Goal: Task Accomplishment & Management: Manage account settings

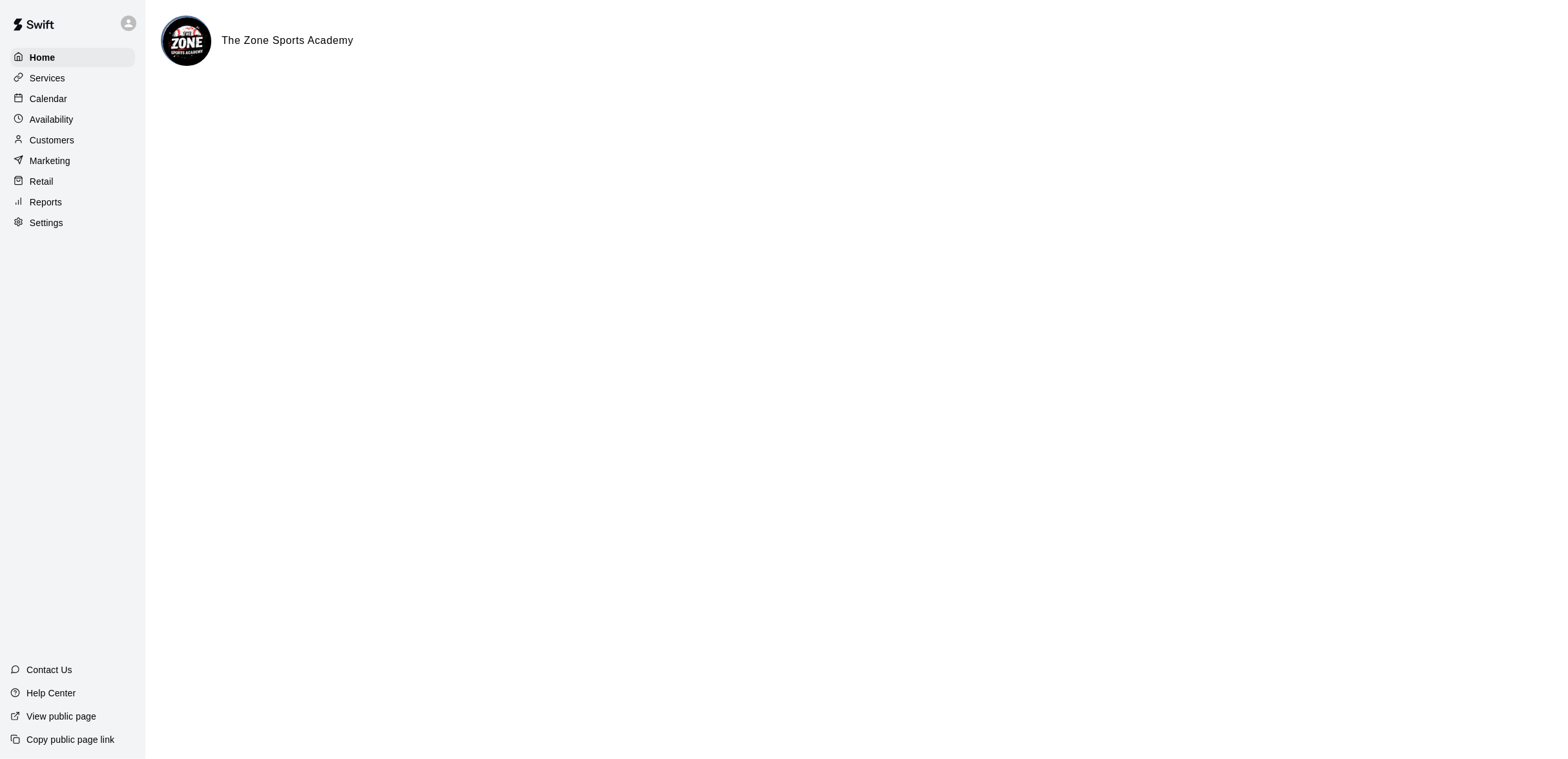
click at [45, 101] on p "Calendar" at bounding box center [48, 98] width 37 height 13
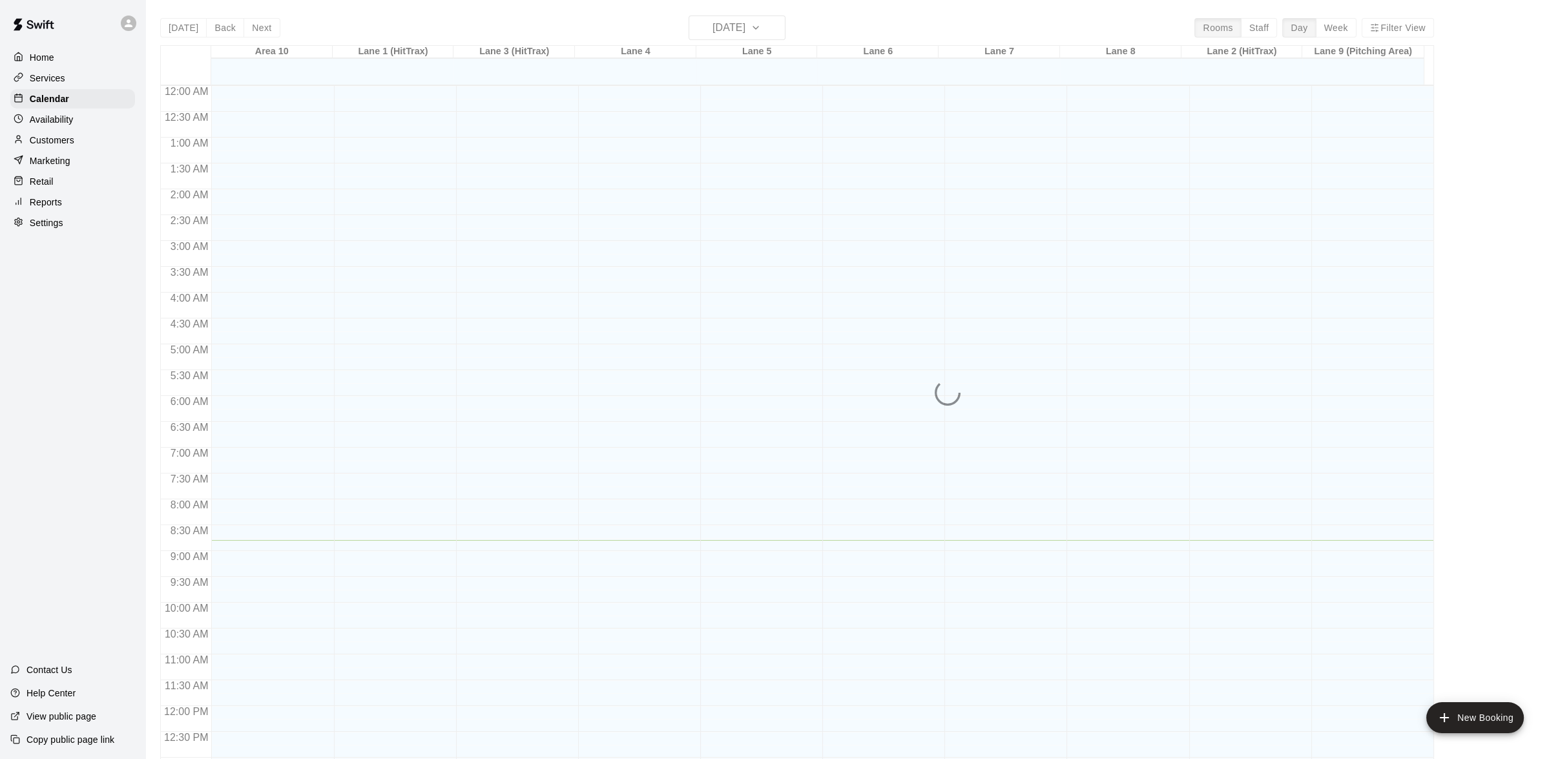
scroll to position [454, 0]
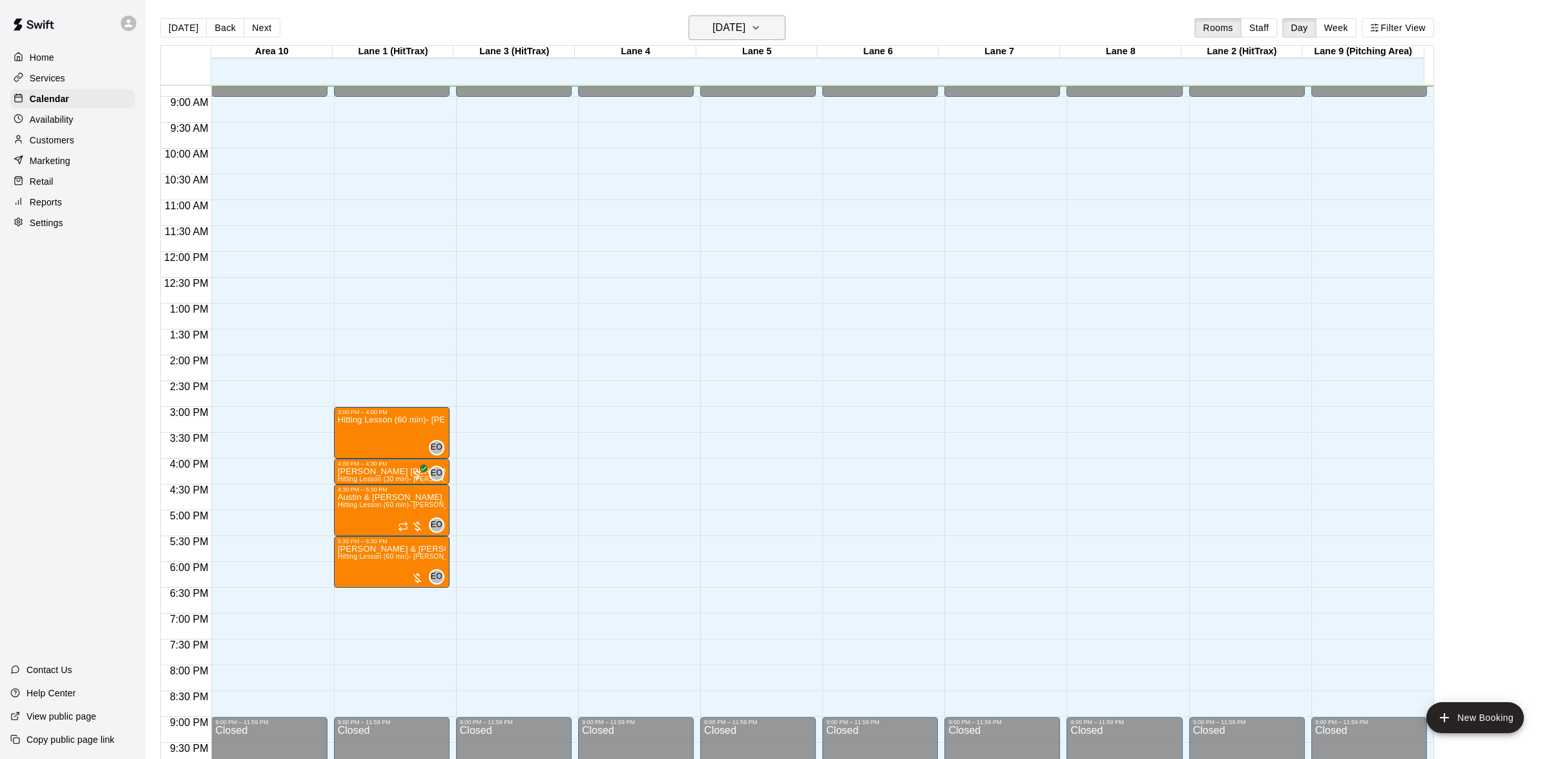
click at [761, 23] on icon "button" at bounding box center [756, 28] width 10 height 16
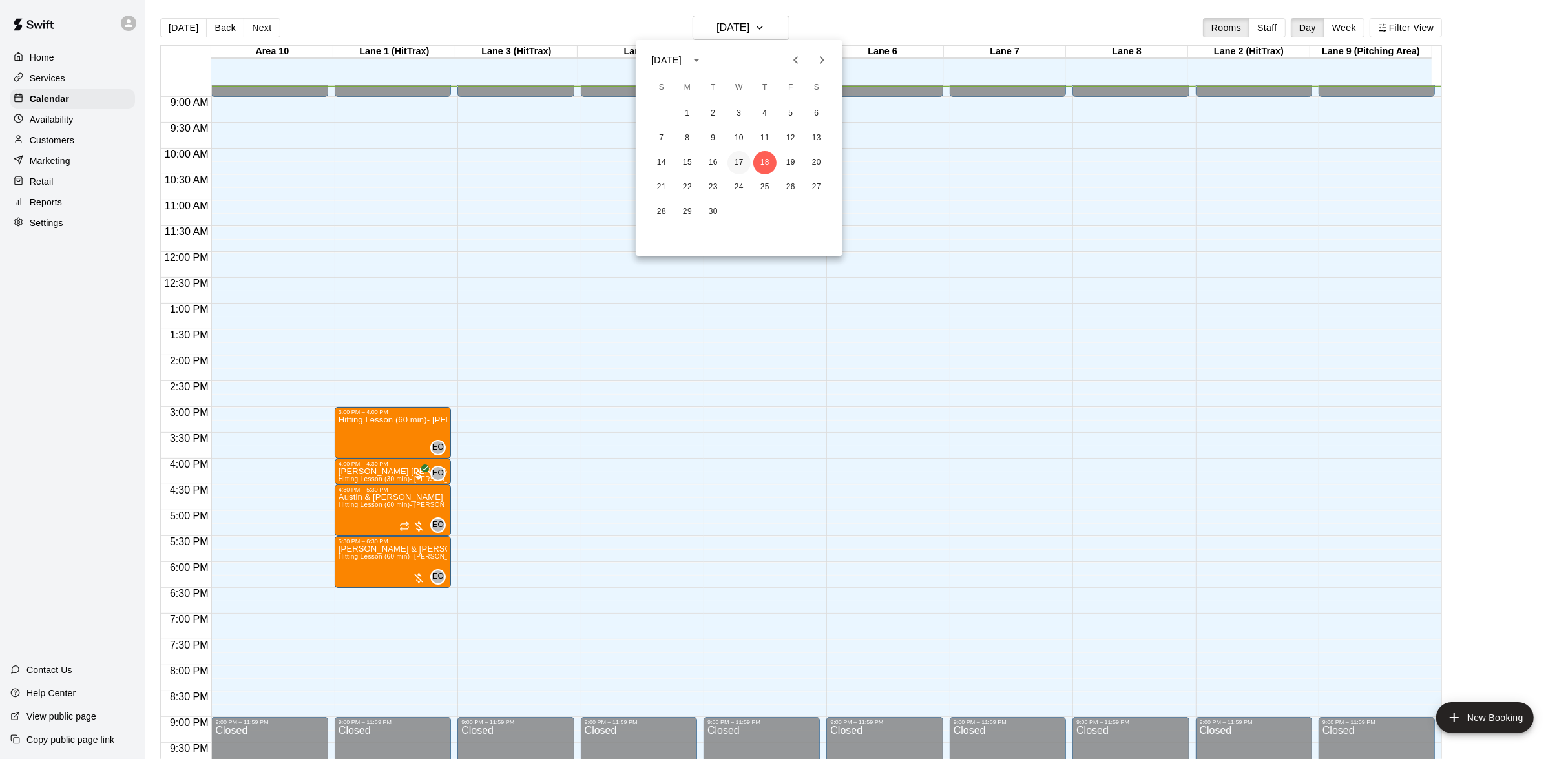
click at [742, 162] on button "17" at bounding box center [738, 162] width 23 height 23
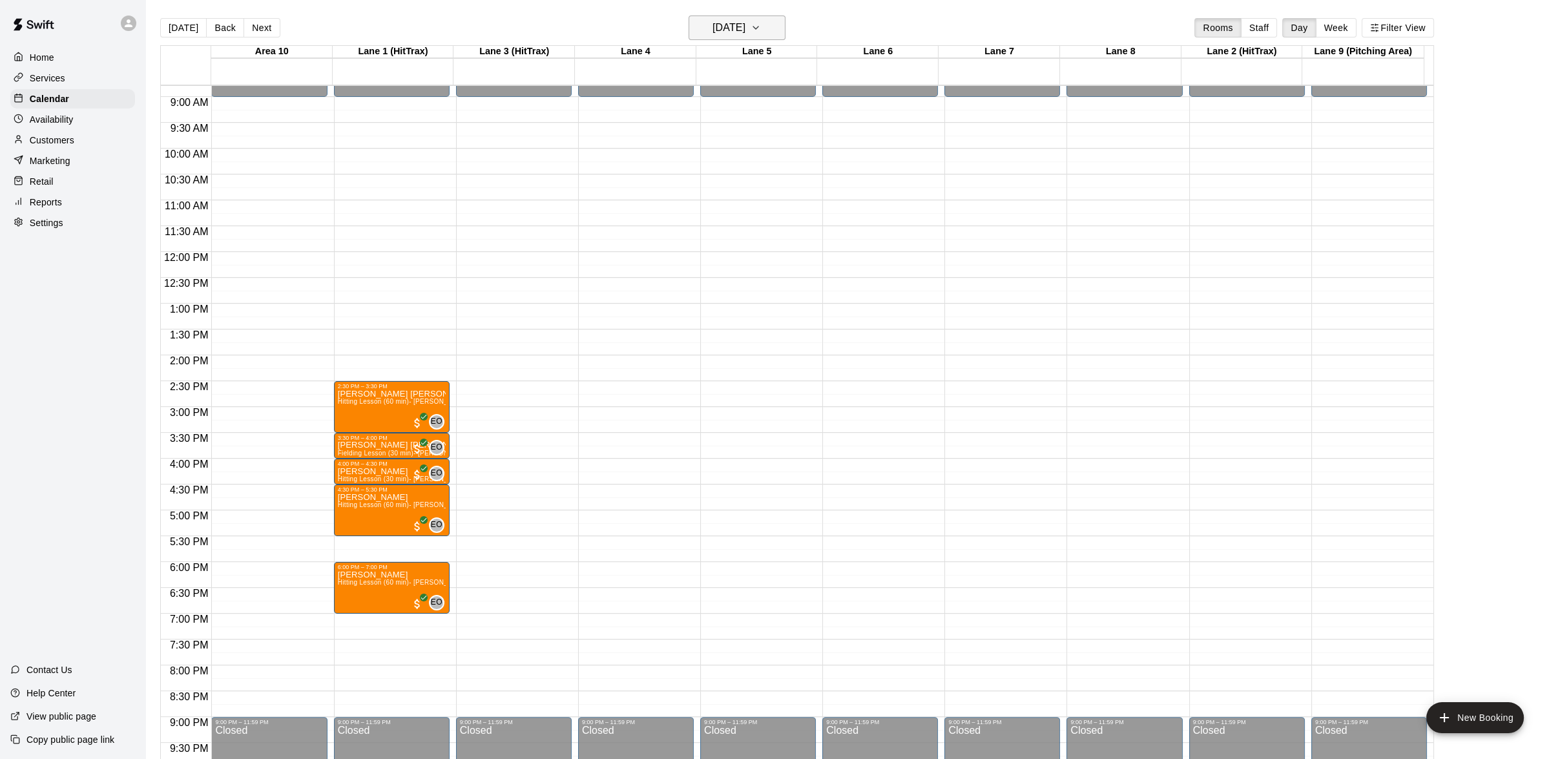
click at [761, 35] on icon "button" at bounding box center [756, 28] width 10 height 16
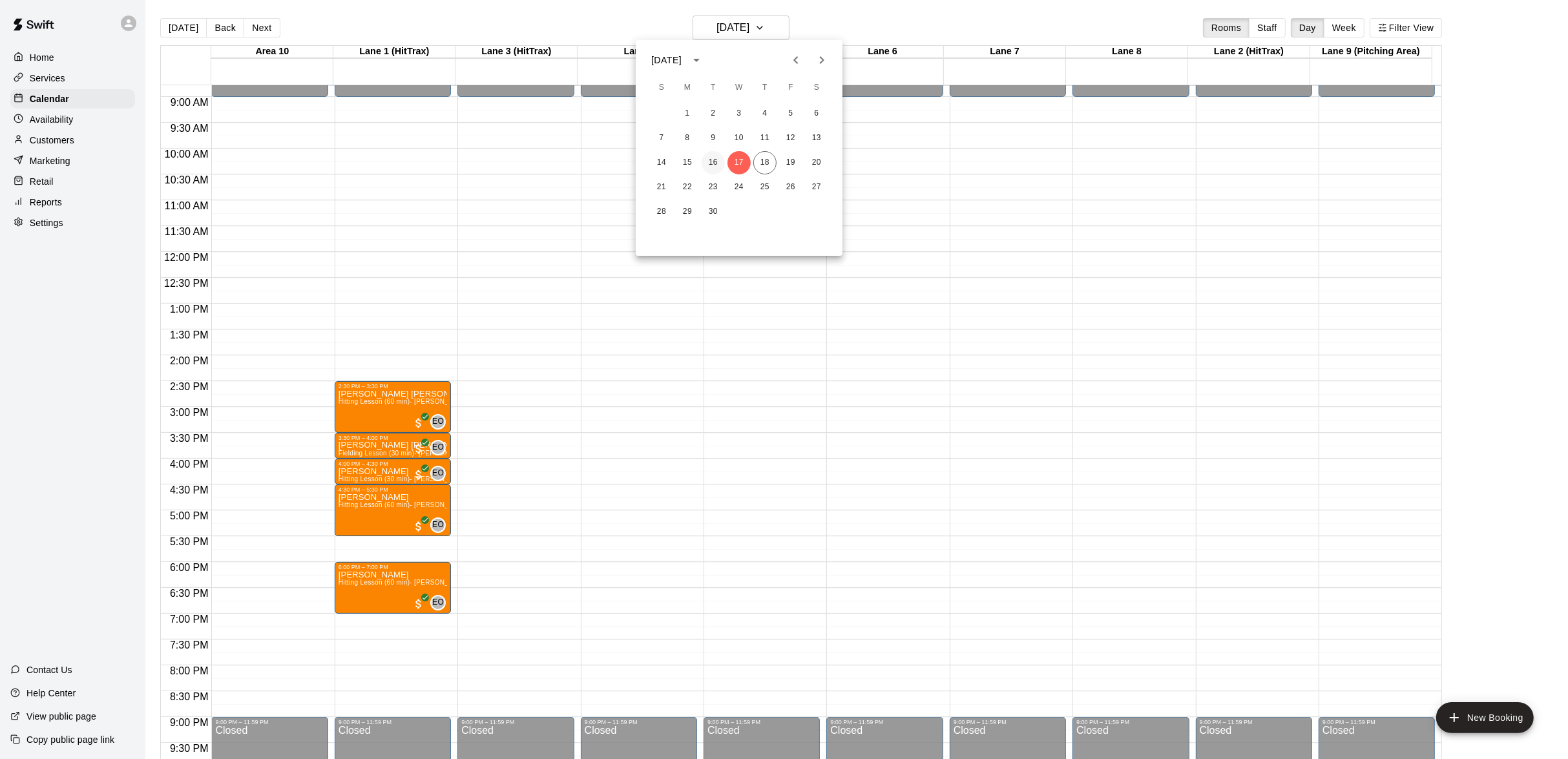
click at [713, 163] on button "16" at bounding box center [713, 162] width 23 height 23
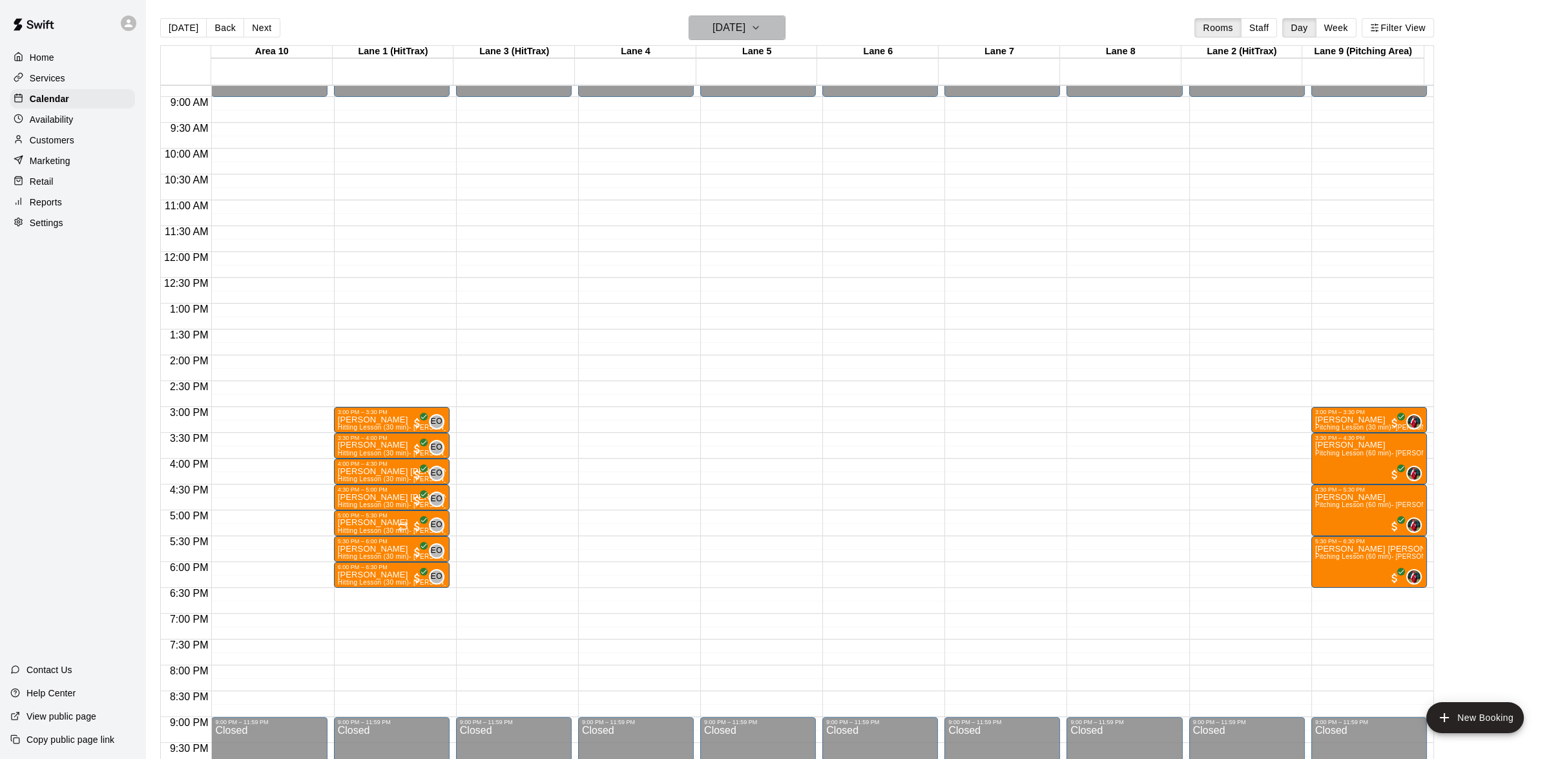
click at [761, 25] on icon "button" at bounding box center [756, 28] width 10 height 16
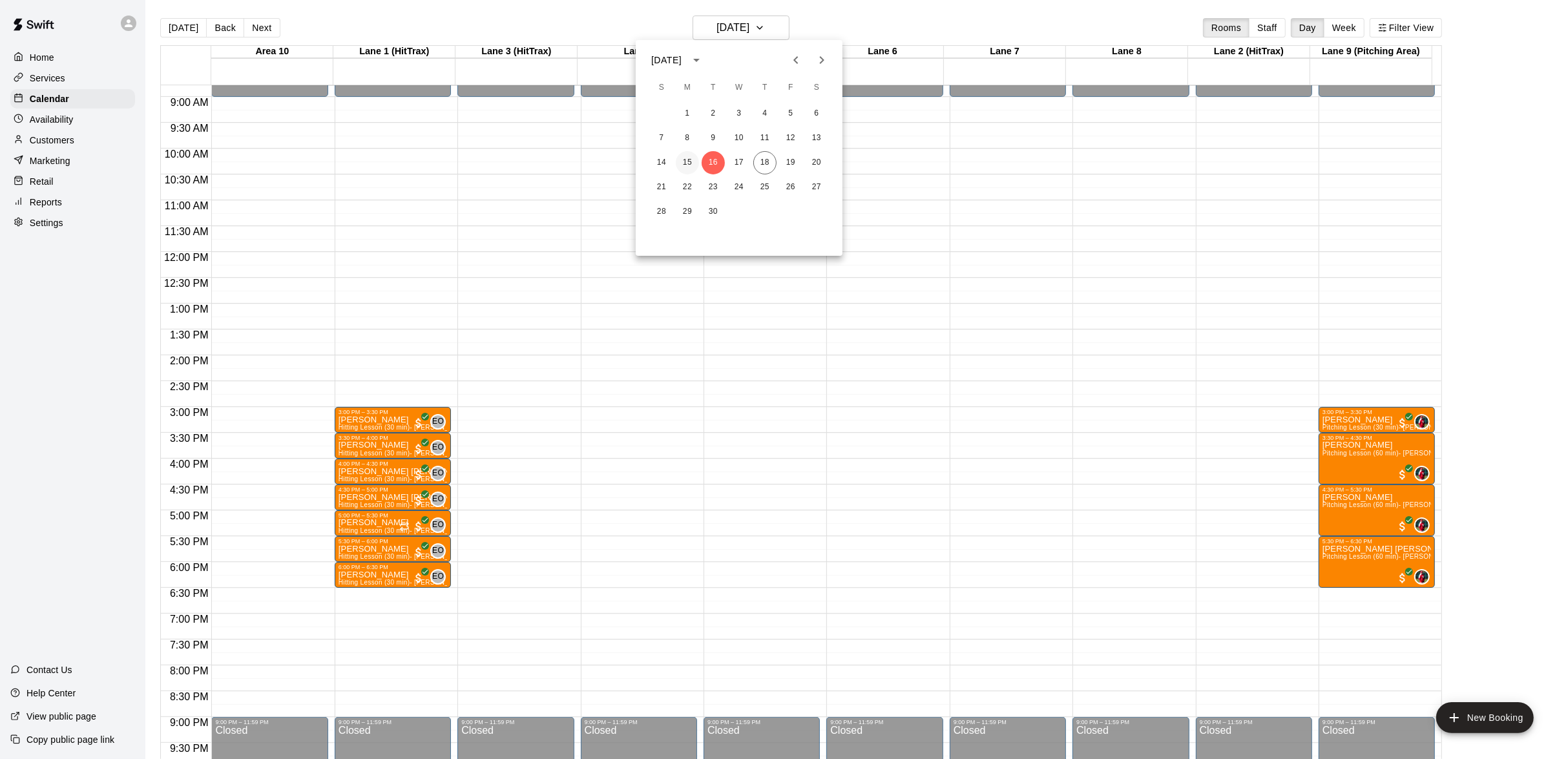
click at [694, 165] on button "15" at bounding box center [687, 162] width 23 height 23
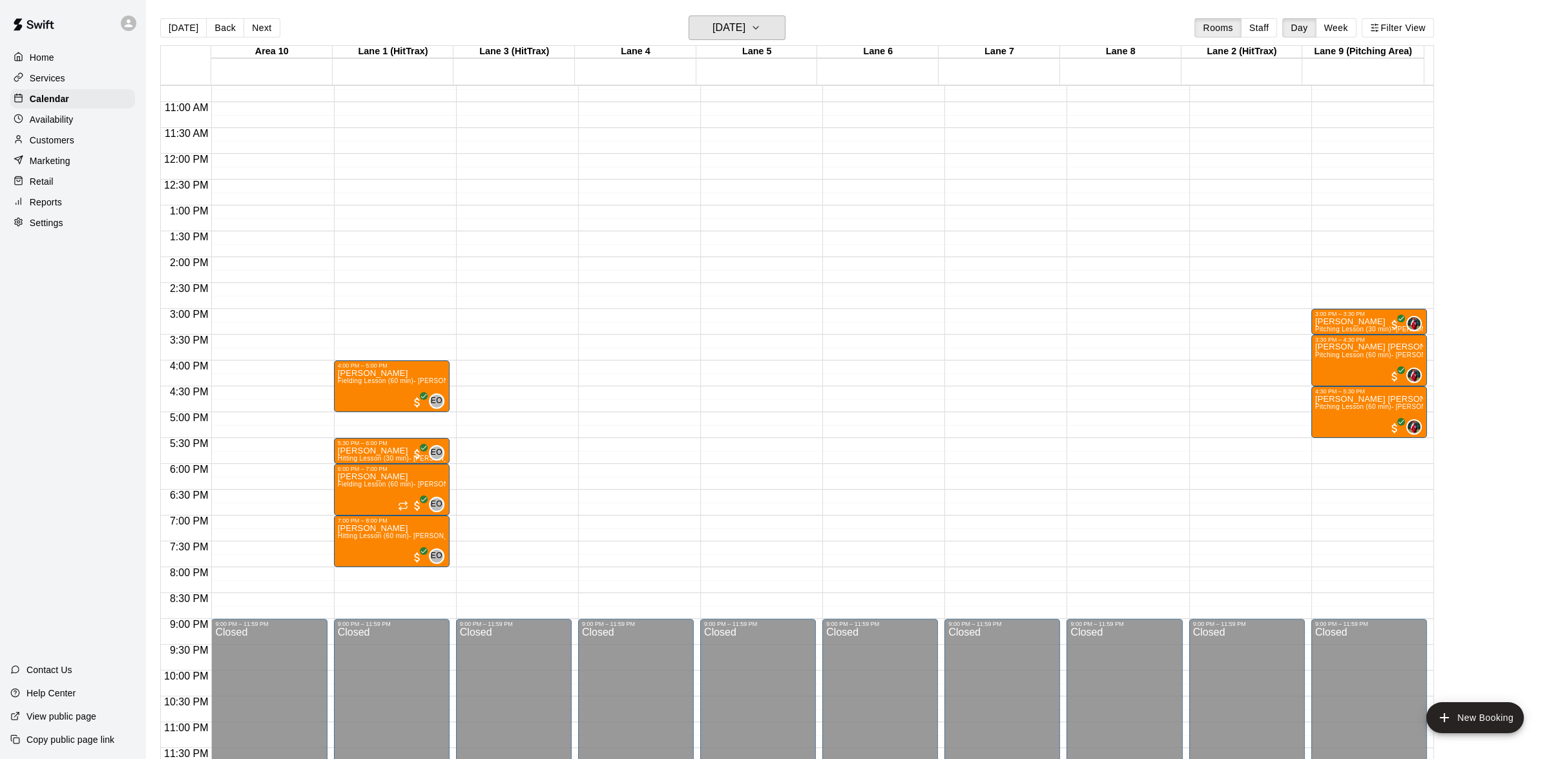
scroll to position [359, 0]
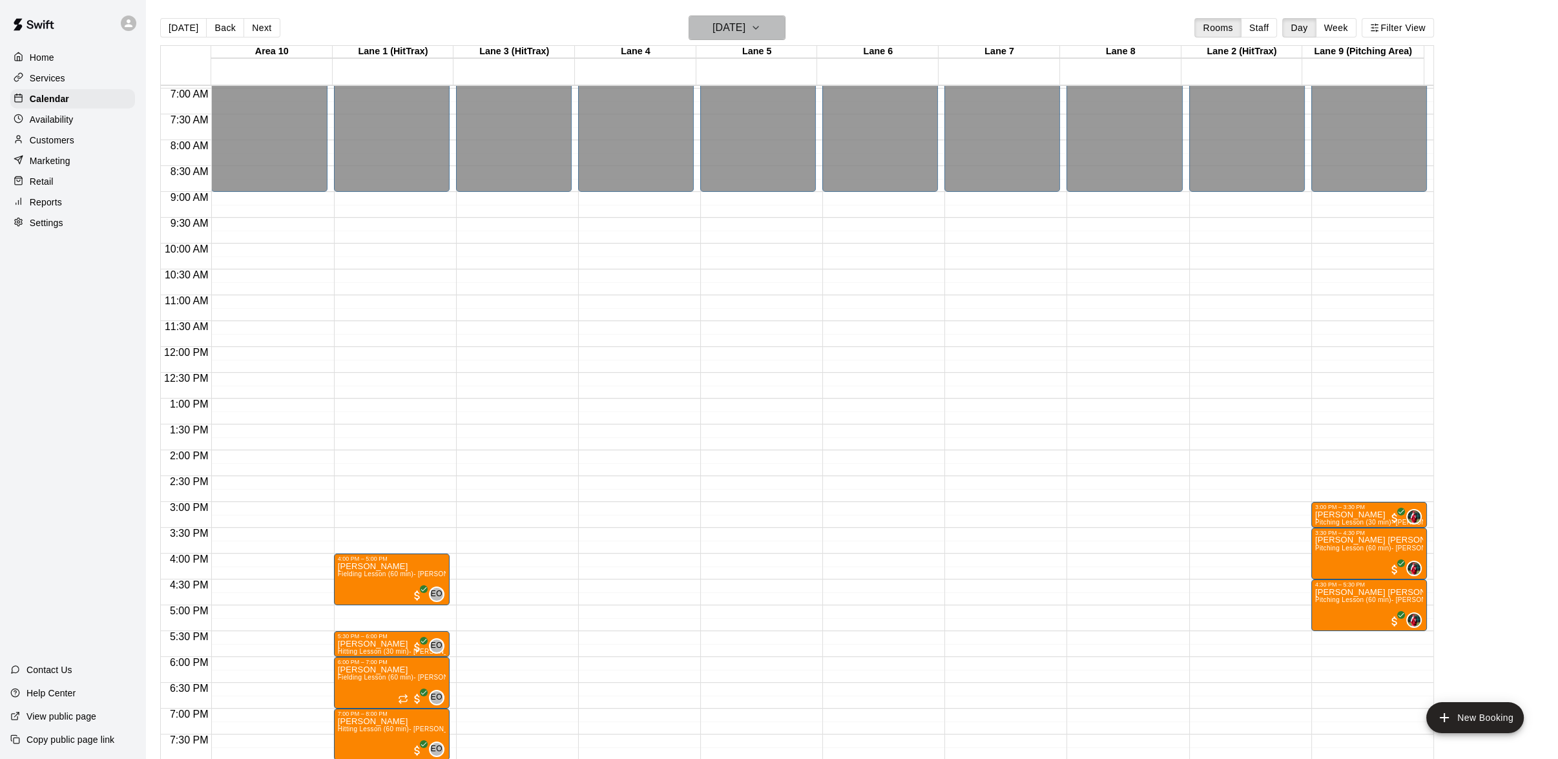
click at [772, 25] on button "[DATE]" at bounding box center [737, 28] width 97 height 25
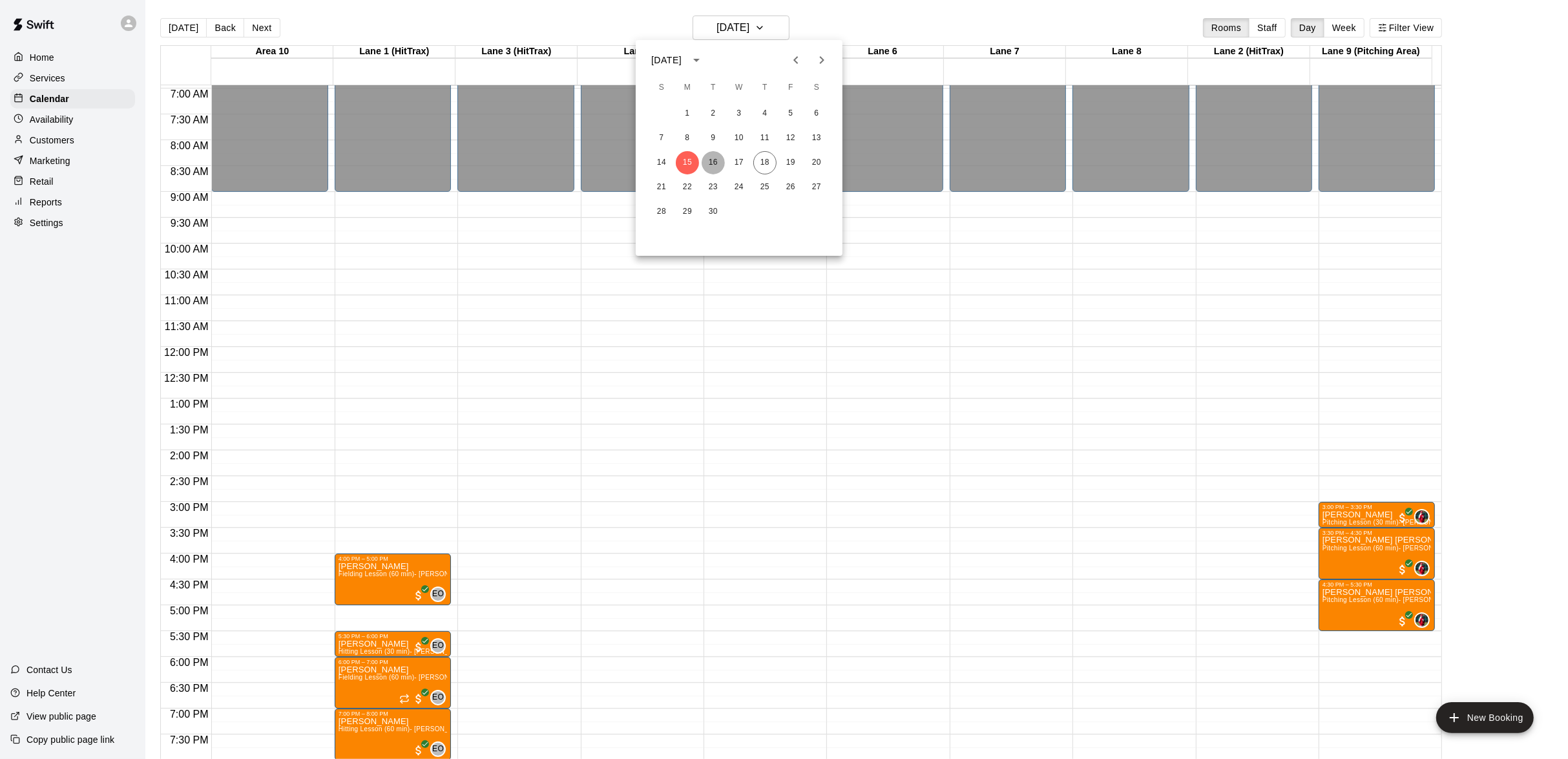
click at [713, 164] on button "16" at bounding box center [713, 162] width 23 height 23
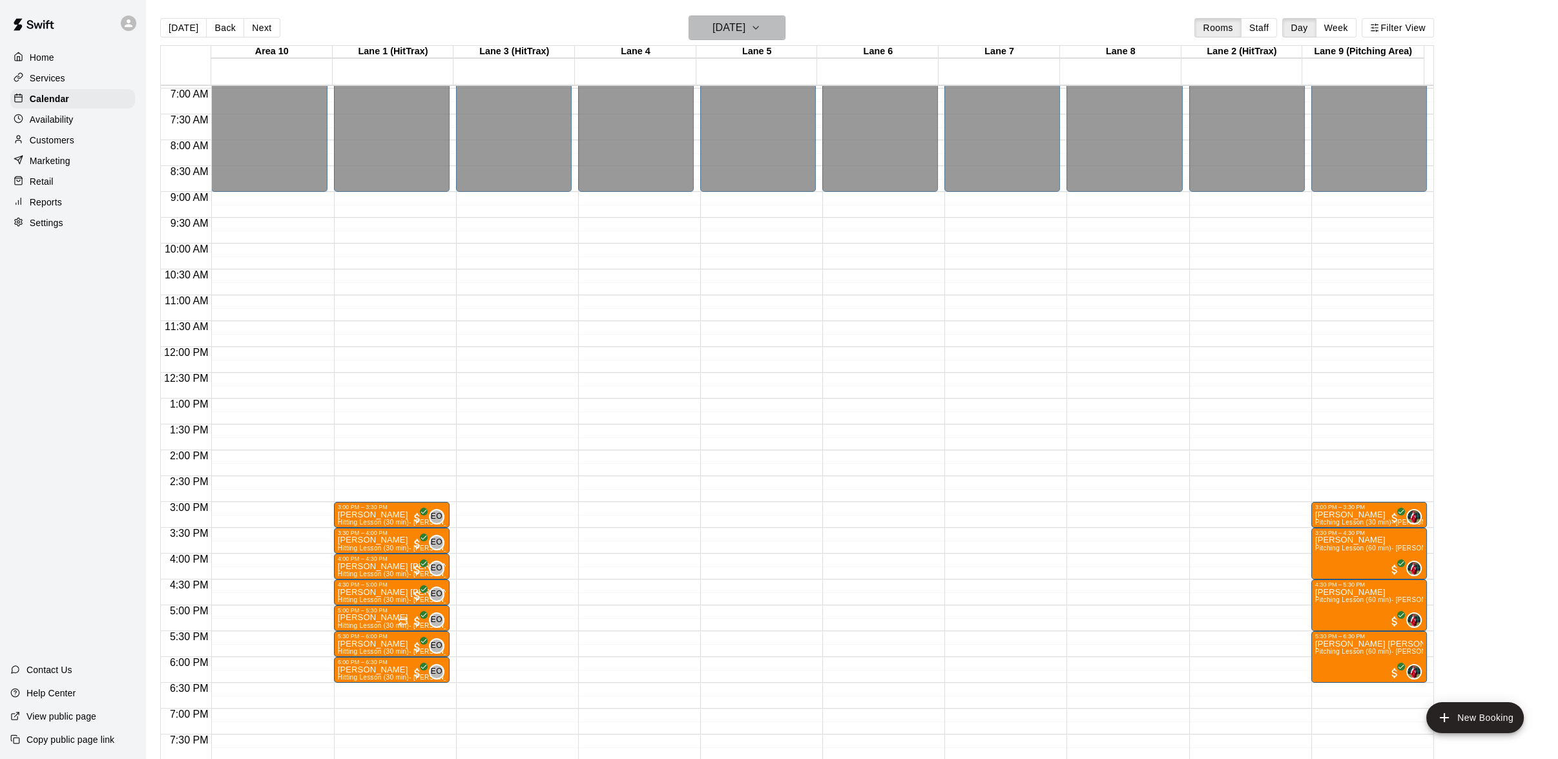
click at [761, 32] on icon "button" at bounding box center [756, 28] width 10 height 16
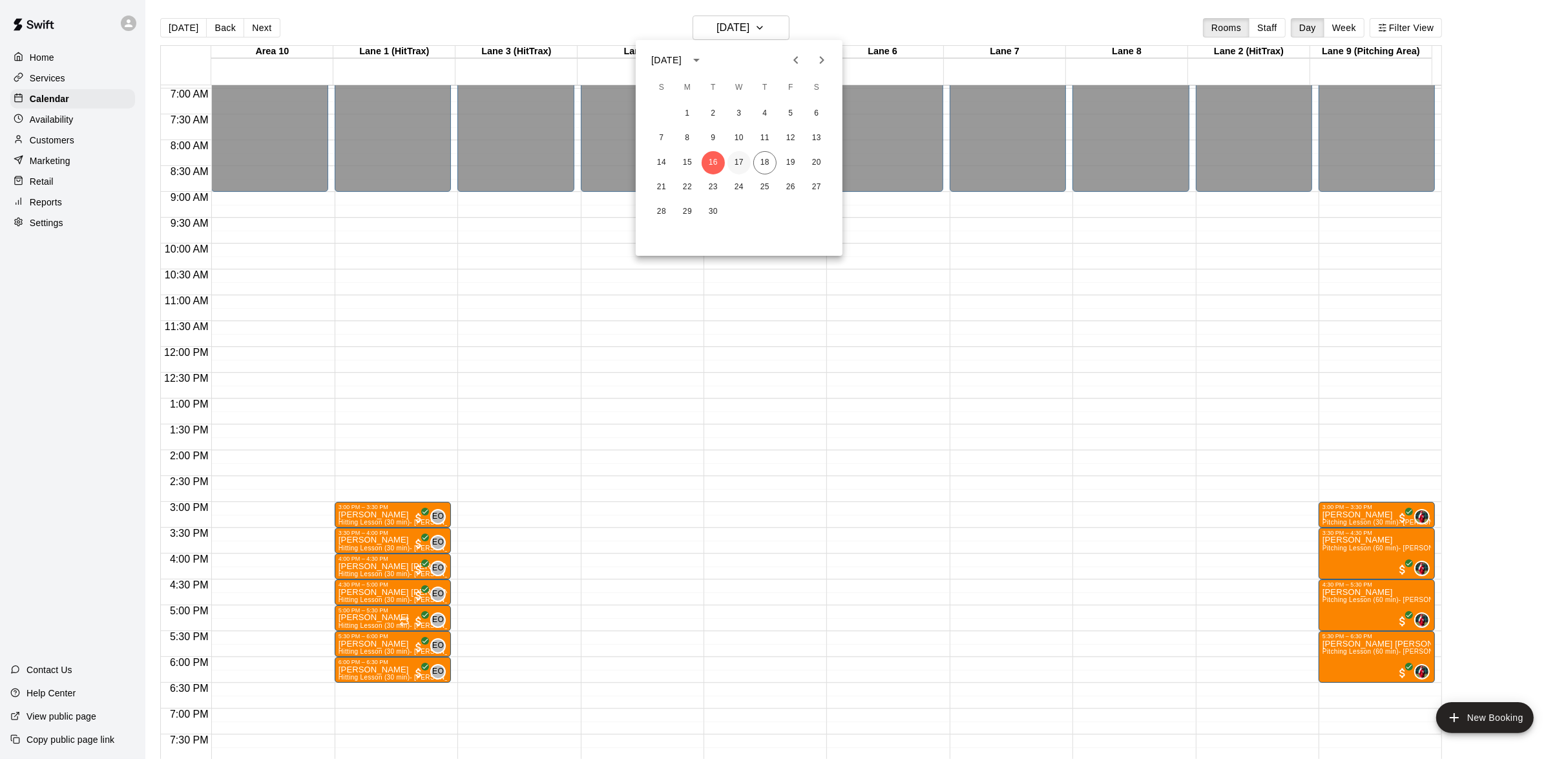
drag, startPoint x: 731, startPoint y: 169, endPoint x: 742, endPoint y: 165, distance: 11.6
click at [733, 169] on button "17" at bounding box center [738, 162] width 23 height 23
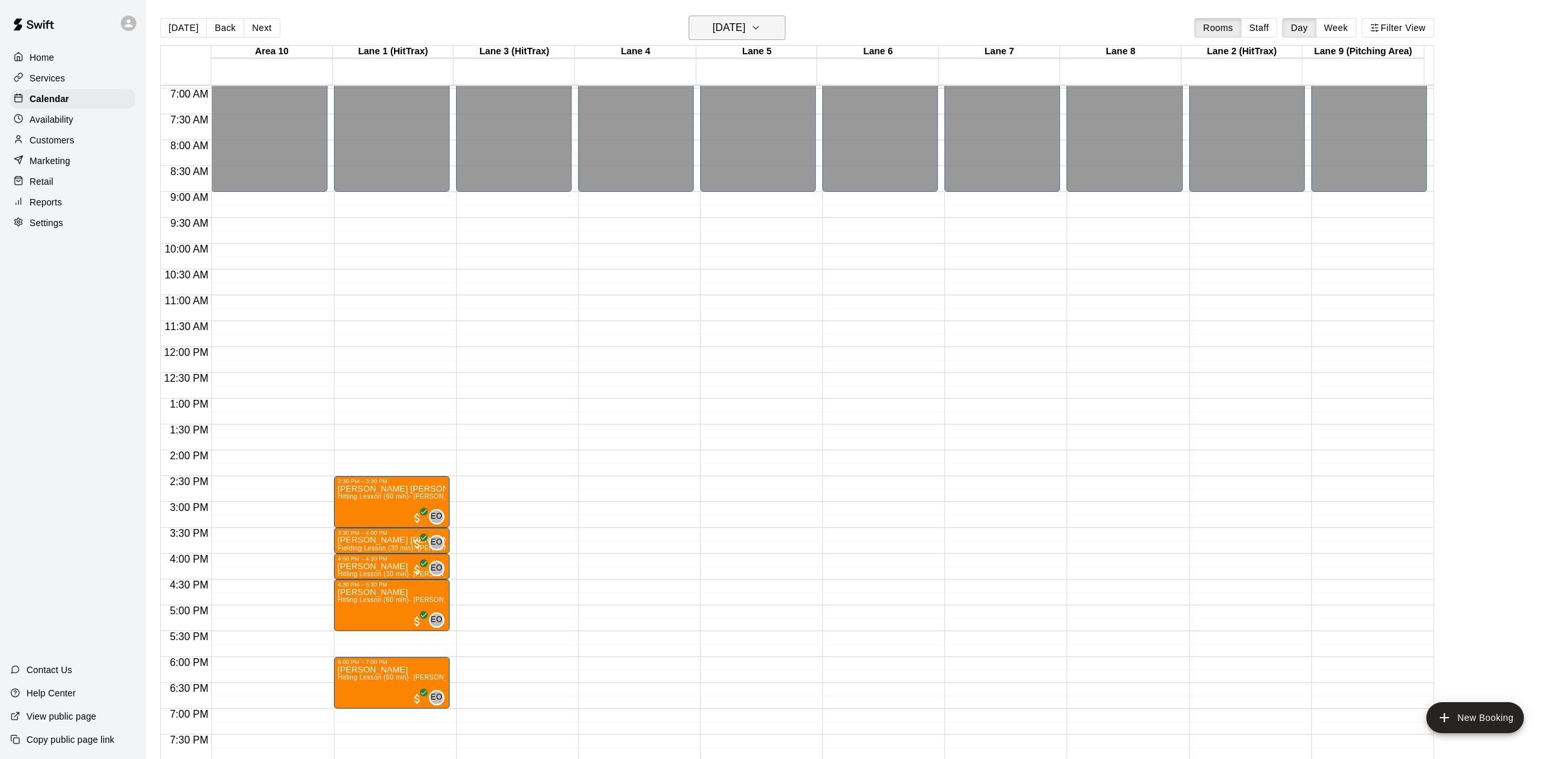
click at [761, 32] on icon "button" at bounding box center [756, 28] width 10 height 16
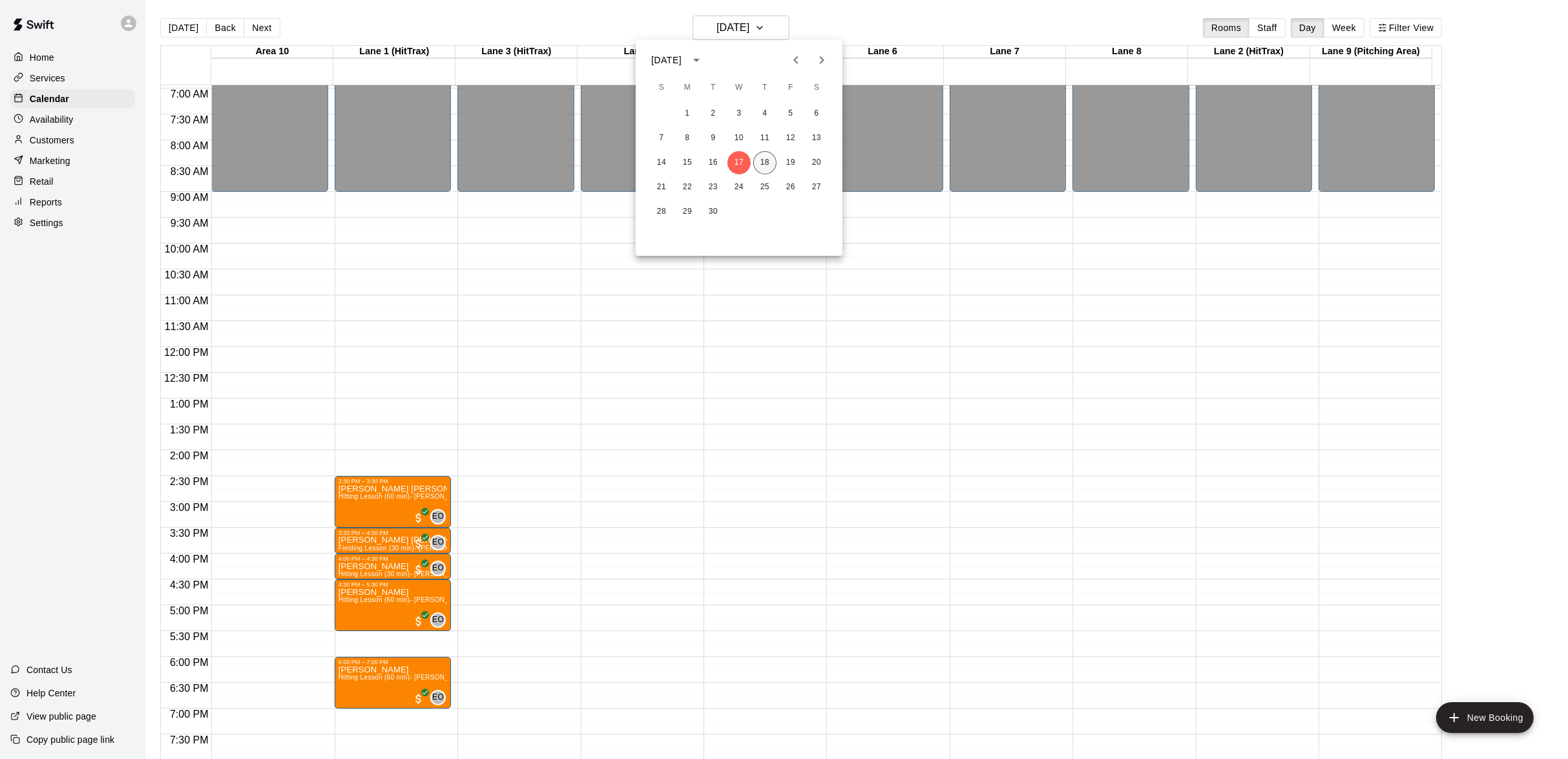
click at [762, 159] on button "18" at bounding box center [764, 162] width 23 height 23
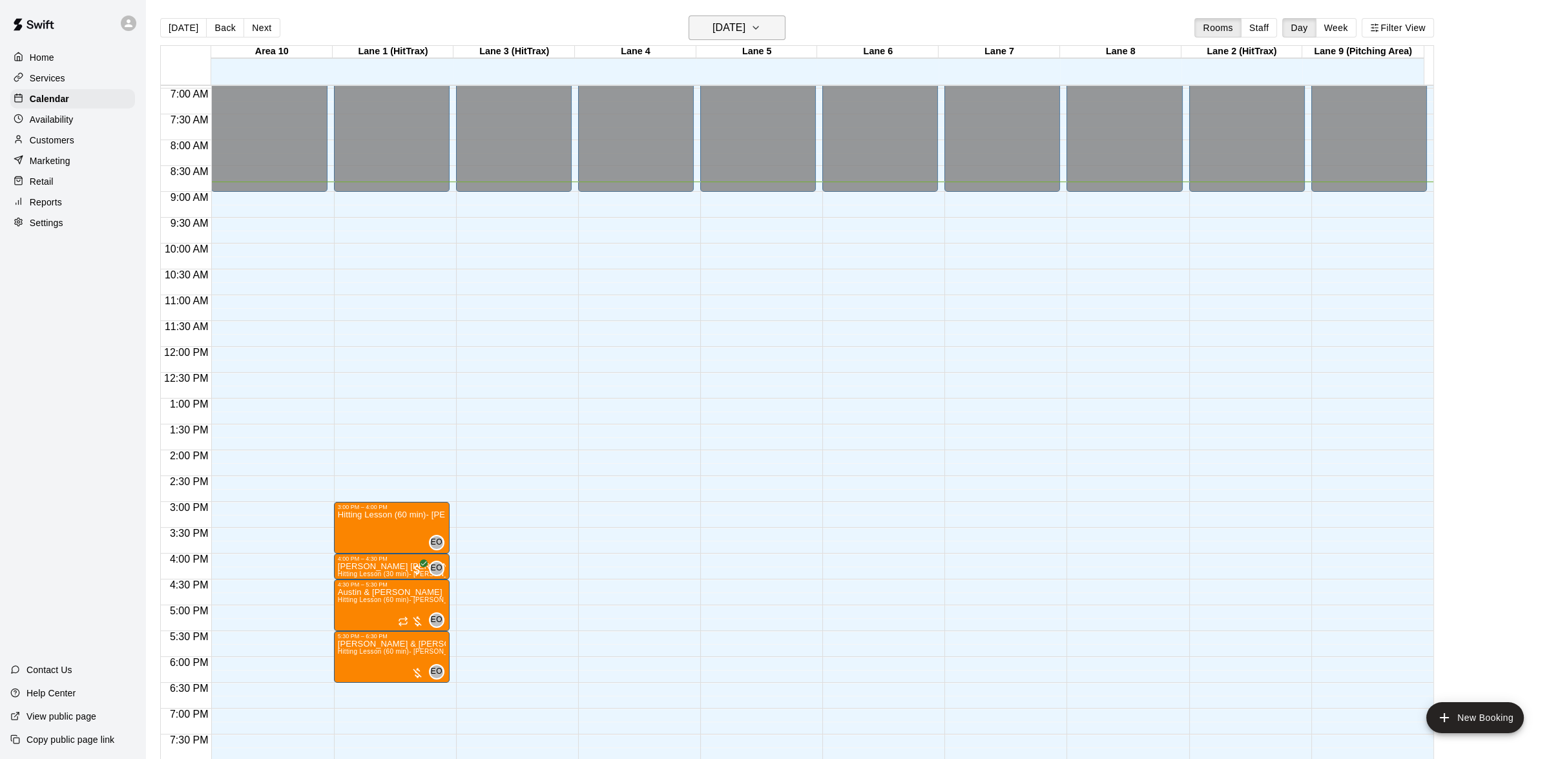
click at [761, 26] on icon "button" at bounding box center [756, 28] width 10 height 16
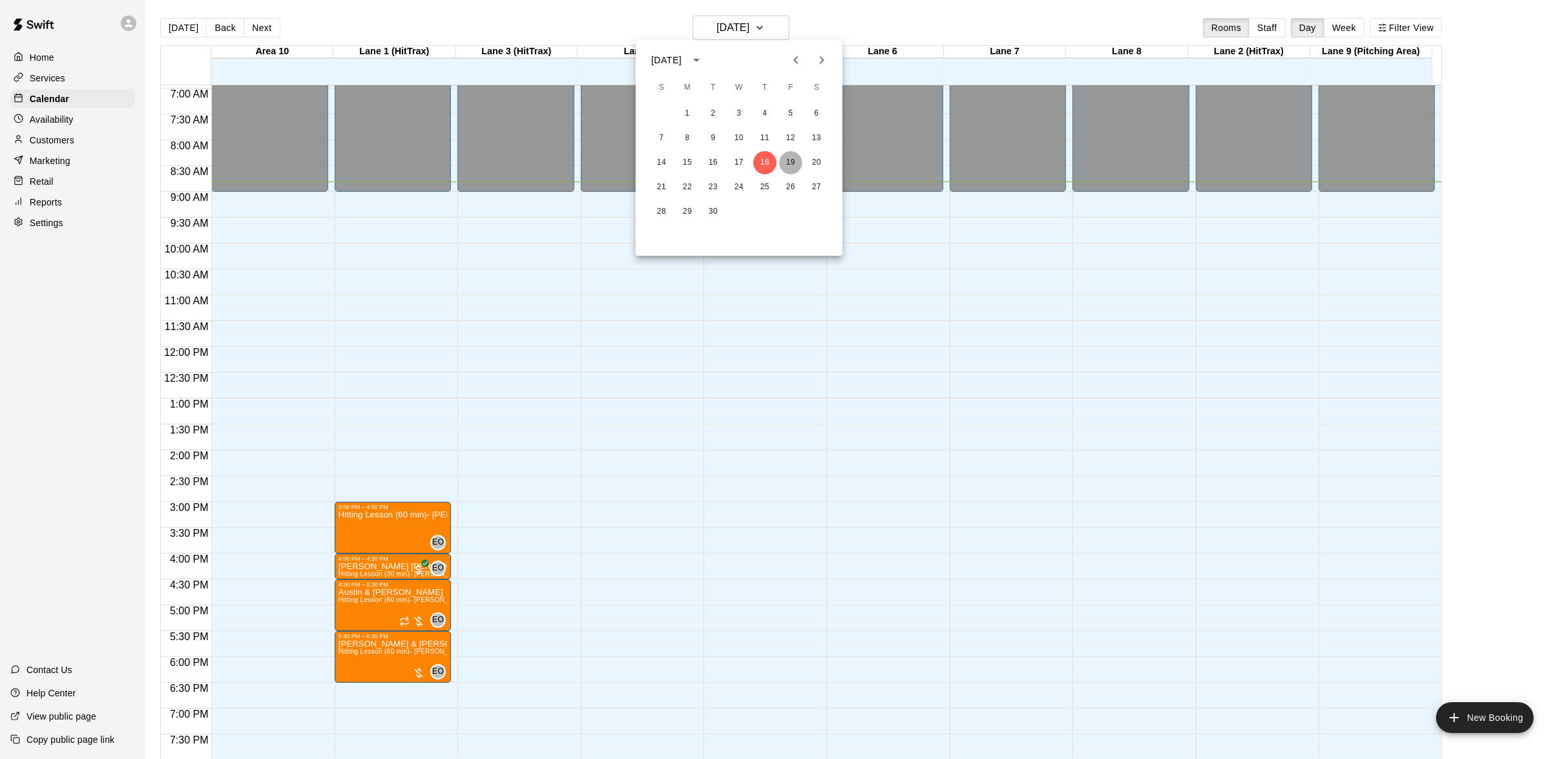
click at [791, 158] on button "19" at bounding box center [790, 162] width 23 height 23
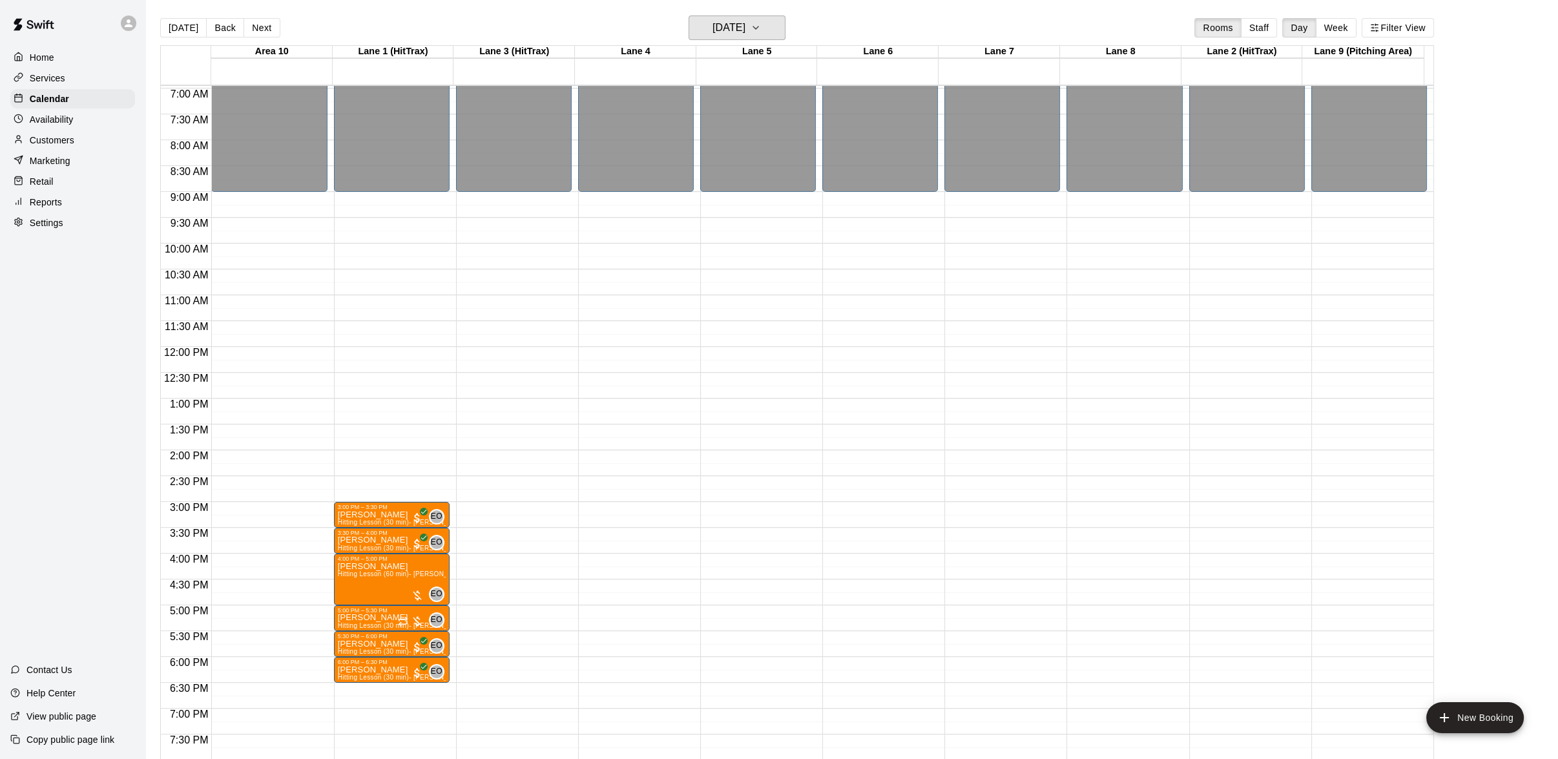
scroll to position [552, 0]
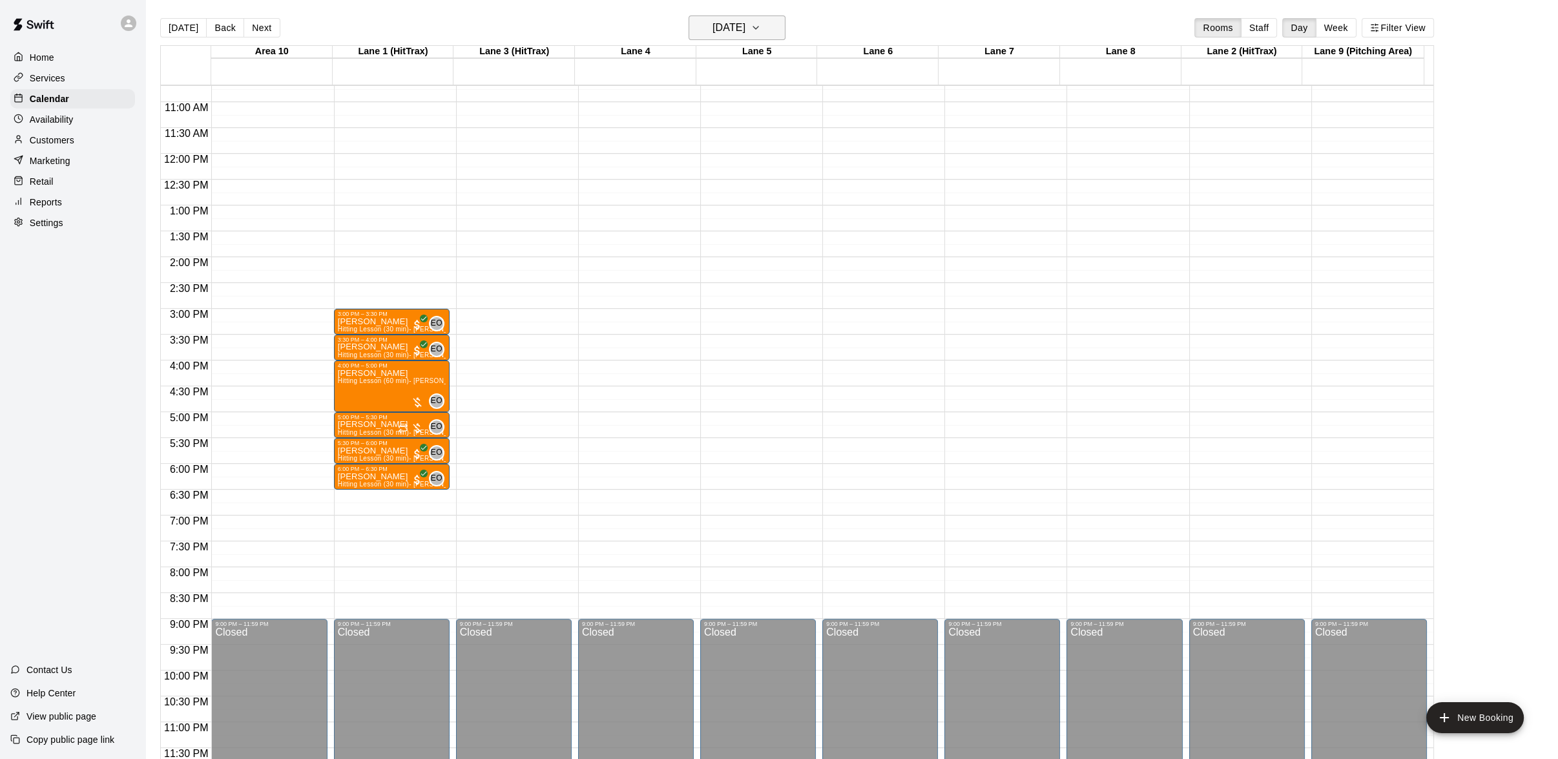
click at [761, 25] on icon "button" at bounding box center [756, 28] width 10 height 16
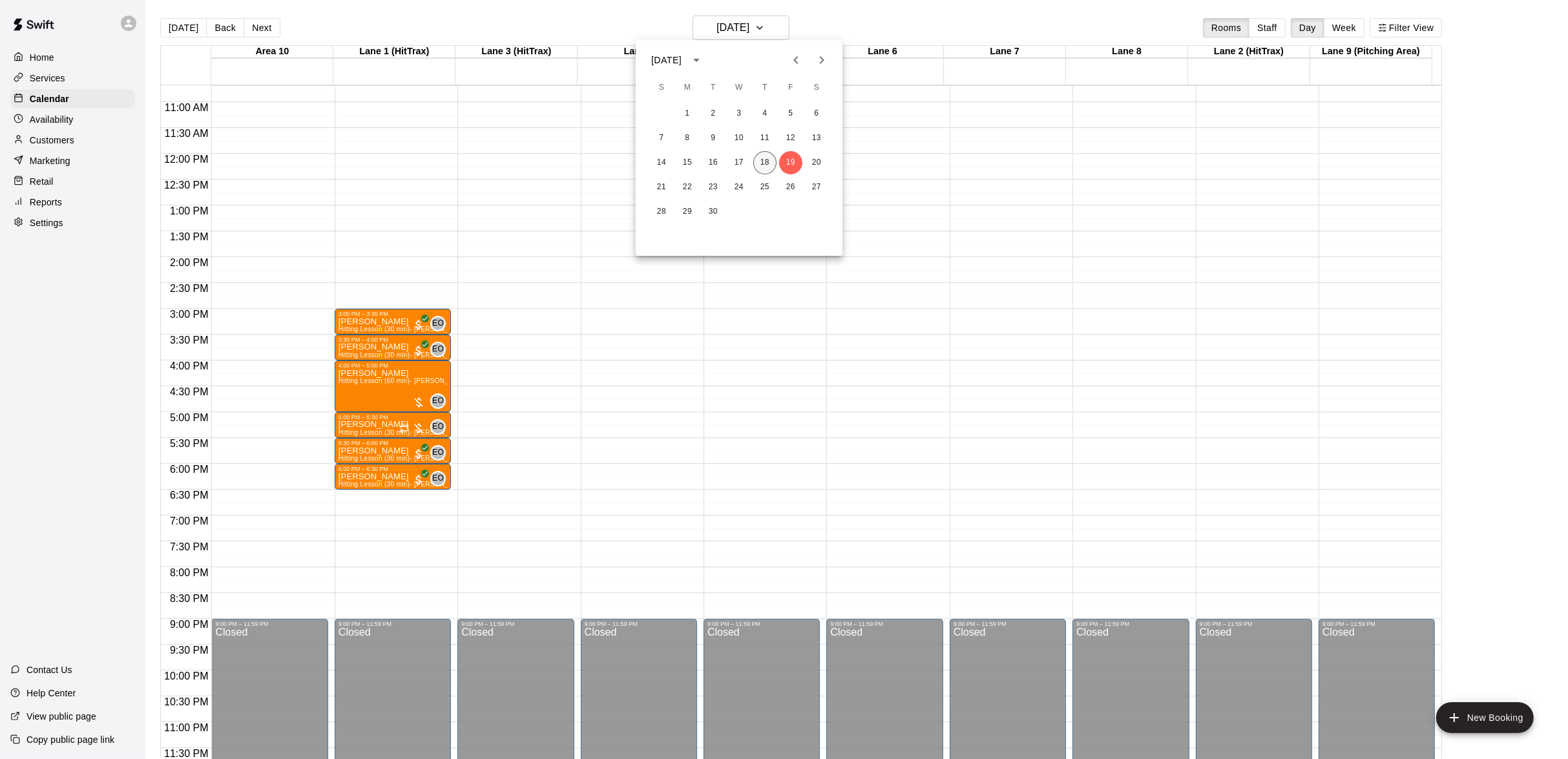
click at [762, 156] on button "18" at bounding box center [764, 162] width 23 height 23
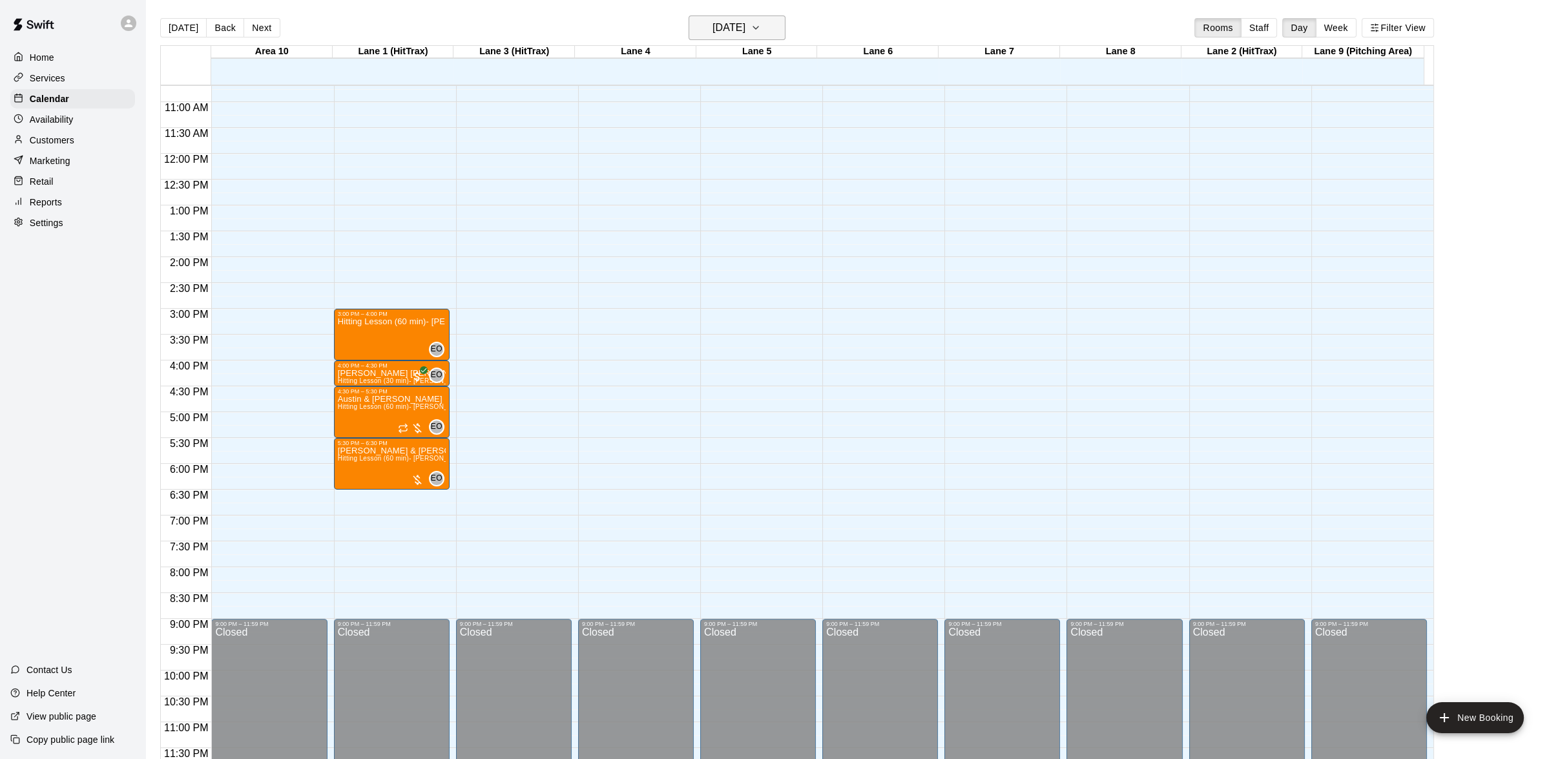
click at [758, 26] on icon "button" at bounding box center [755, 27] width 5 height 3
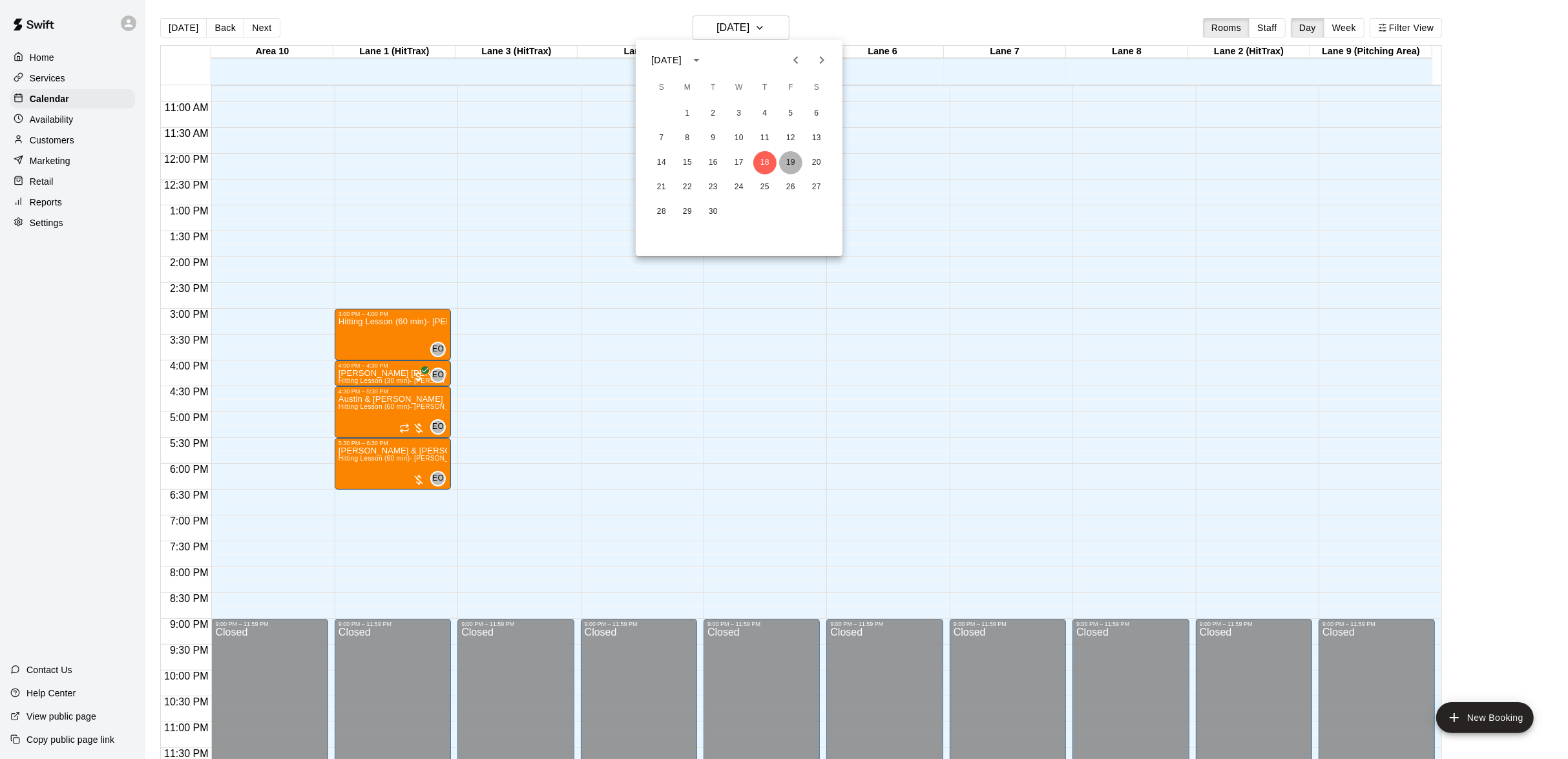
click at [793, 160] on button "19" at bounding box center [790, 162] width 23 height 23
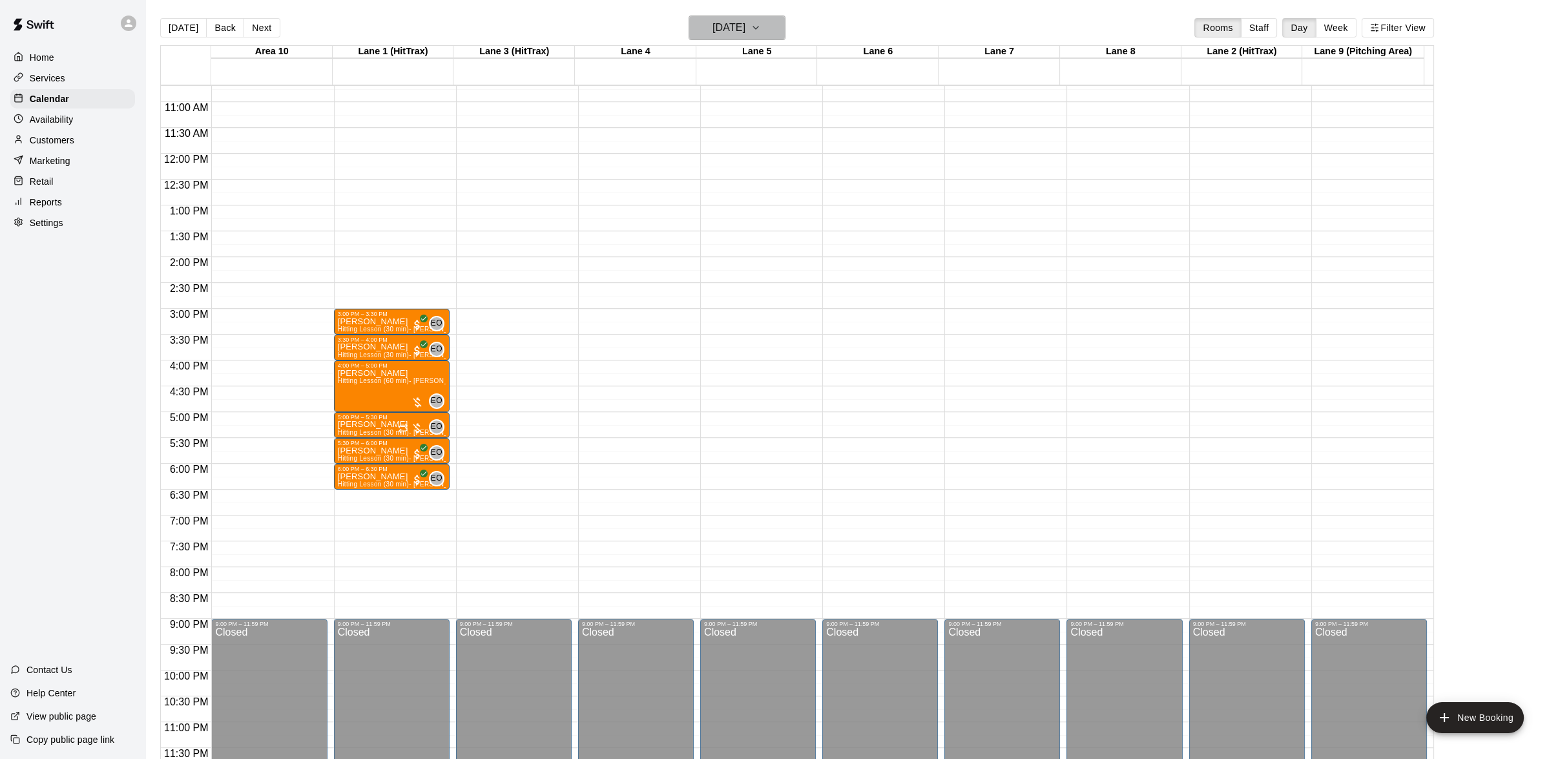
click at [780, 30] on button "[DATE]" at bounding box center [737, 28] width 97 height 25
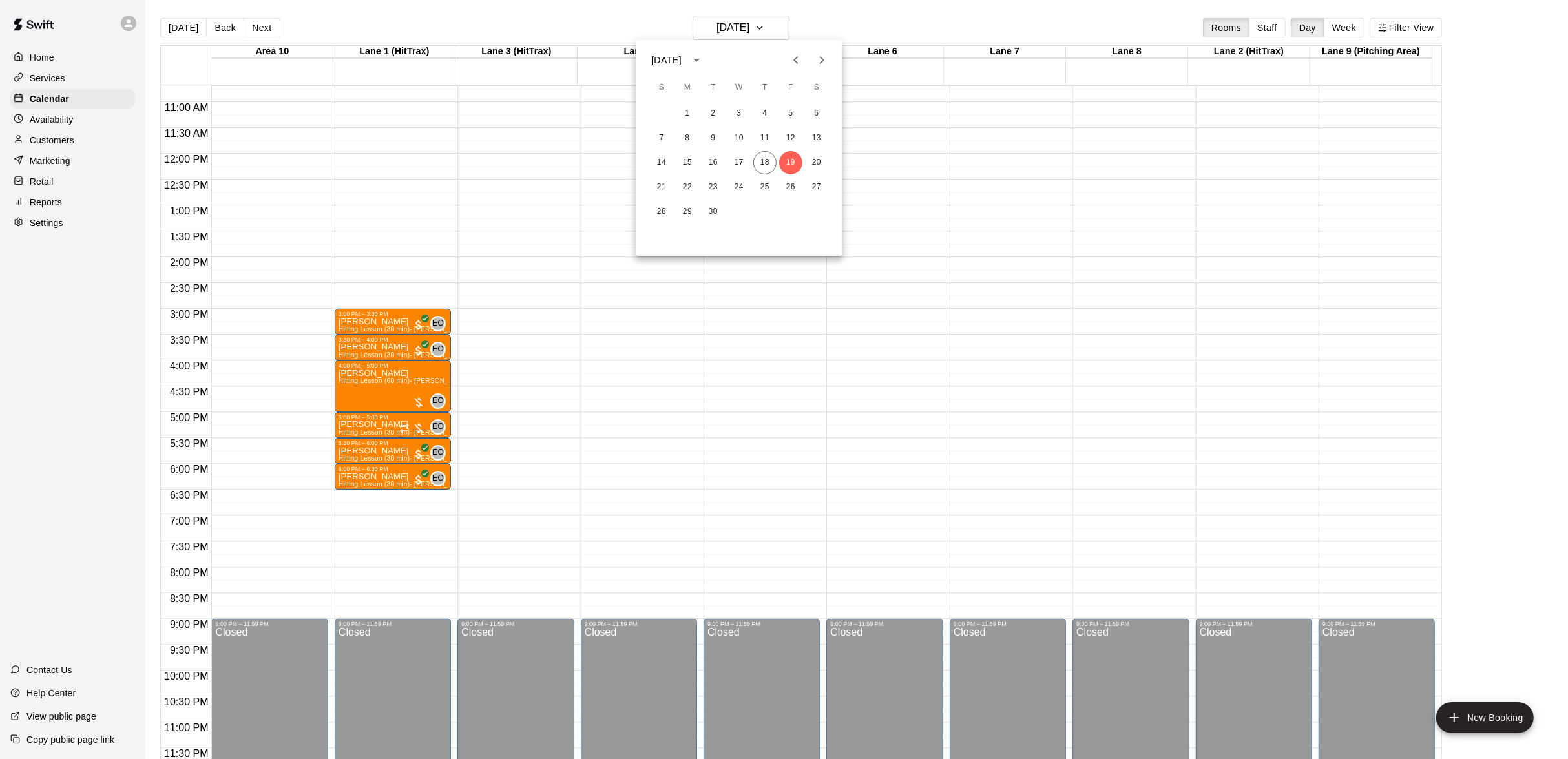
click at [805, 24] on div at bounding box center [784, 379] width 1568 height 759
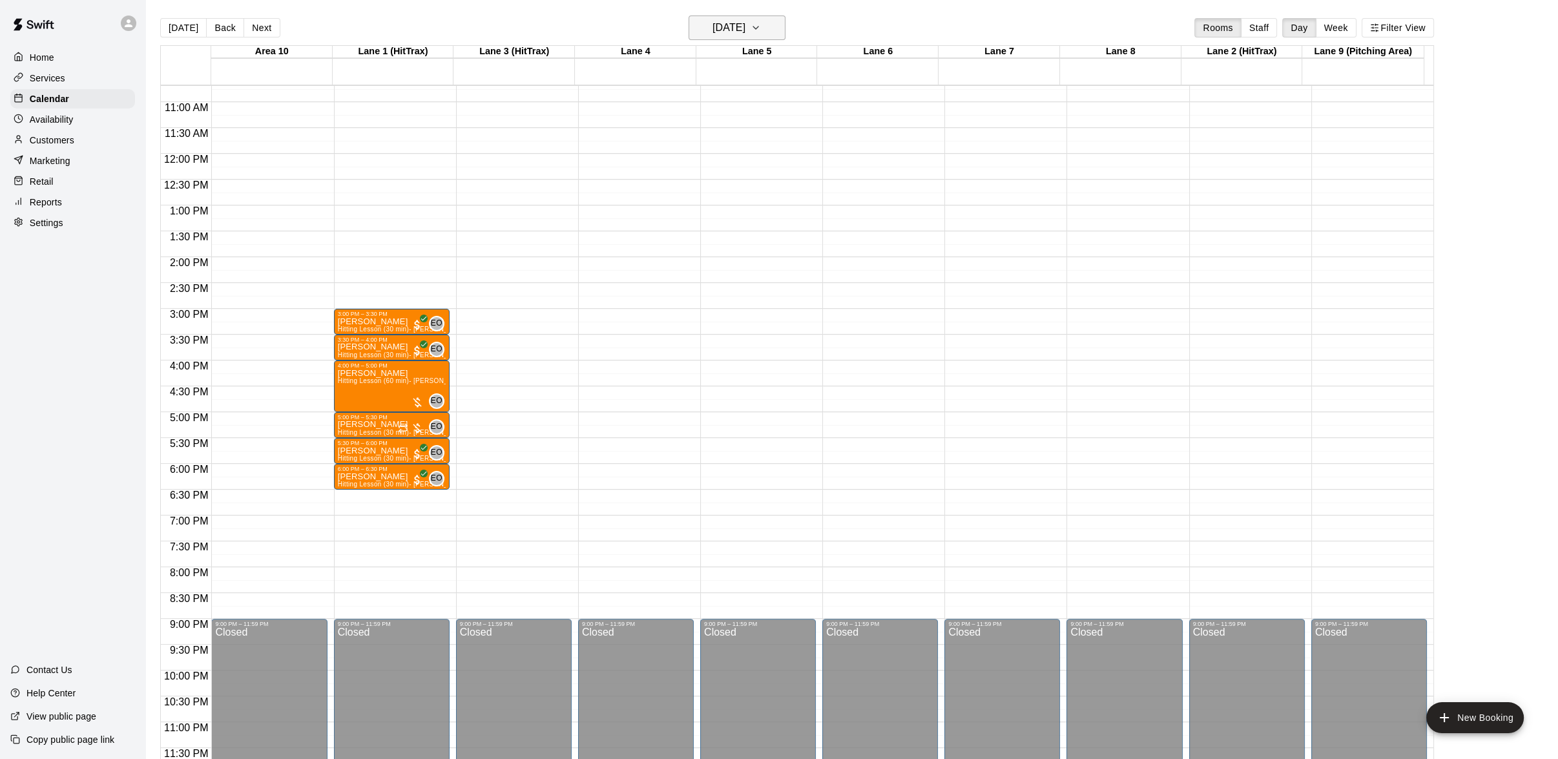
click at [761, 28] on icon "button" at bounding box center [756, 28] width 10 height 16
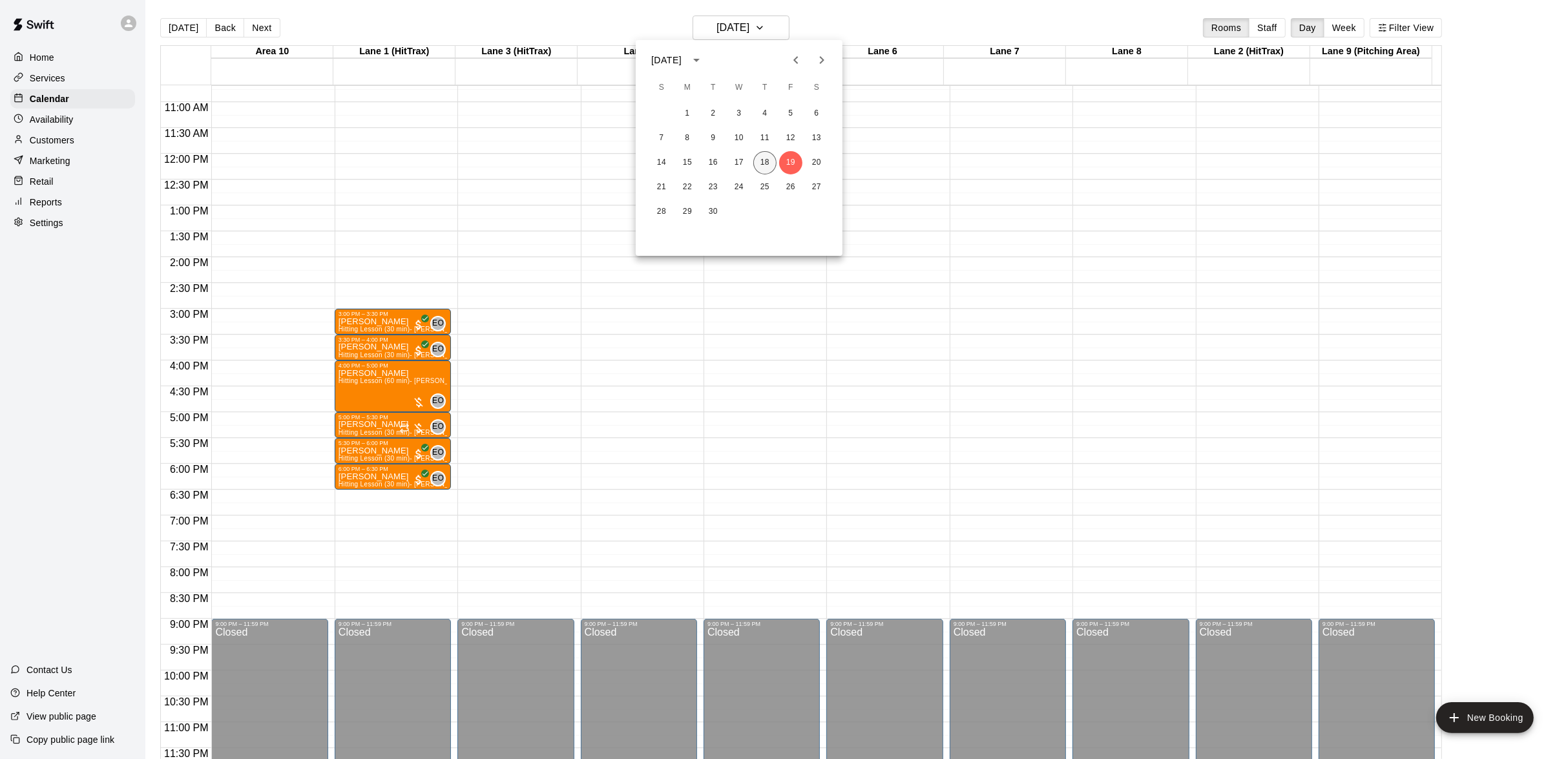
click at [764, 161] on button "18" at bounding box center [764, 162] width 23 height 23
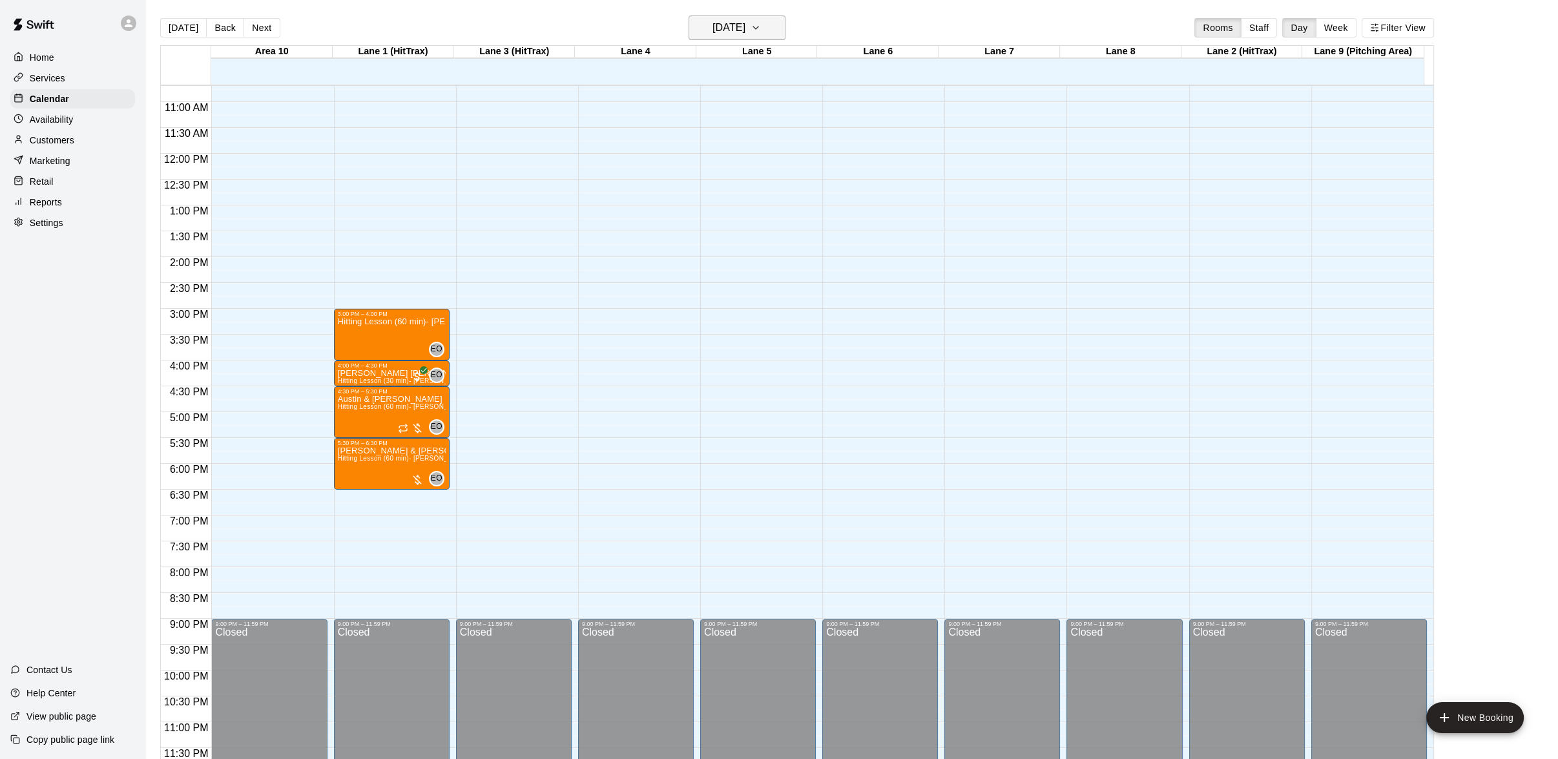
click at [761, 32] on icon "button" at bounding box center [756, 28] width 10 height 16
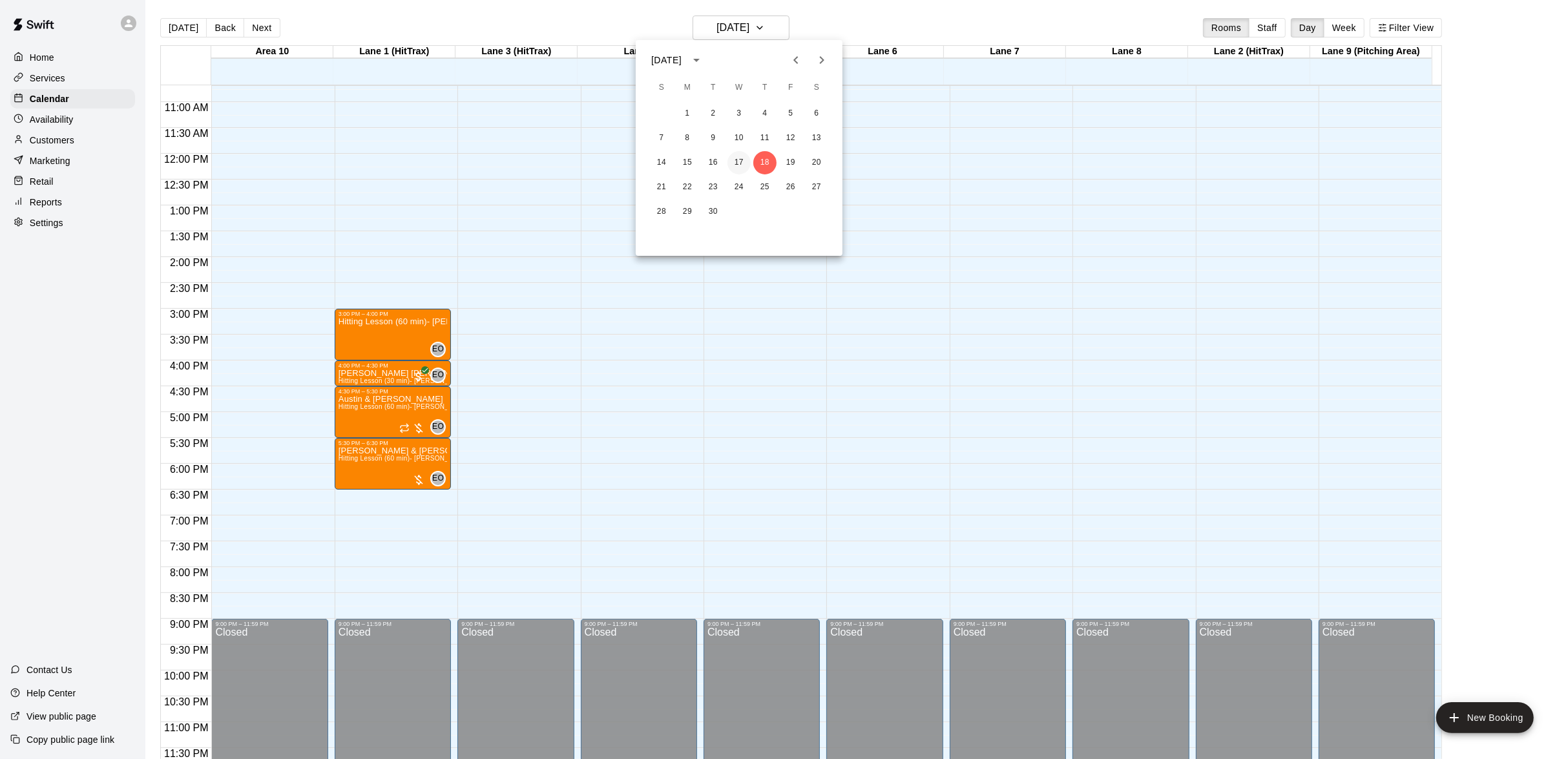
click at [739, 162] on button "17" at bounding box center [738, 162] width 23 height 23
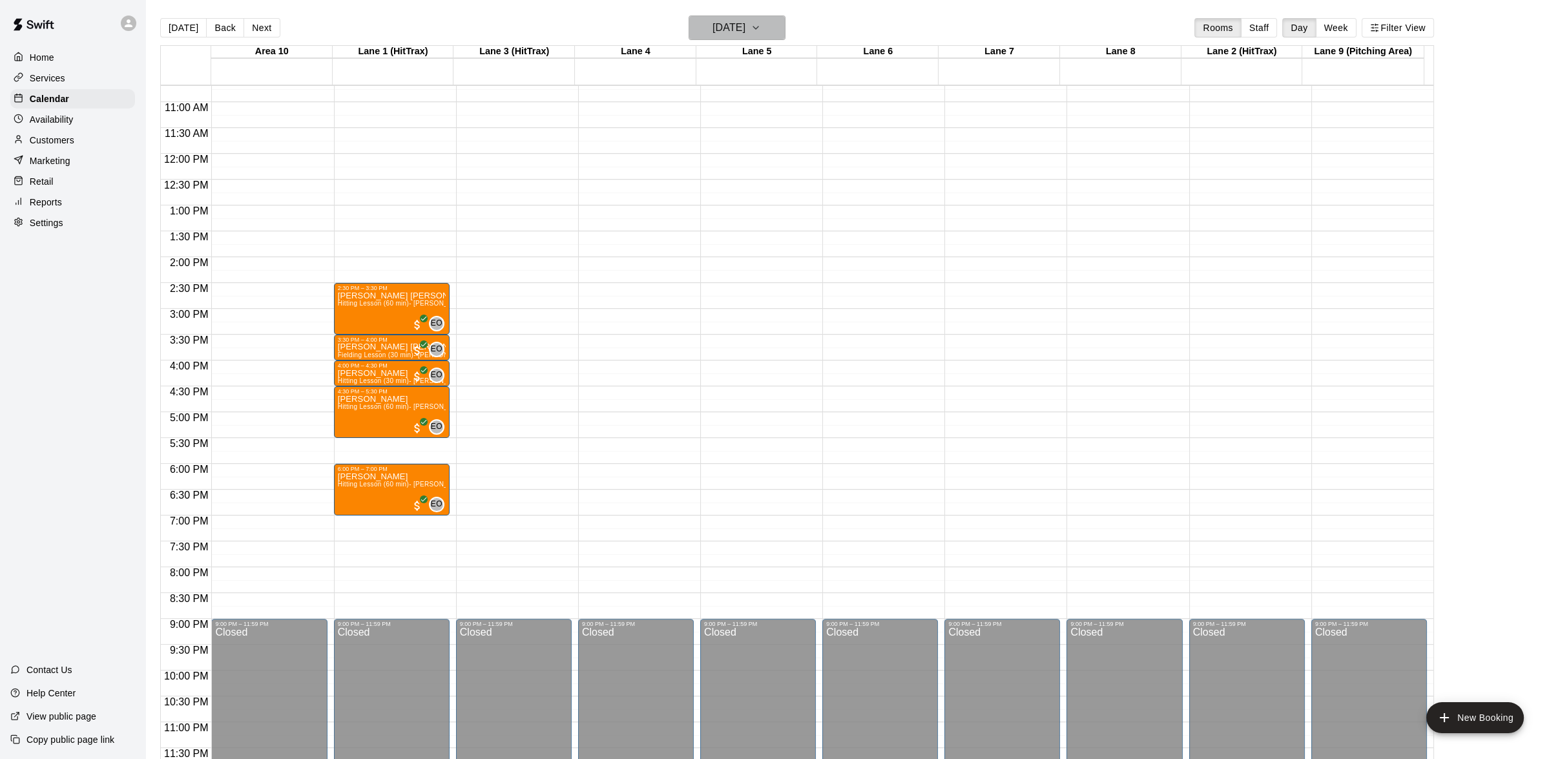
click at [780, 26] on button "[DATE]" at bounding box center [737, 28] width 97 height 25
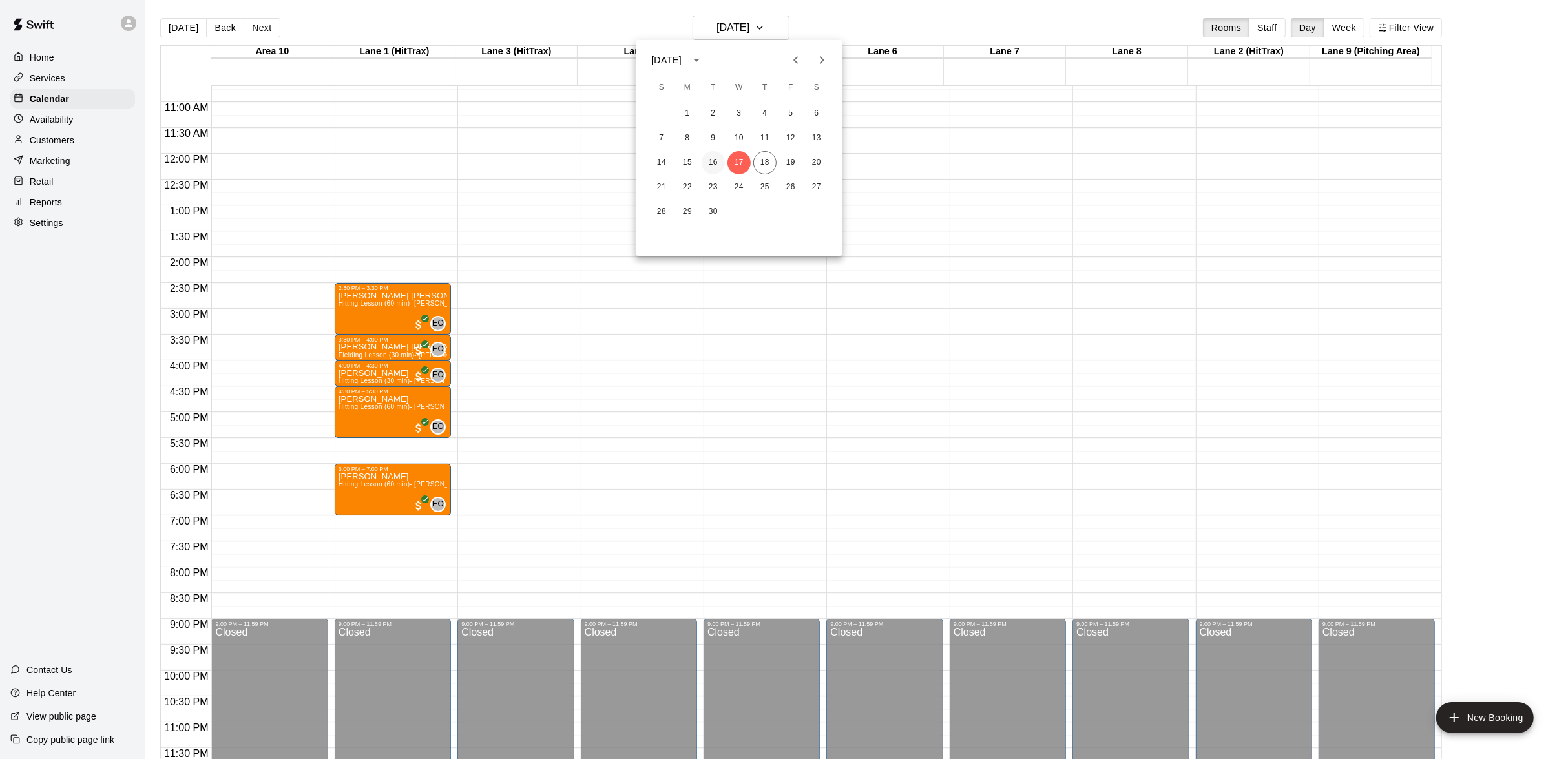
click at [716, 161] on button "16" at bounding box center [713, 162] width 23 height 23
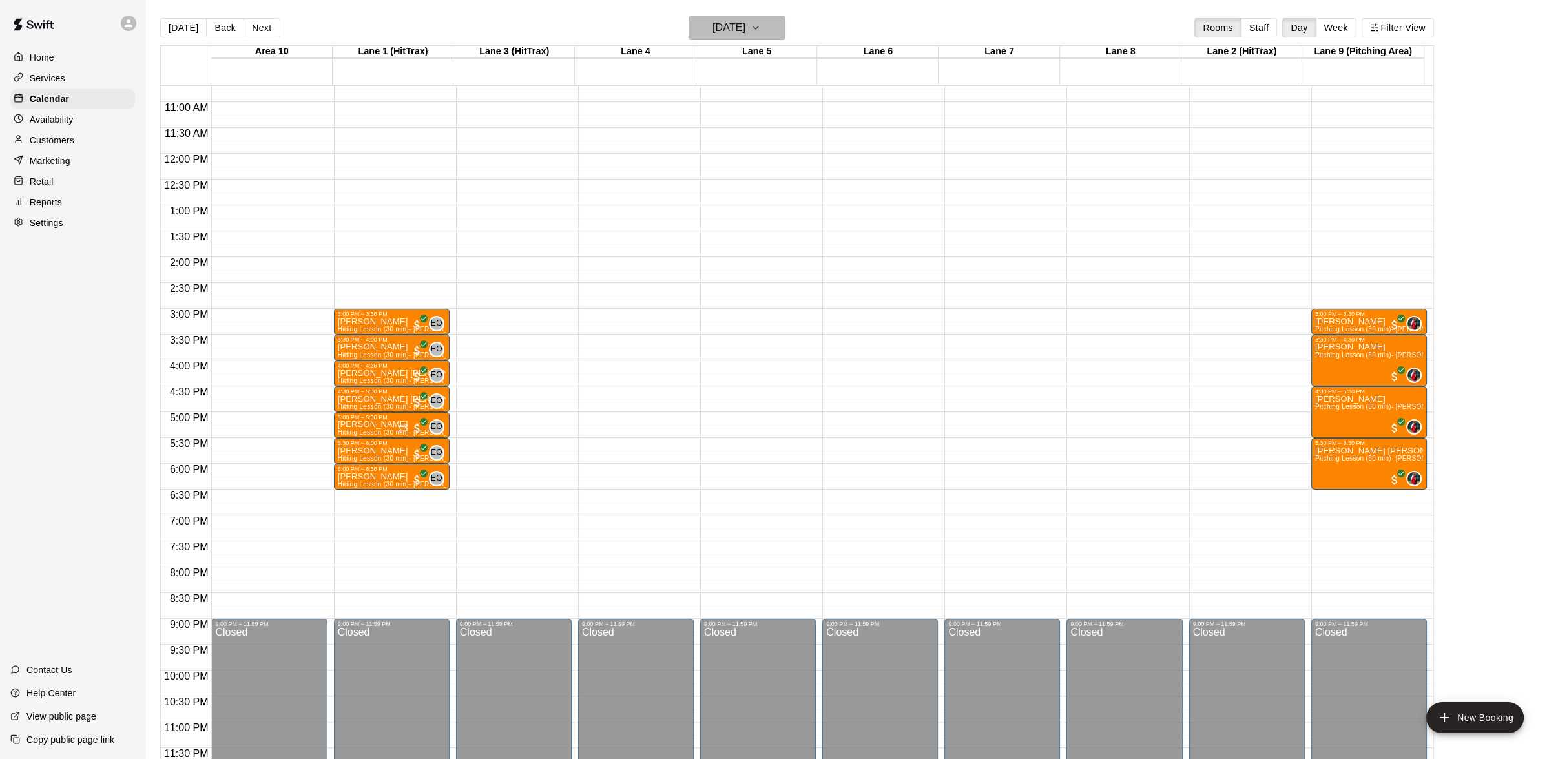
click at [761, 25] on icon "button" at bounding box center [756, 28] width 10 height 16
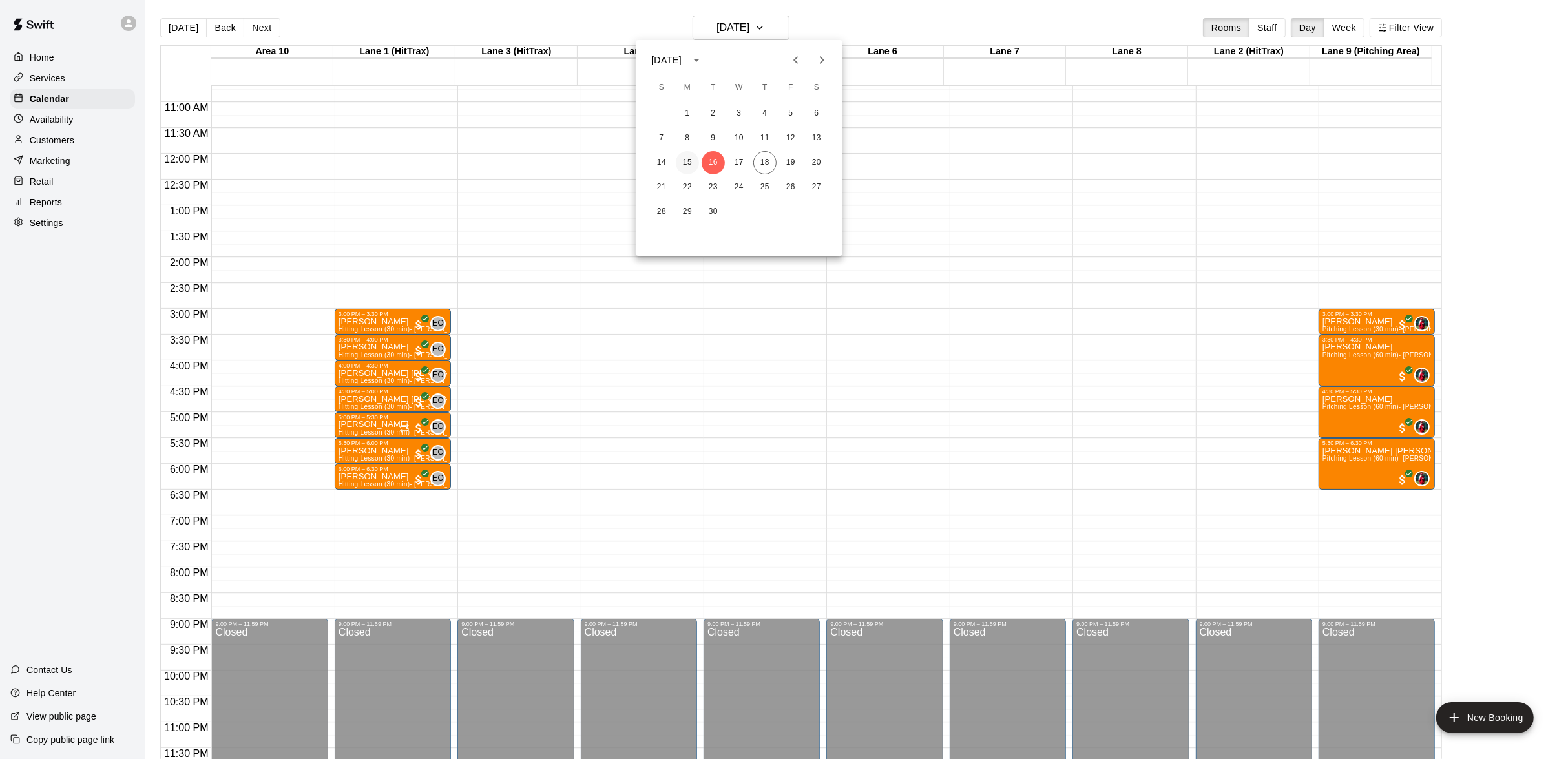
click at [685, 165] on button "15" at bounding box center [687, 162] width 23 height 23
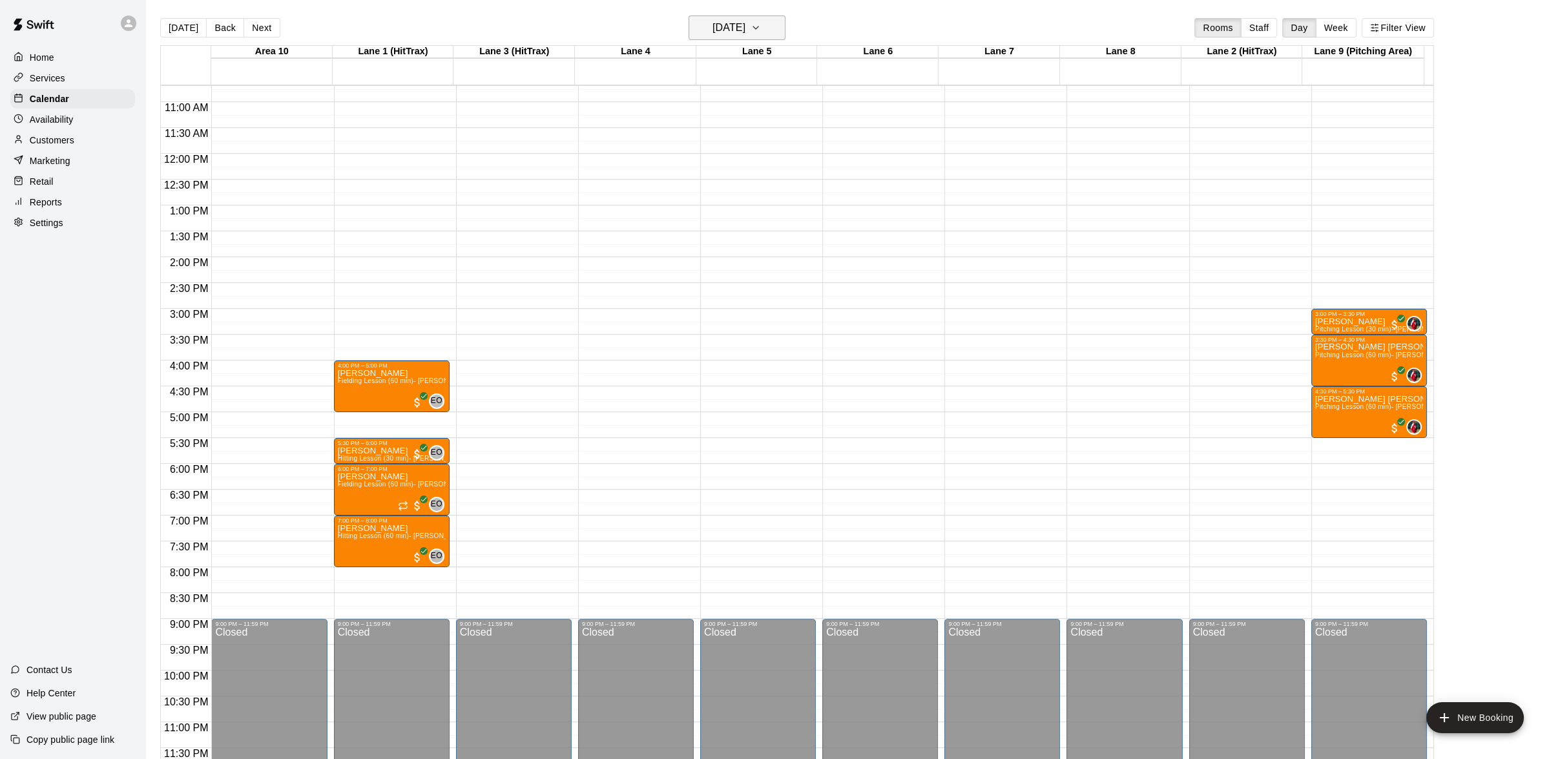
click at [761, 23] on icon "button" at bounding box center [756, 28] width 10 height 16
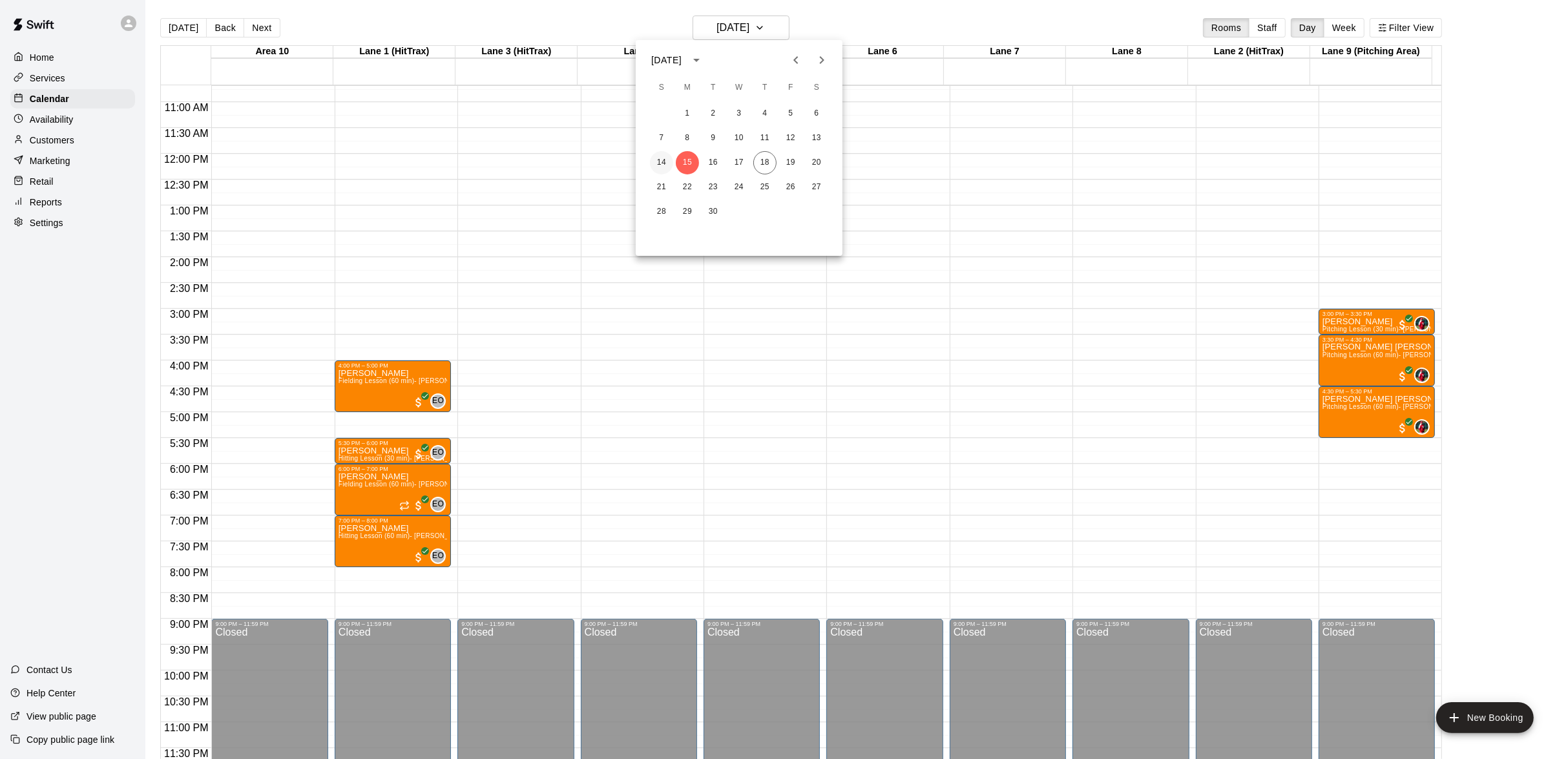
click at [663, 167] on button "14" at bounding box center [661, 162] width 23 height 23
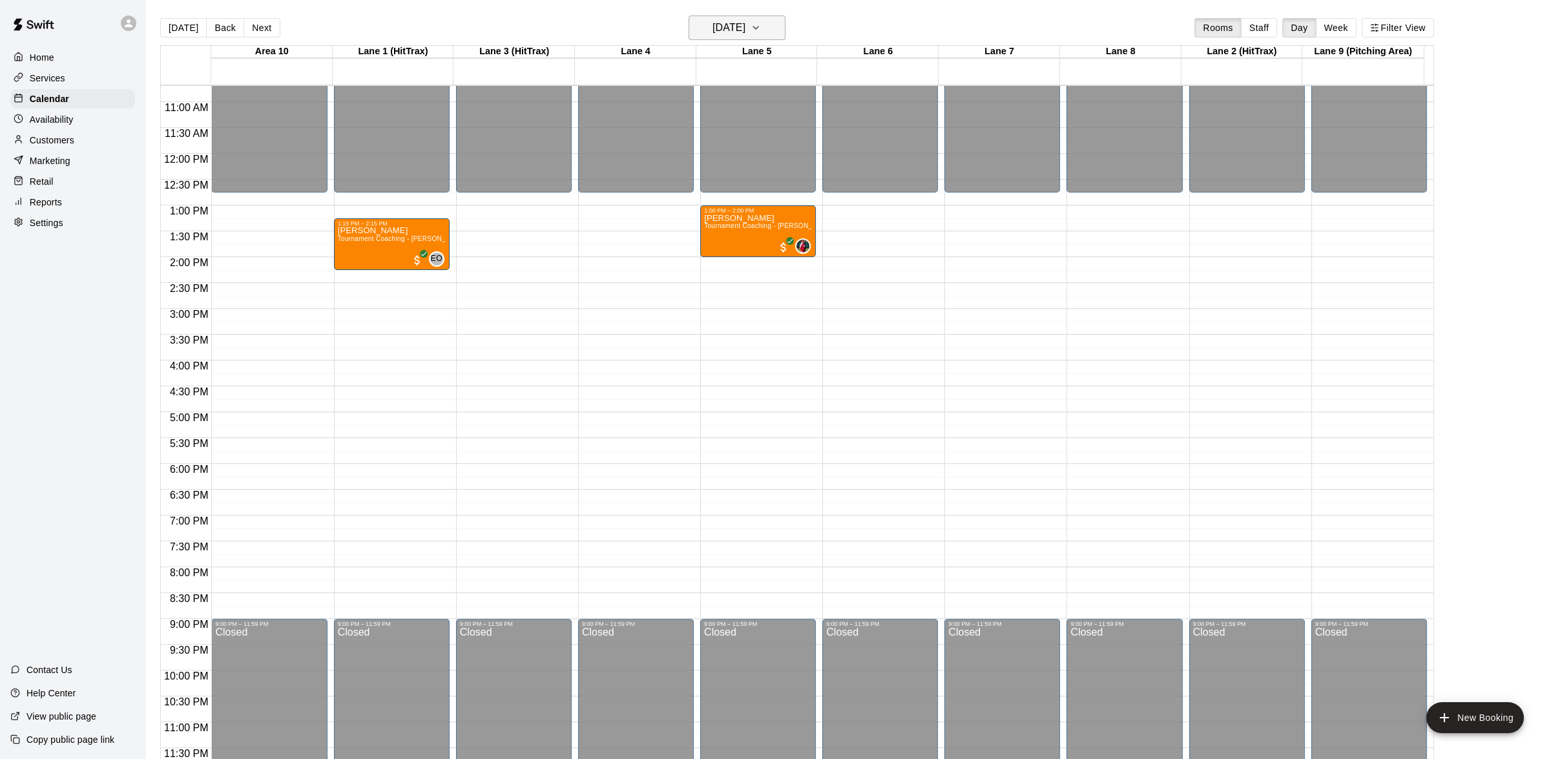
click at [761, 30] on icon "button" at bounding box center [756, 28] width 10 height 16
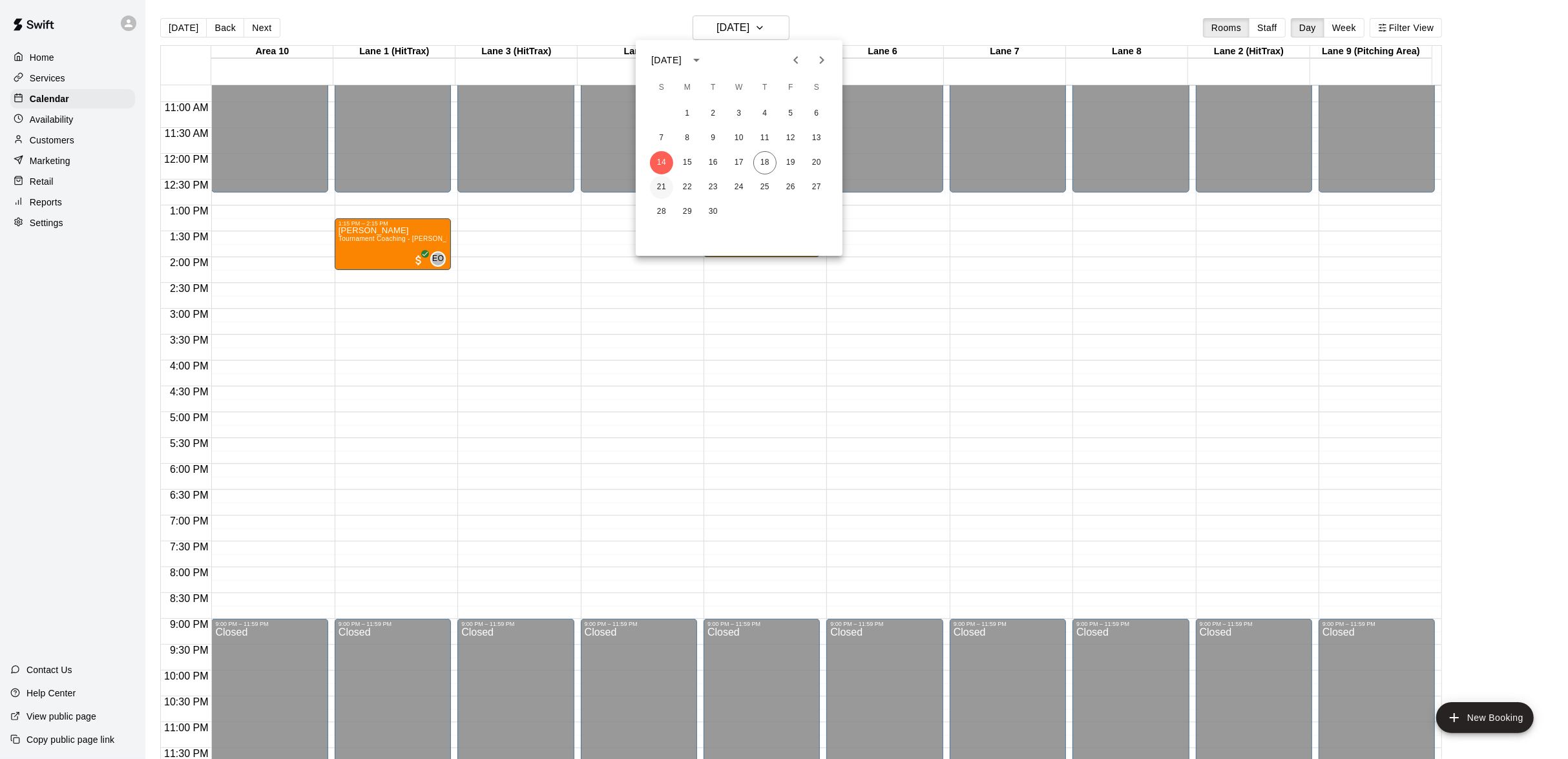
click at [667, 190] on button "21" at bounding box center [661, 187] width 23 height 23
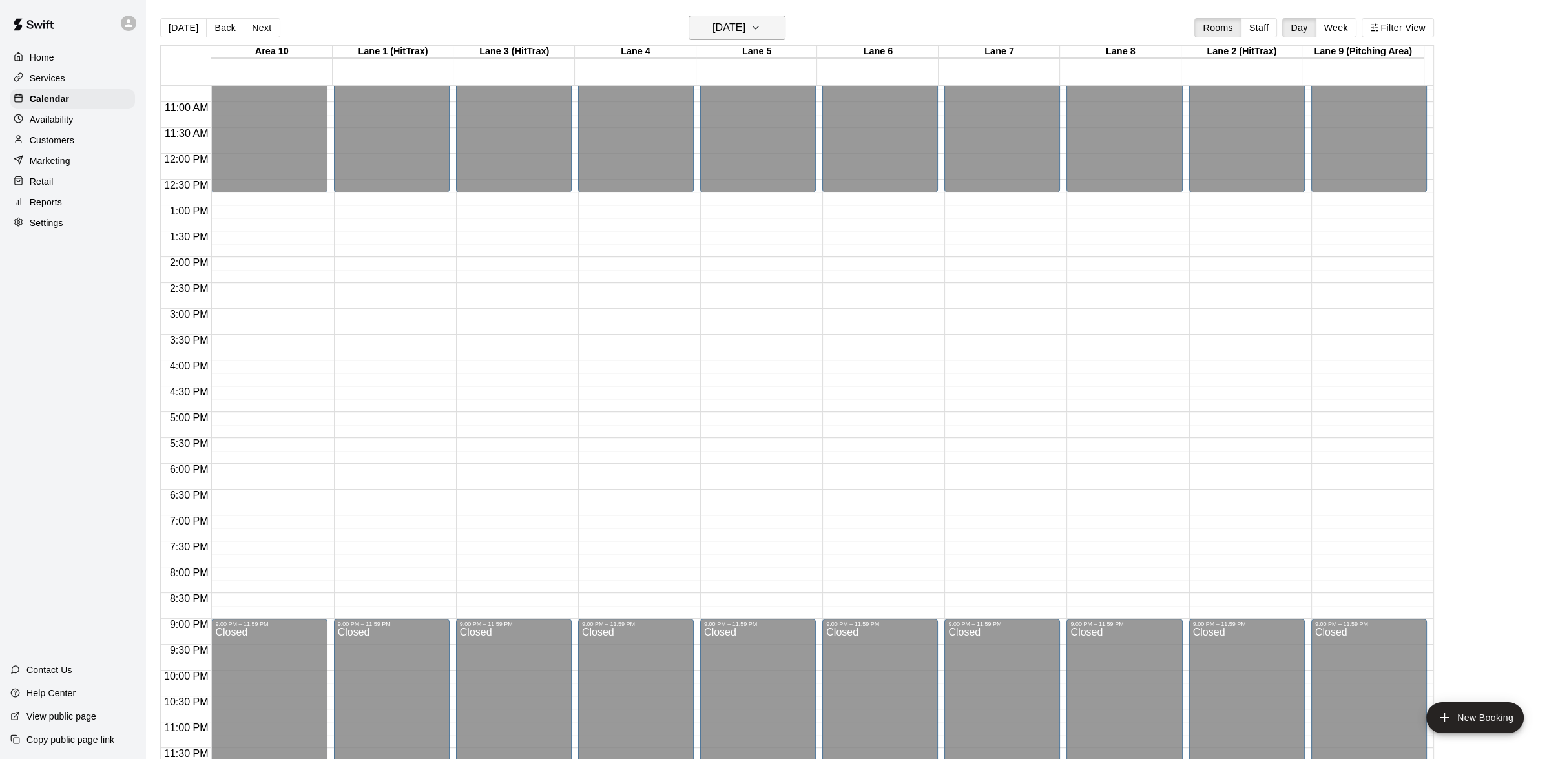
click at [769, 30] on button "[DATE]" at bounding box center [737, 28] width 97 height 25
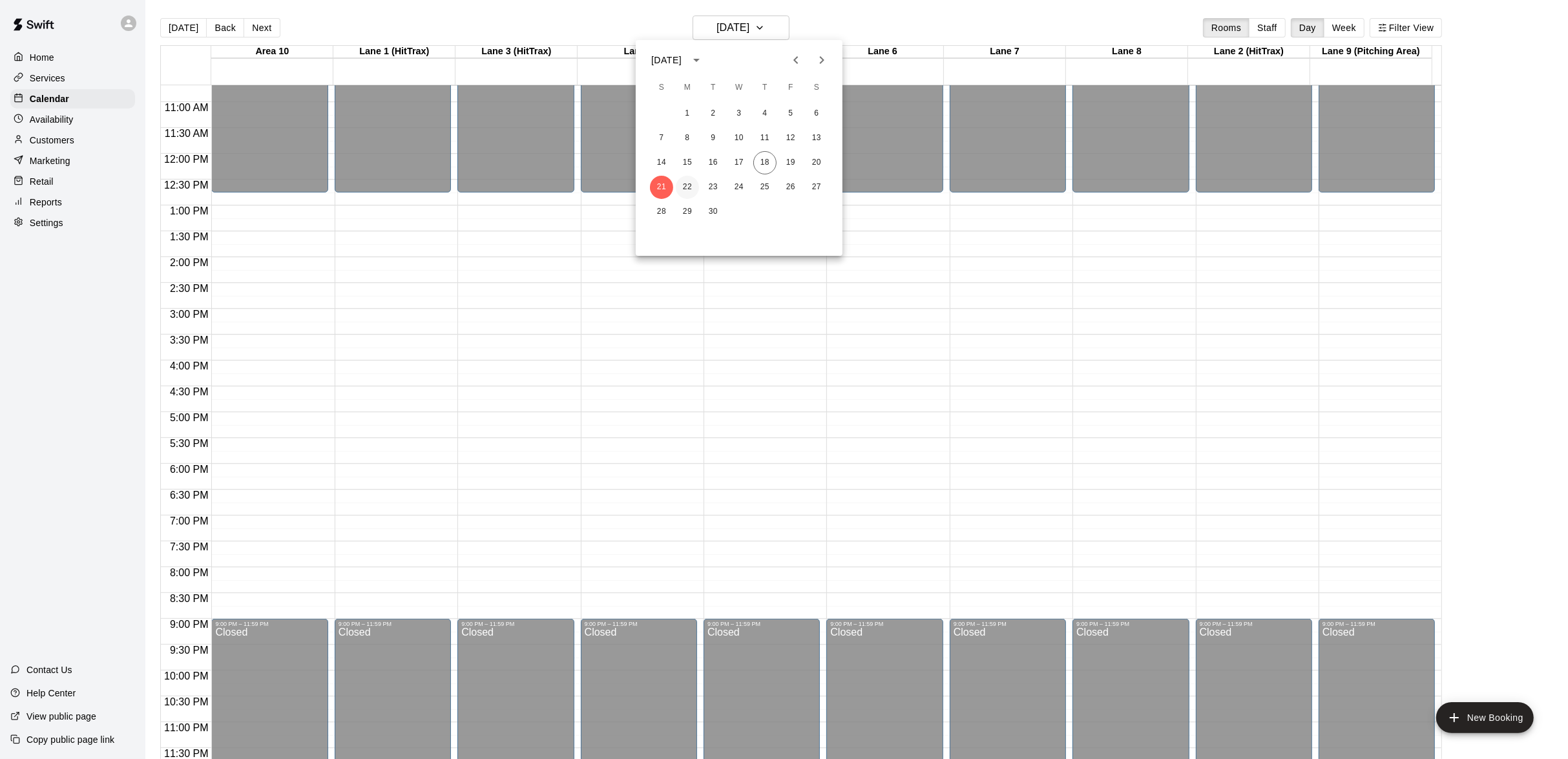
click at [689, 189] on button "22" at bounding box center [687, 187] width 23 height 23
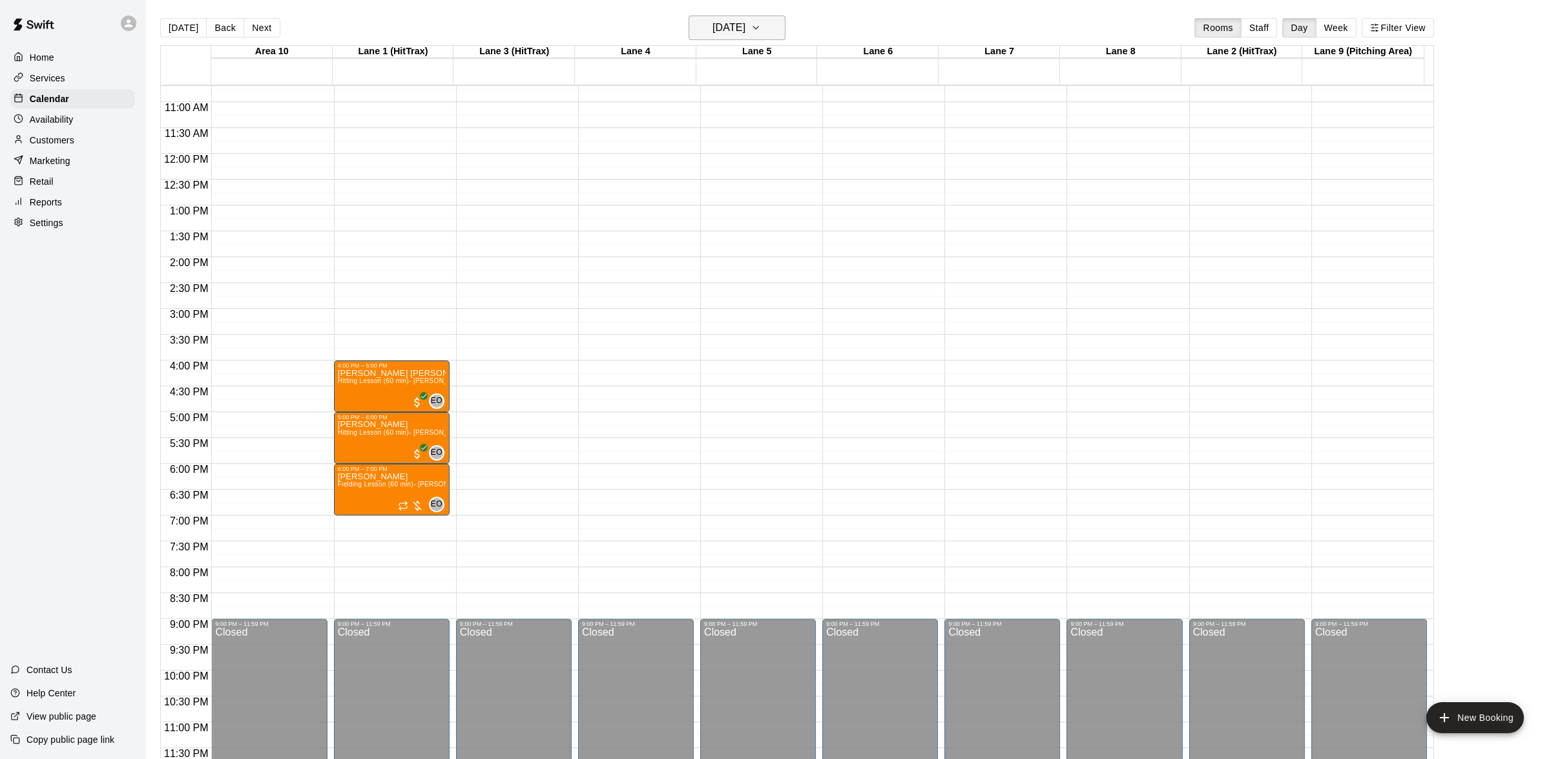
click at [761, 29] on icon "button" at bounding box center [756, 28] width 10 height 16
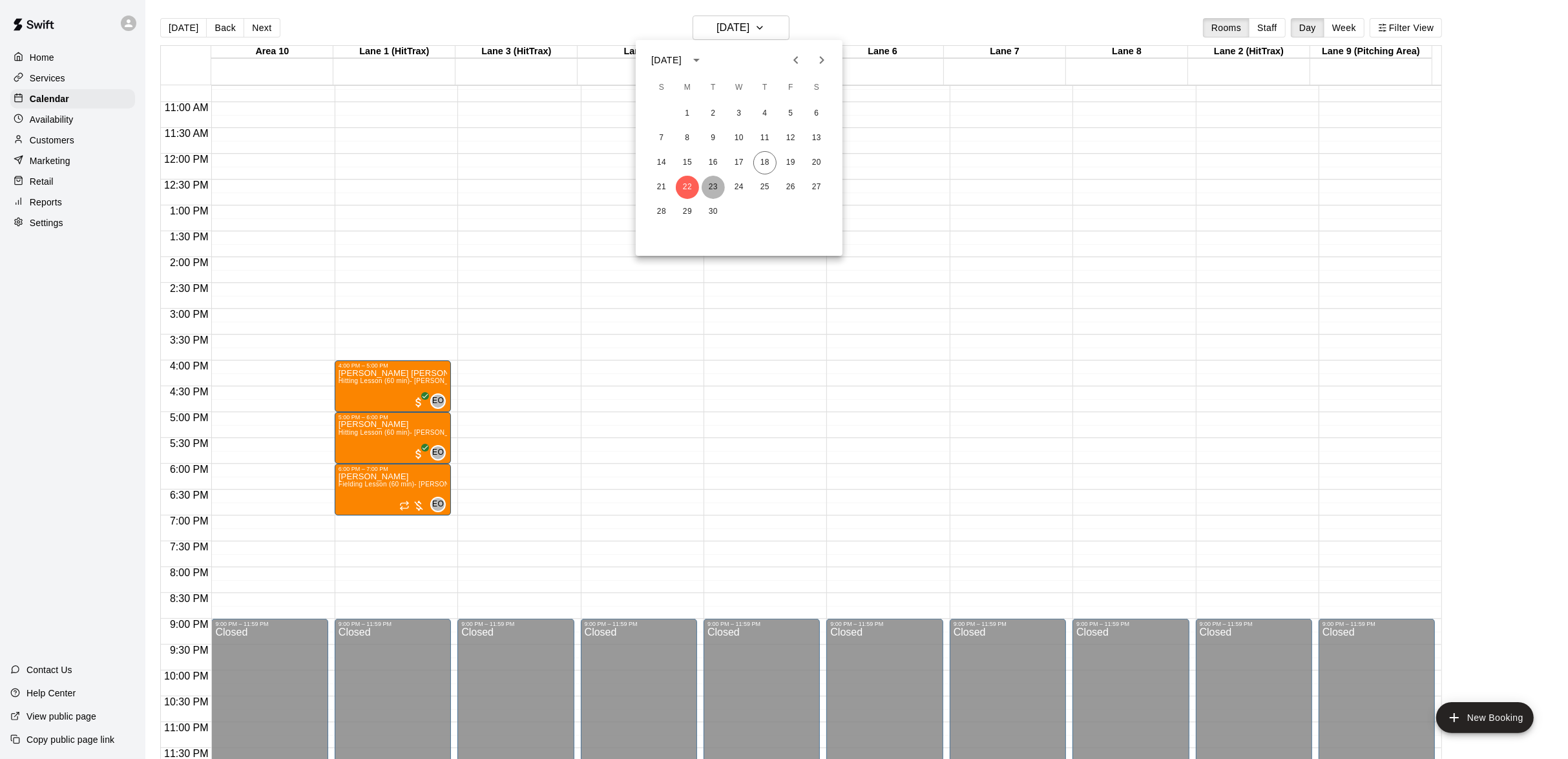
click at [706, 185] on button "23" at bounding box center [713, 187] width 23 height 23
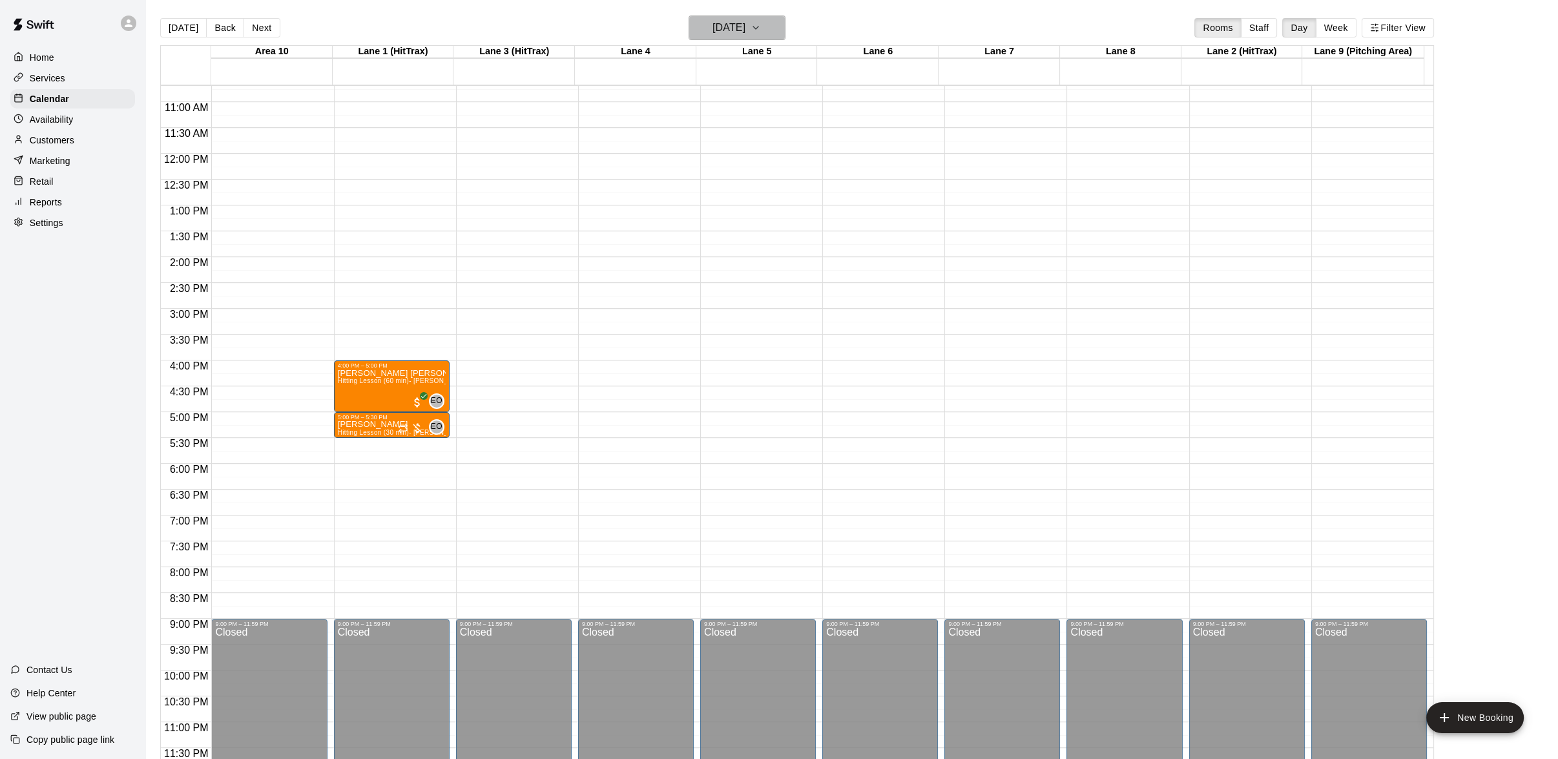
click at [785, 32] on button "[DATE]" at bounding box center [737, 28] width 97 height 25
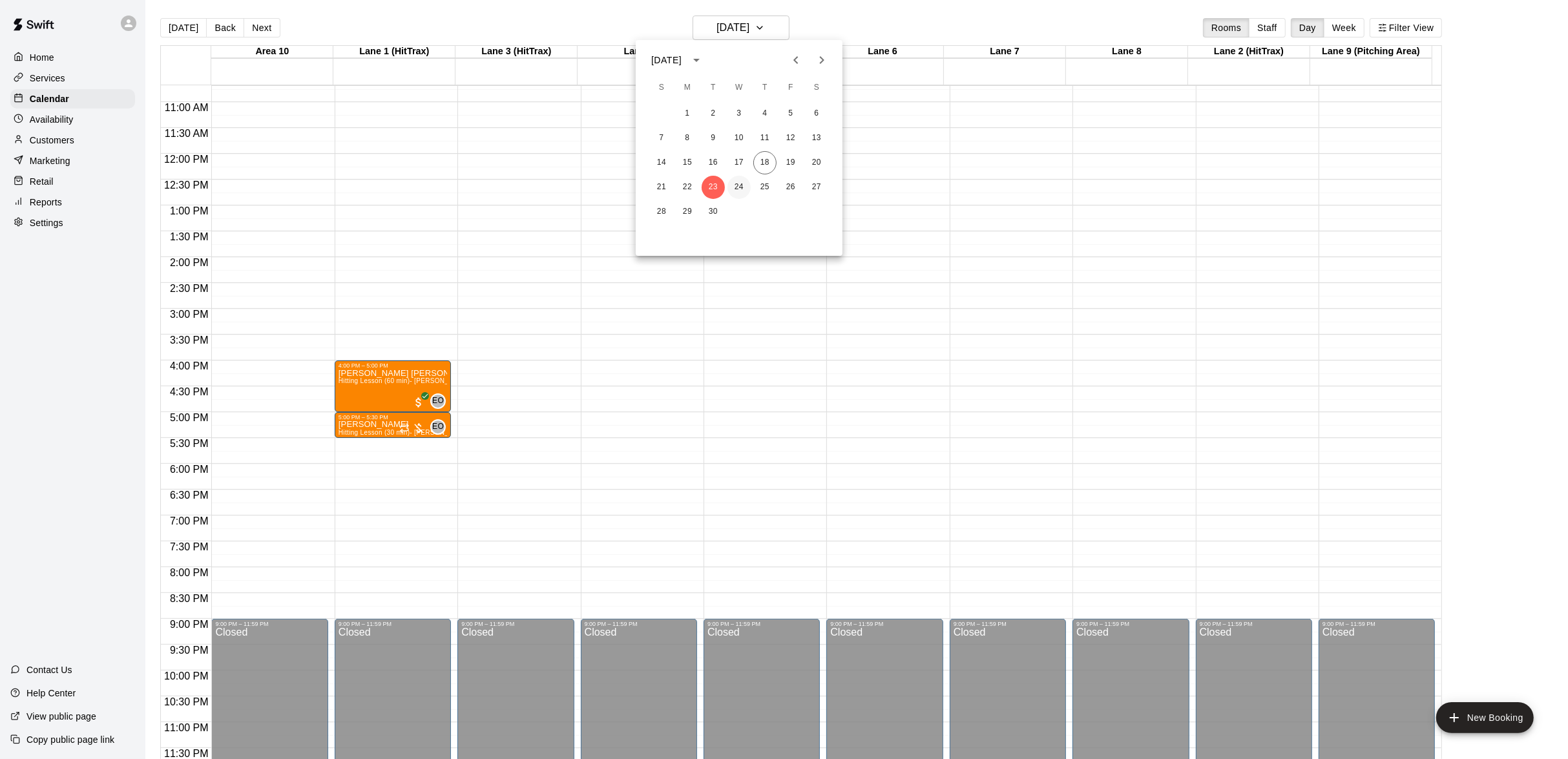
click at [744, 184] on button "24" at bounding box center [738, 187] width 23 height 23
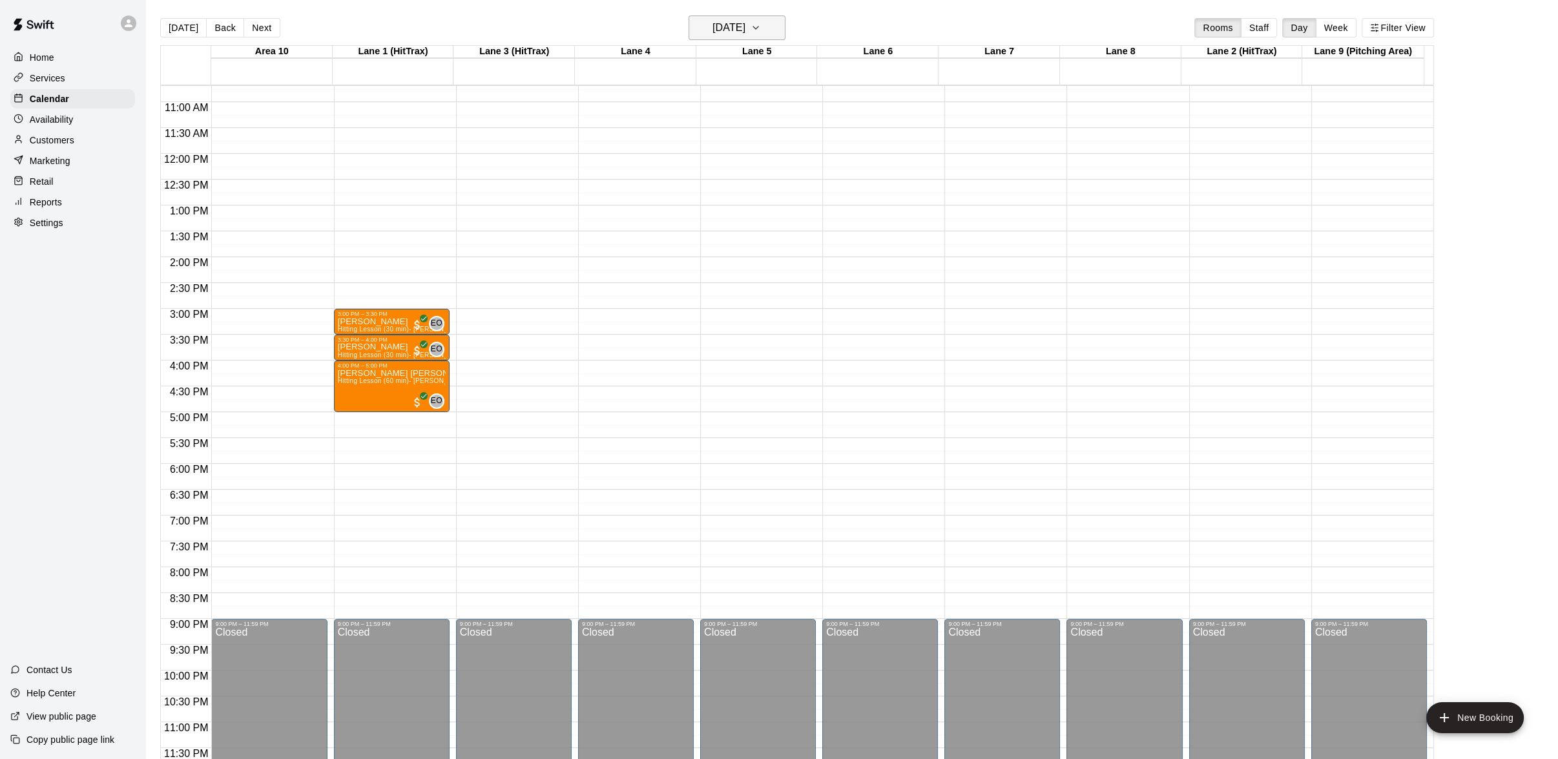
click at [745, 33] on h6 "[DATE]" at bounding box center [729, 28] width 33 height 18
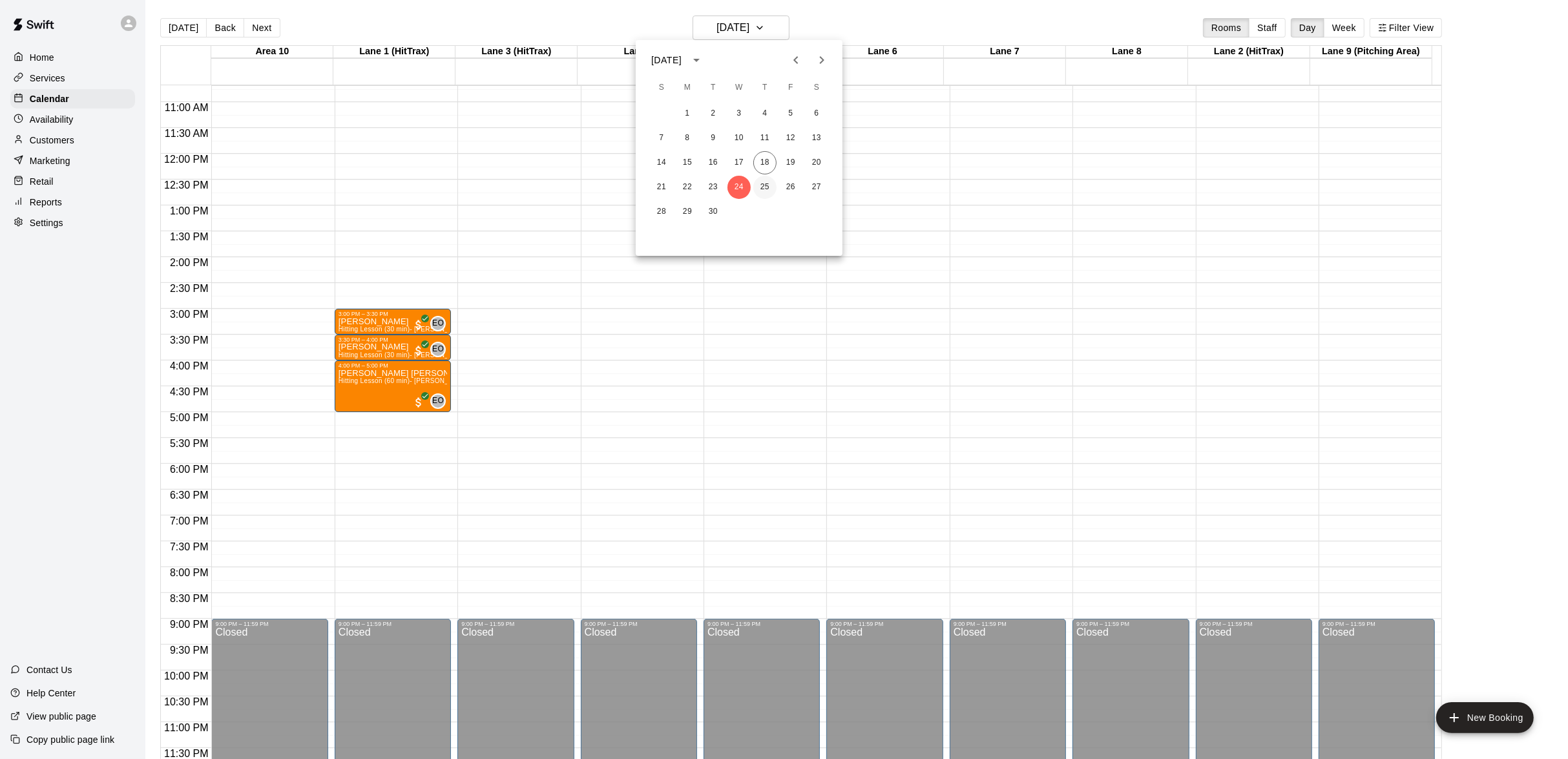
click at [757, 194] on button "25" at bounding box center [764, 187] width 23 height 23
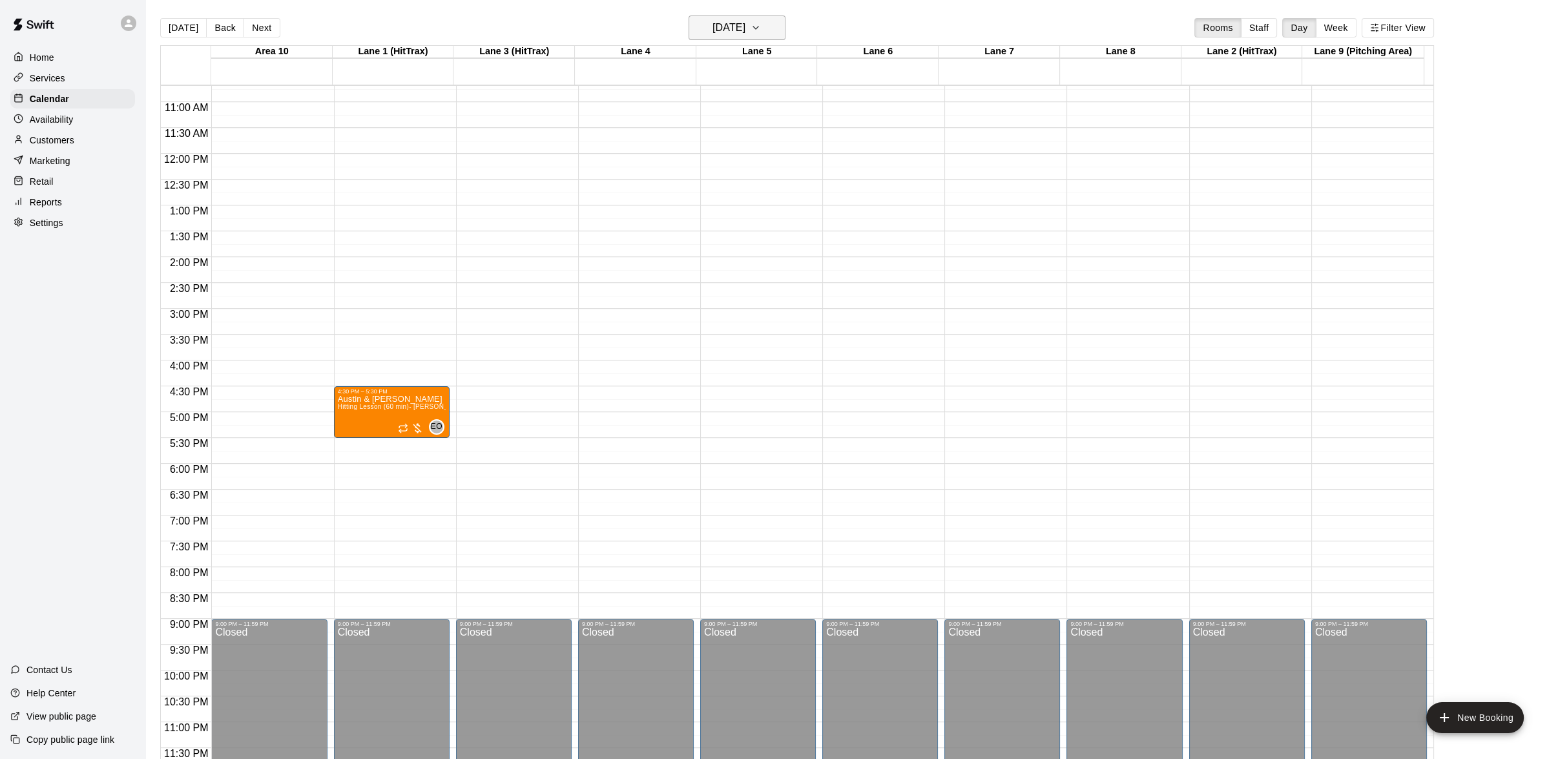
click at [761, 32] on icon "button" at bounding box center [756, 28] width 10 height 16
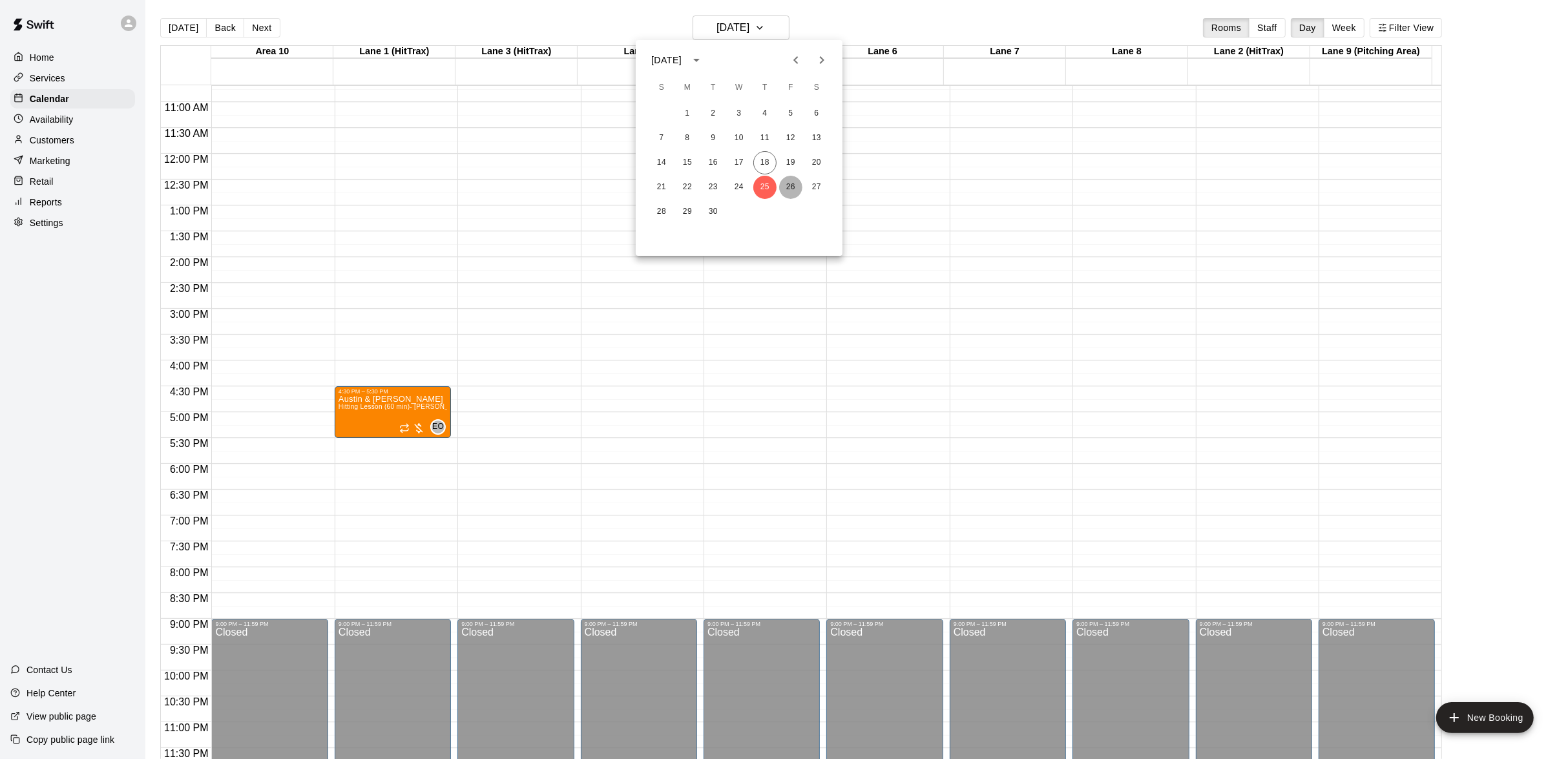
click at [787, 182] on button "26" at bounding box center [790, 187] width 23 height 23
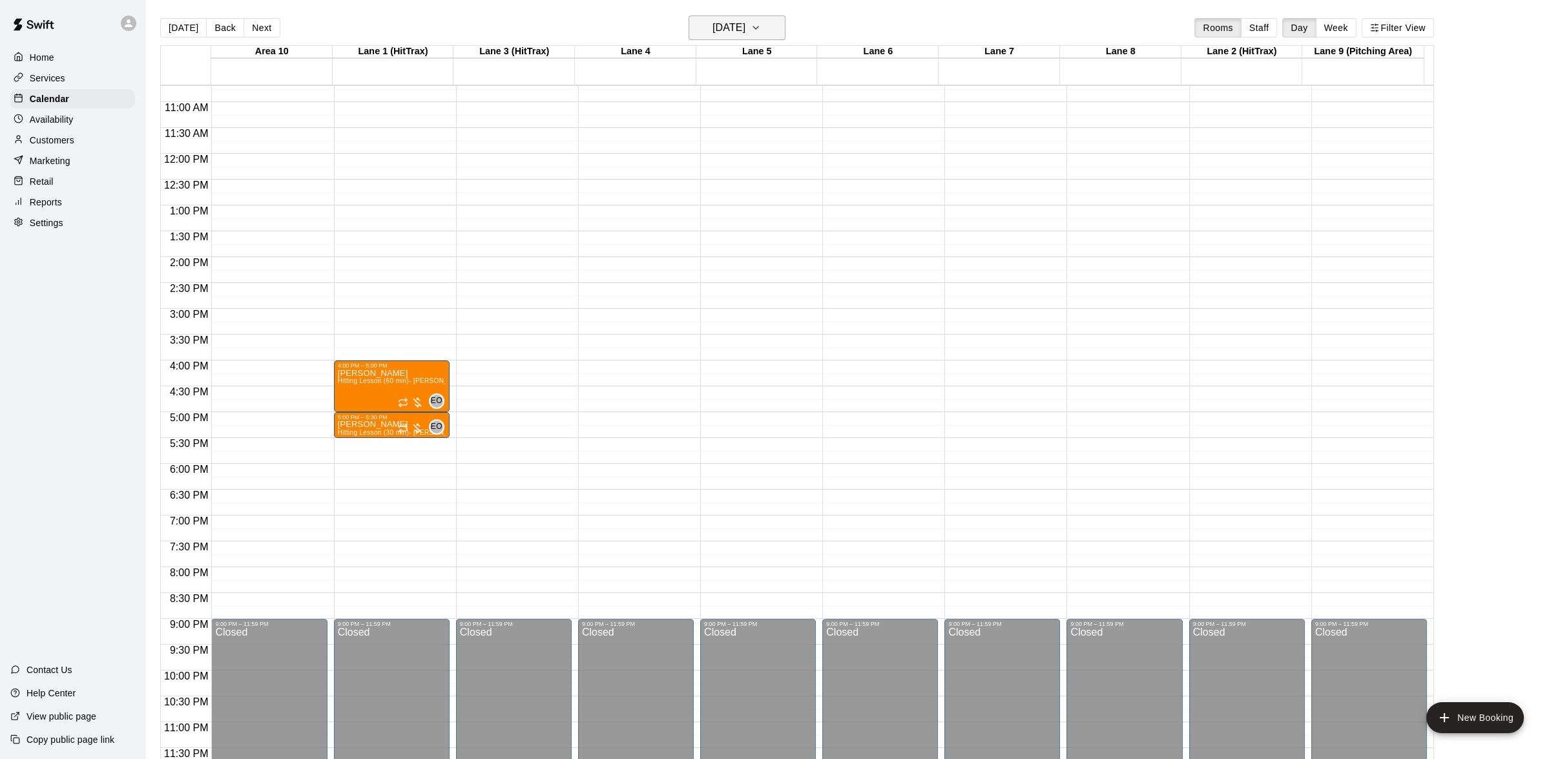
click at [761, 29] on icon "button" at bounding box center [756, 28] width 10 height 16
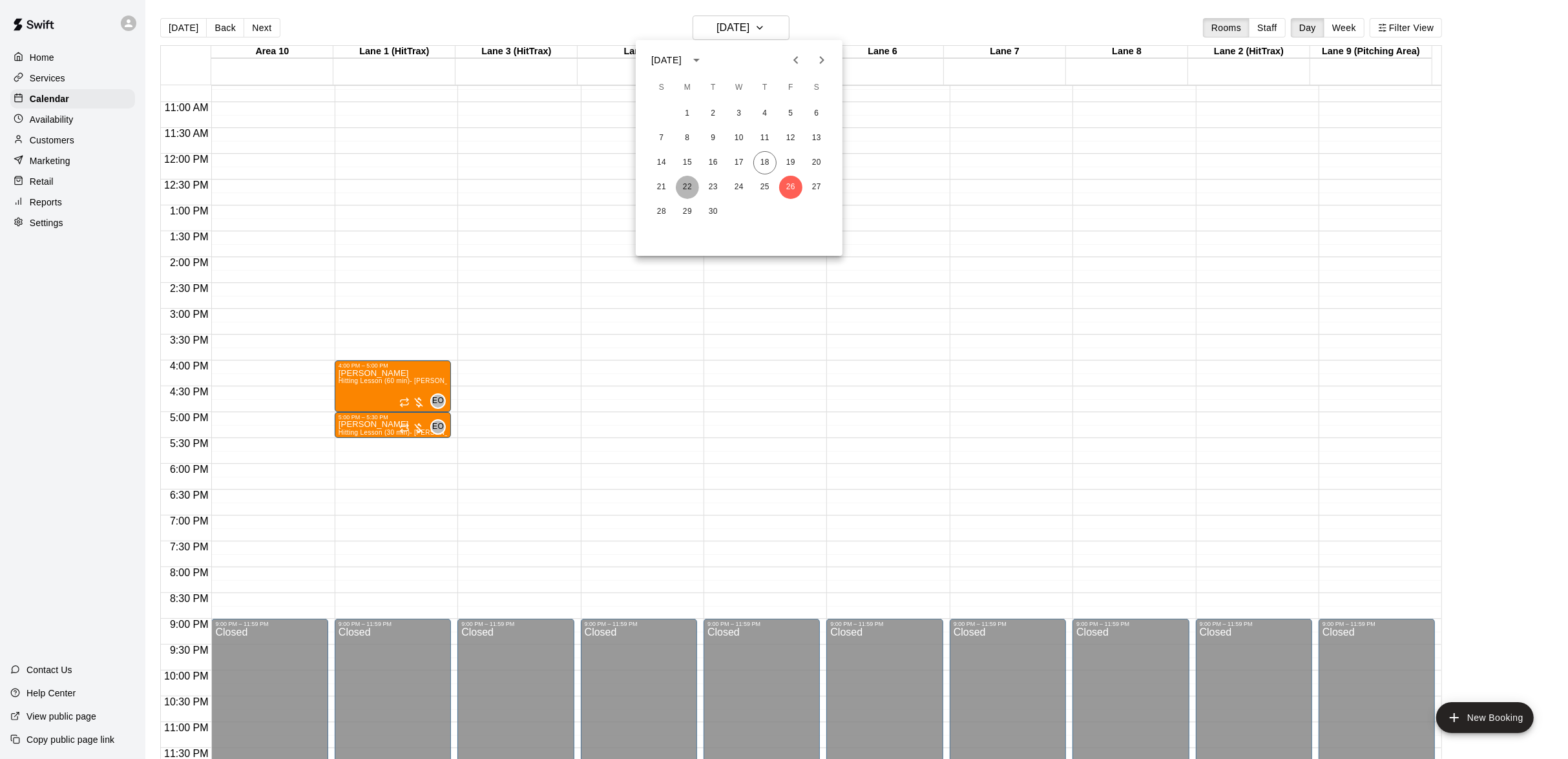
click at [681, 189] on button "22" at bounding box center [687, 187] width 23 height 23
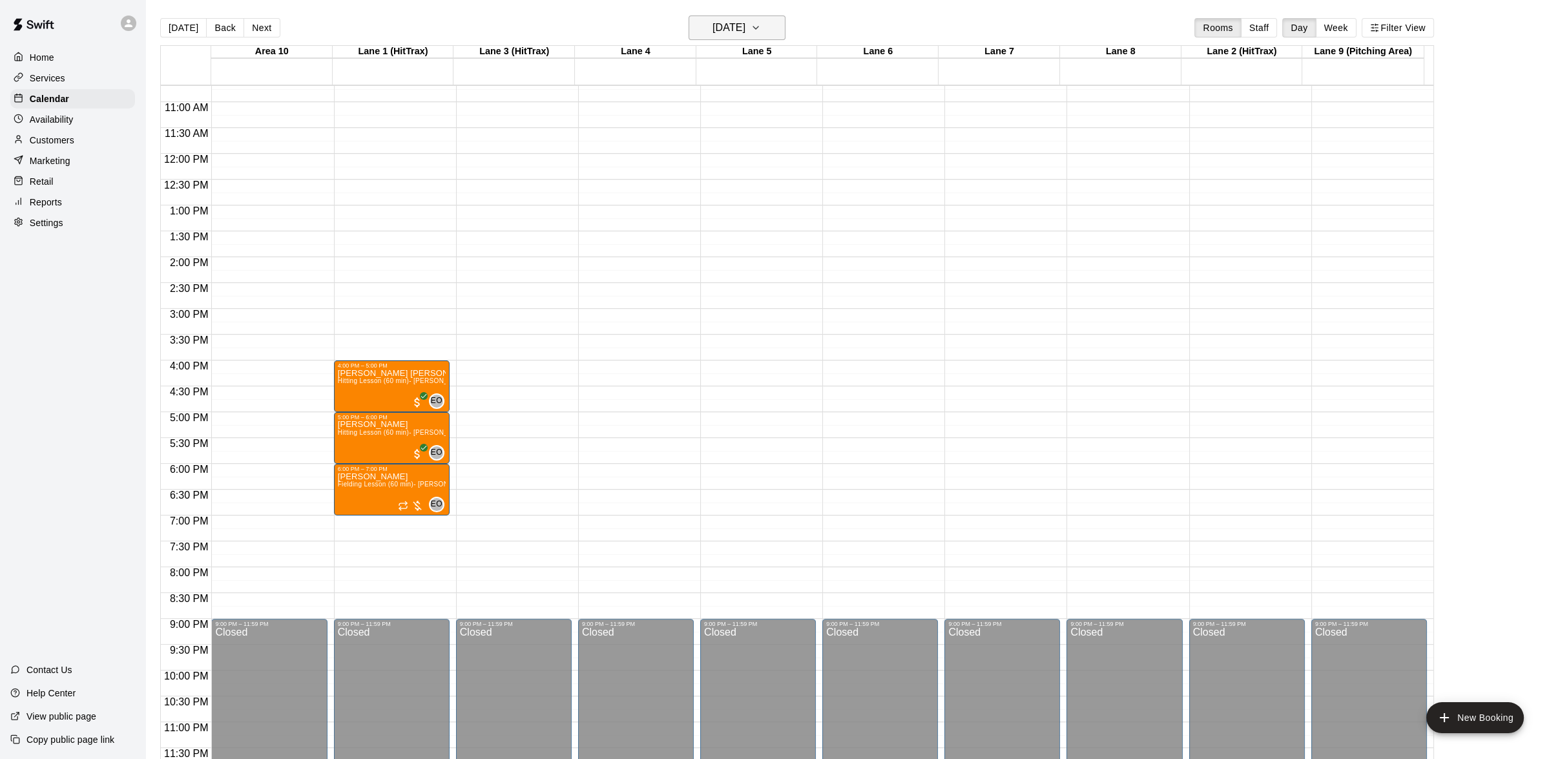
click at [761, 26] on icon "button" at bounding box center [756, 28] width 10 height 16
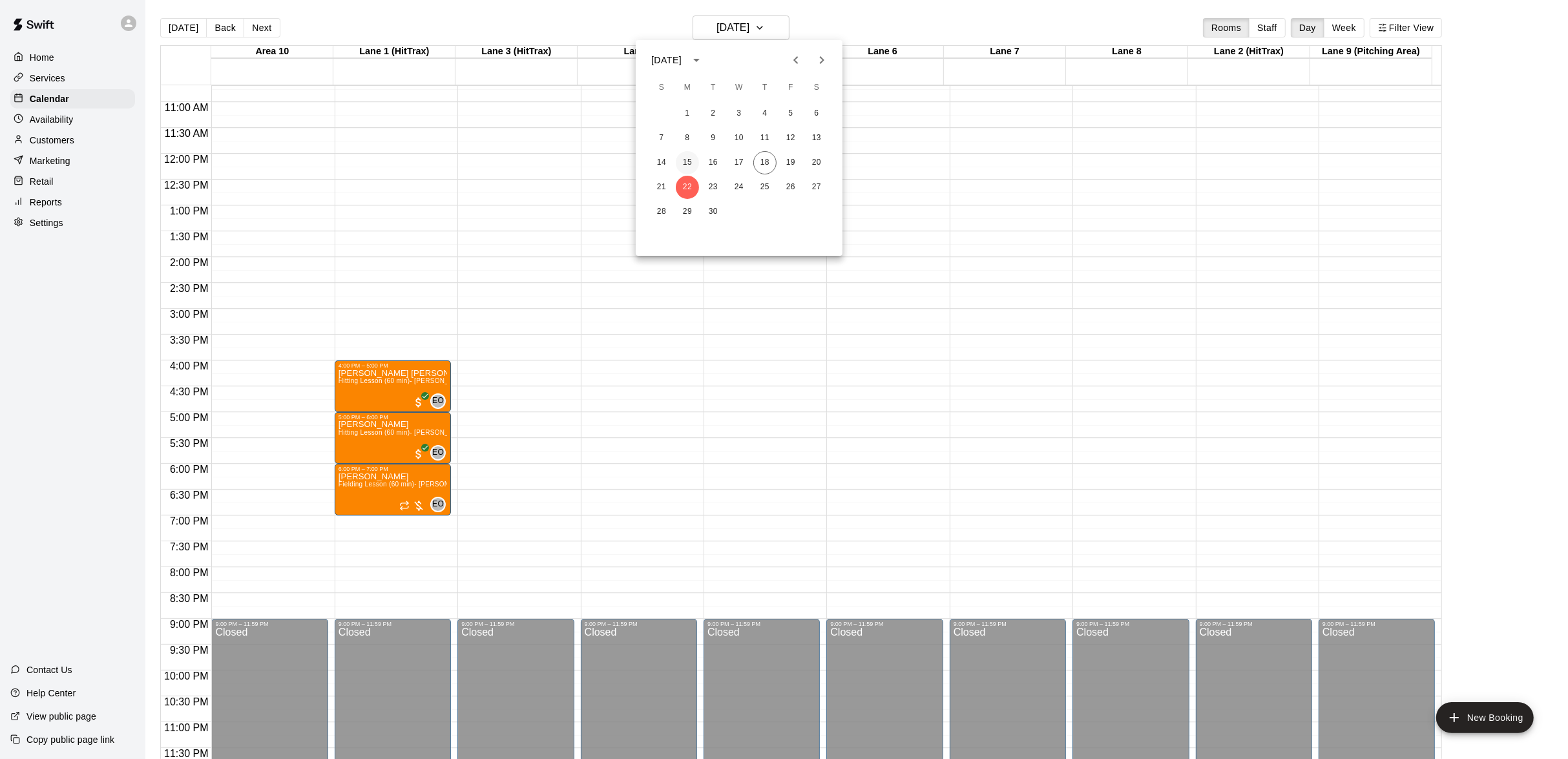
click at [683, 158] on button "15" at bounding box center [687, 162] width 23 height 23
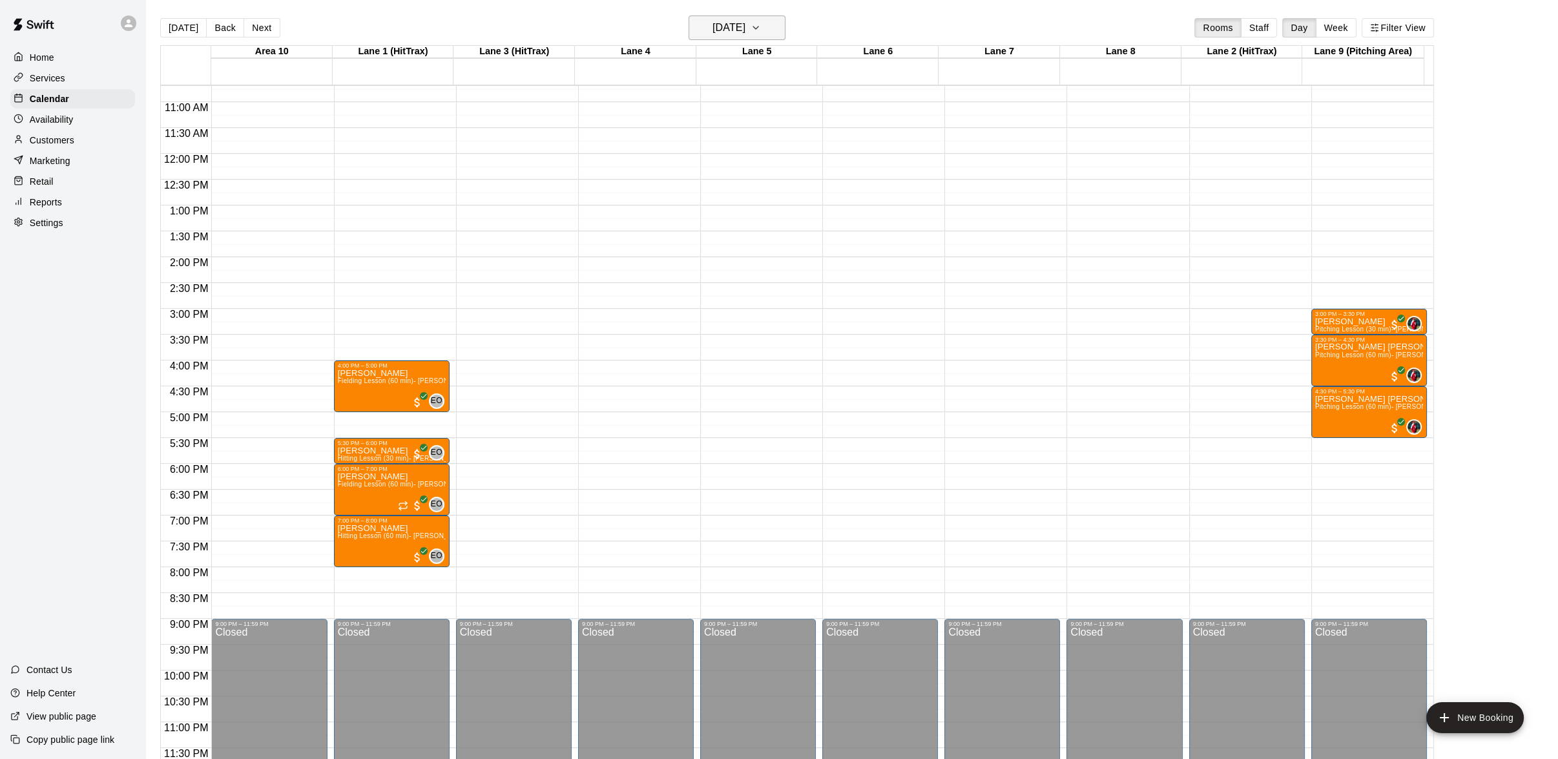
click at [761, 20] on icon "button" at bounding box center [756, 28] width 10 height 16
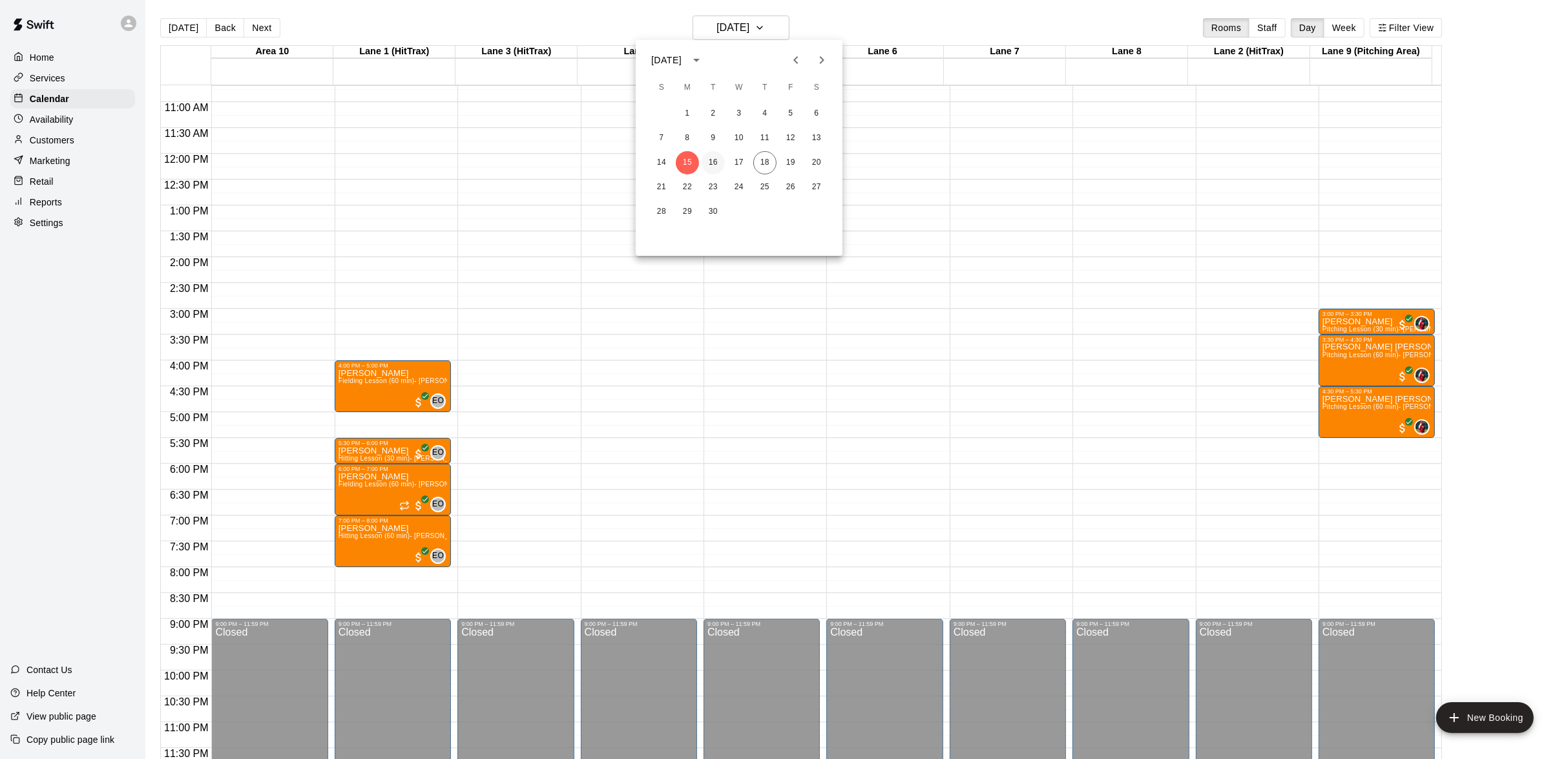
click at [723, 163] on button "16" at bounding box center [713, 162] width 23 height 23
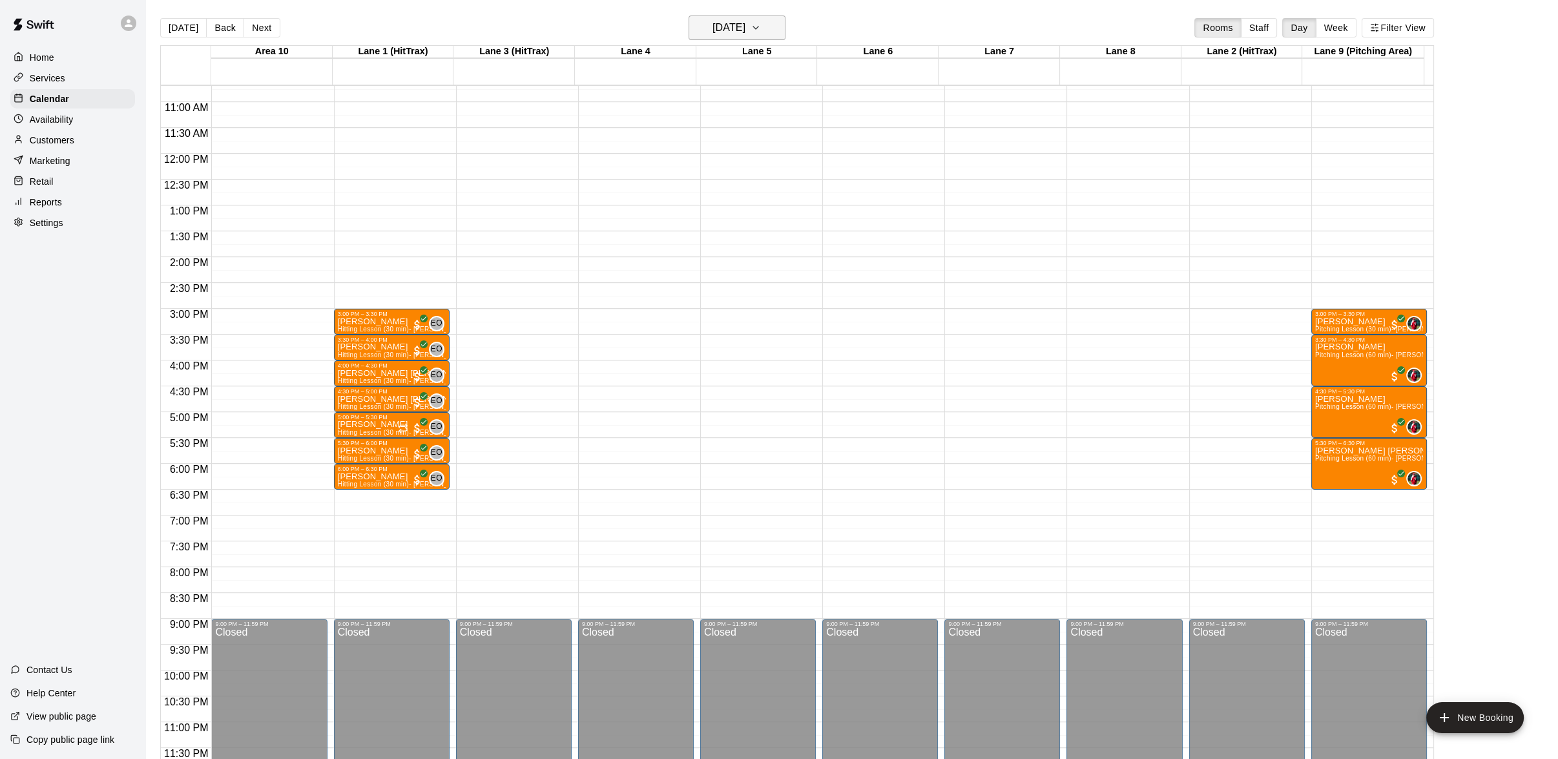
click at [761, 30] on icon "button" at bounding box center [756, 28] width 10 height 16
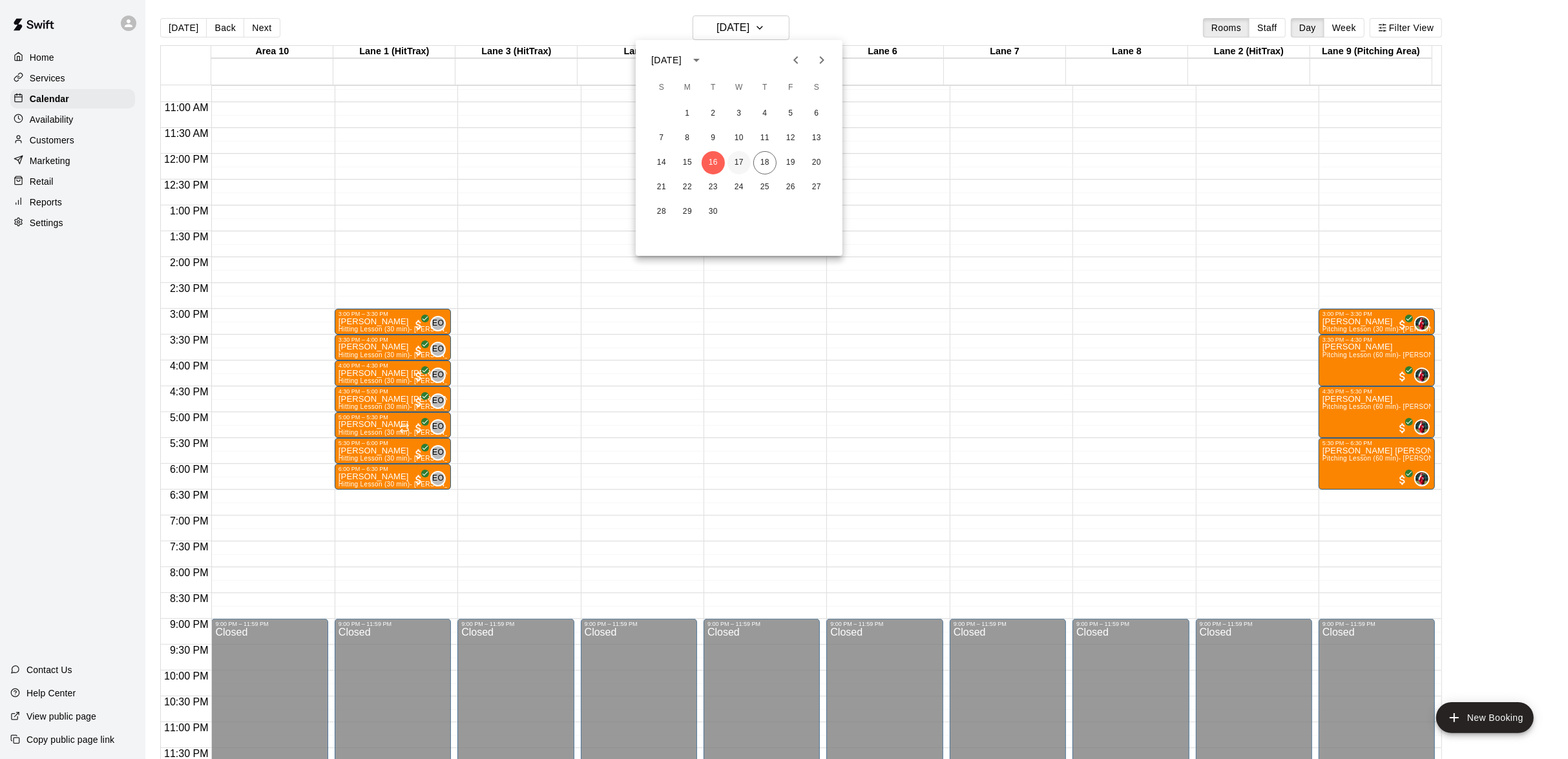
click at [744, 156] on button "17" at bounding box center [738, 162] width 23 height 23
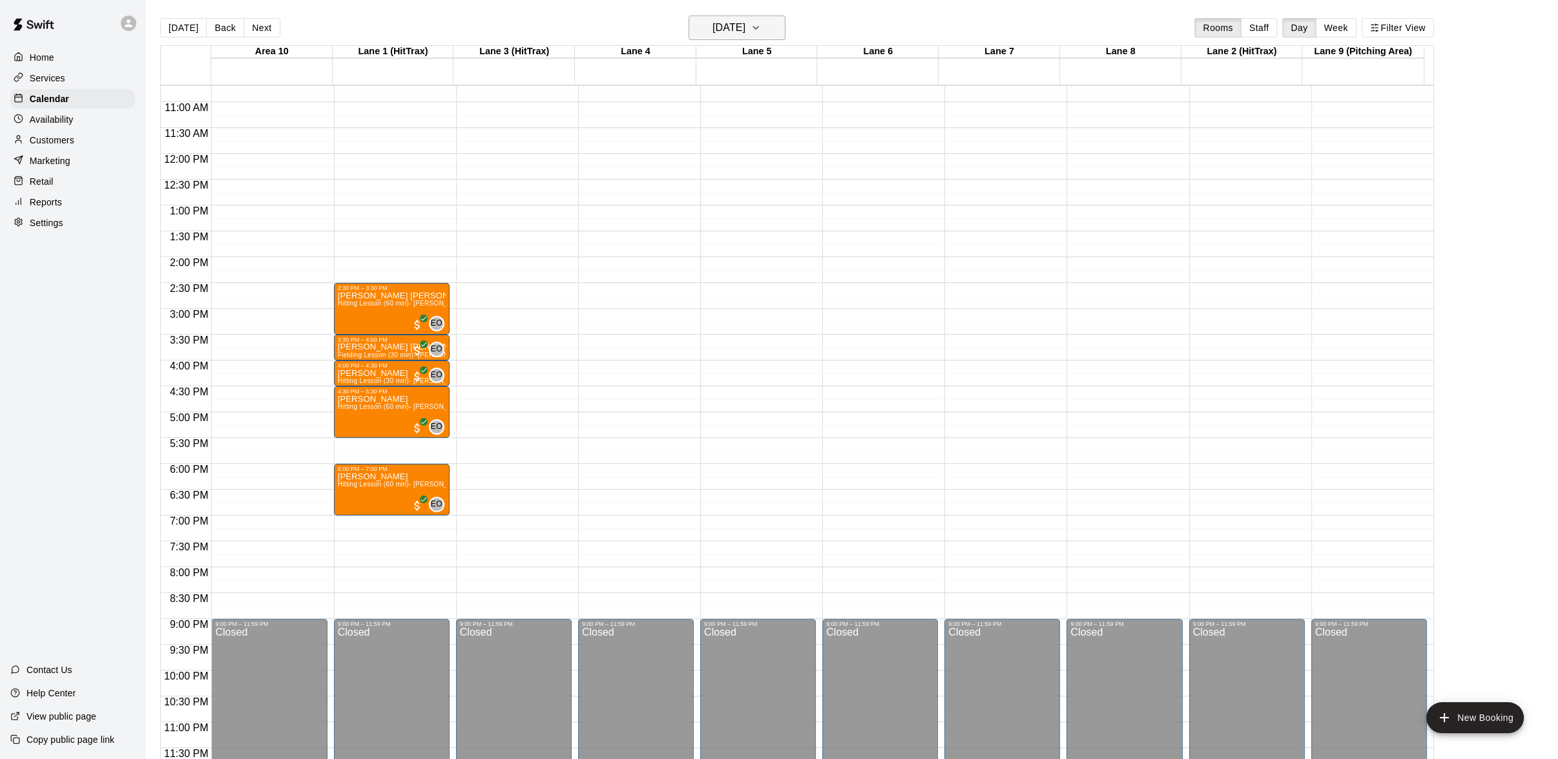
click at [761, 26] on icon "button" at bounding box center [756, 28] width 10 height 16
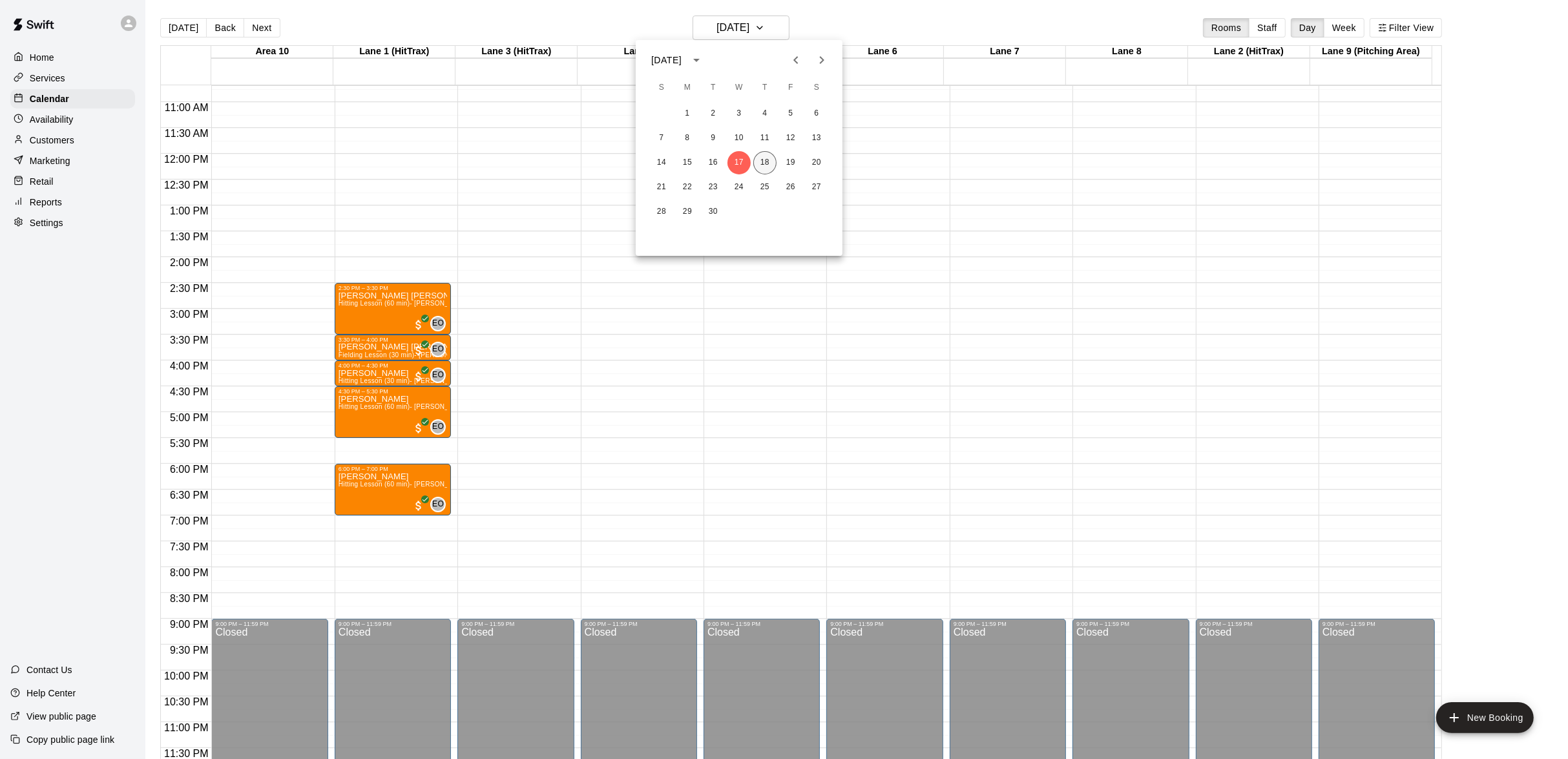
click at [764, 160] on button "18" at bounding box center [764, 162] width 23 height 23
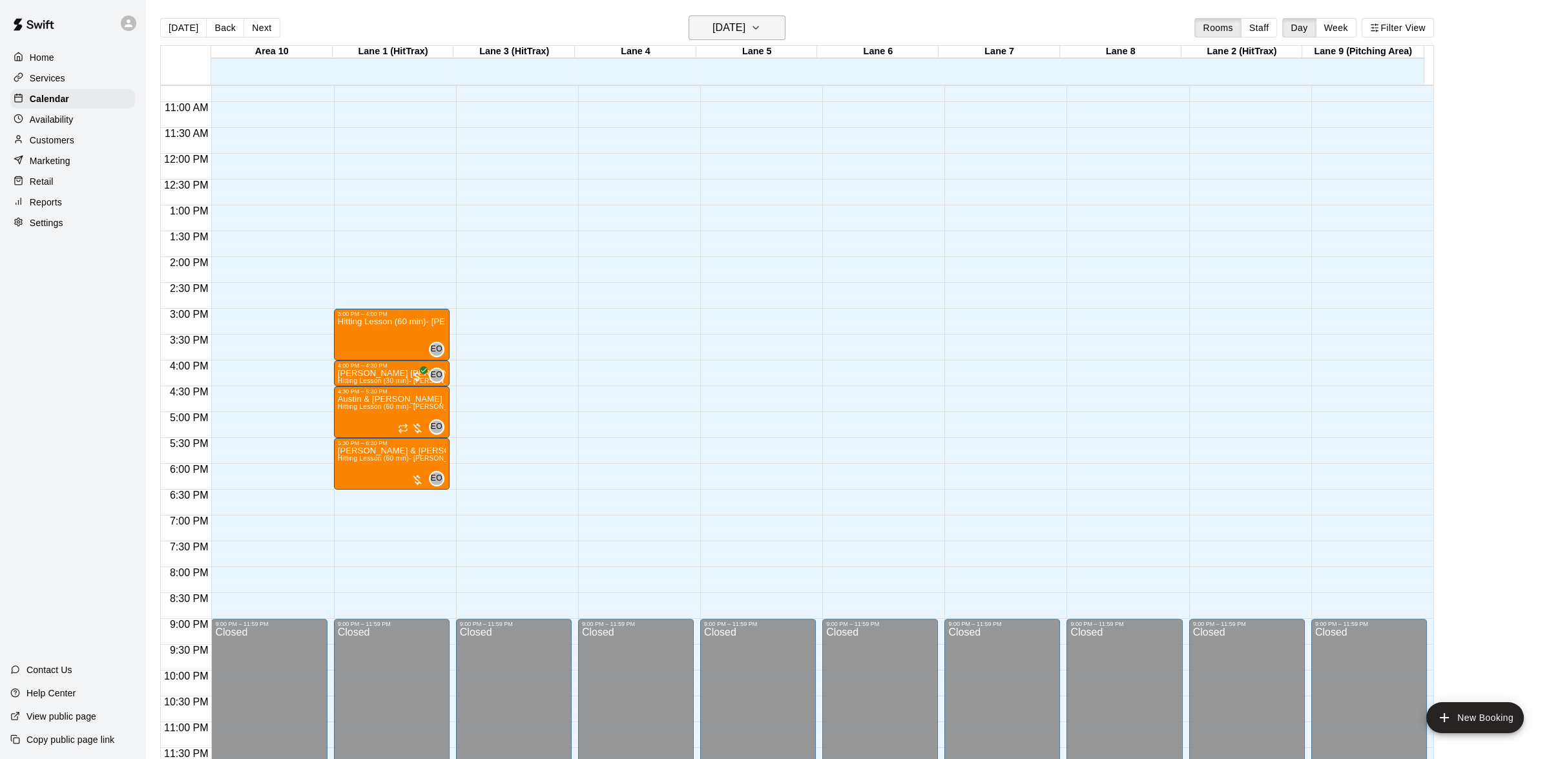
click at [761, 34] on icon "button" at bounding box center [756, 28] width 10 height 16
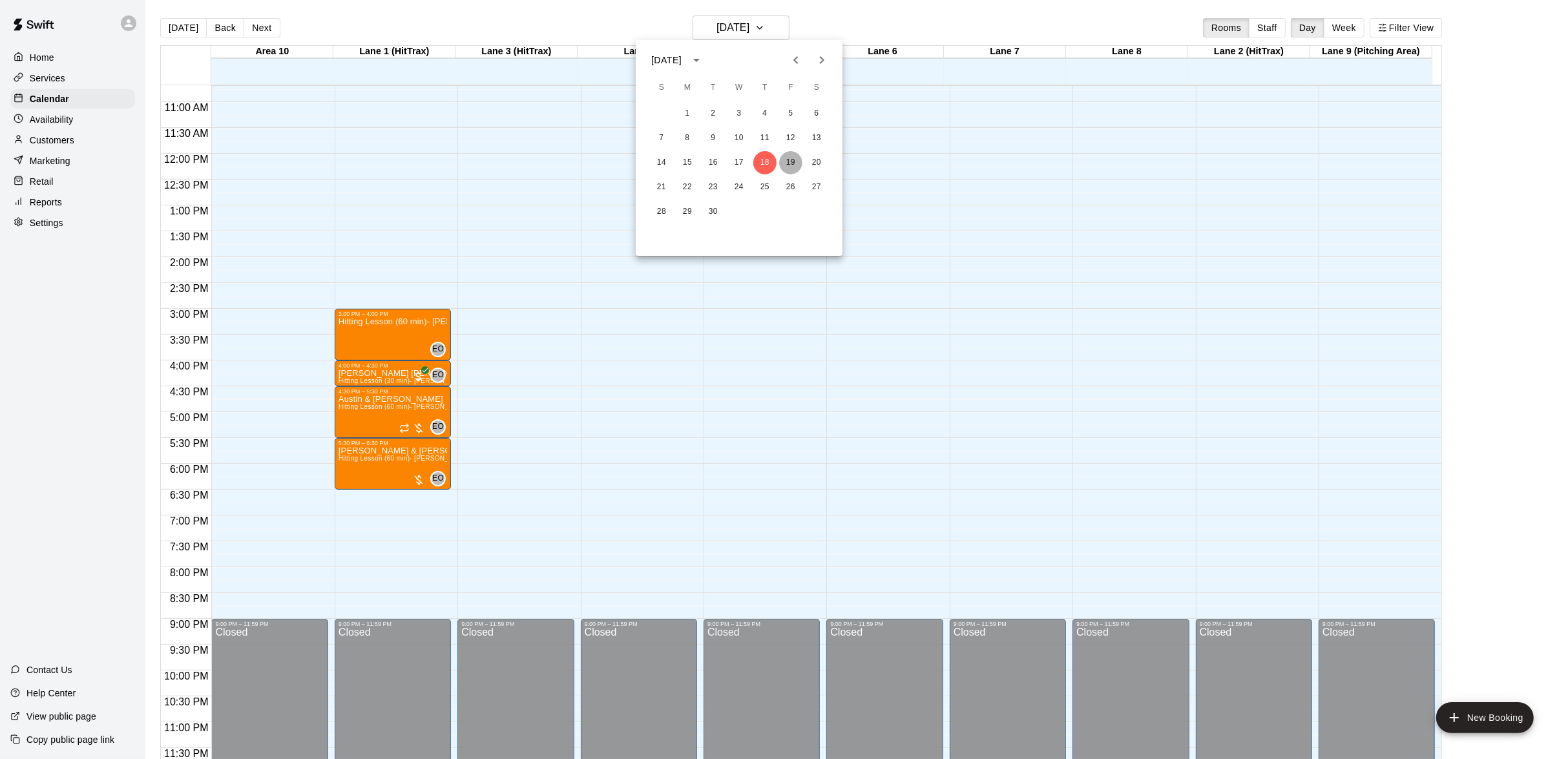
click at [784, 163] on button "19" at bounding box center [790, 162] width 23 height 23
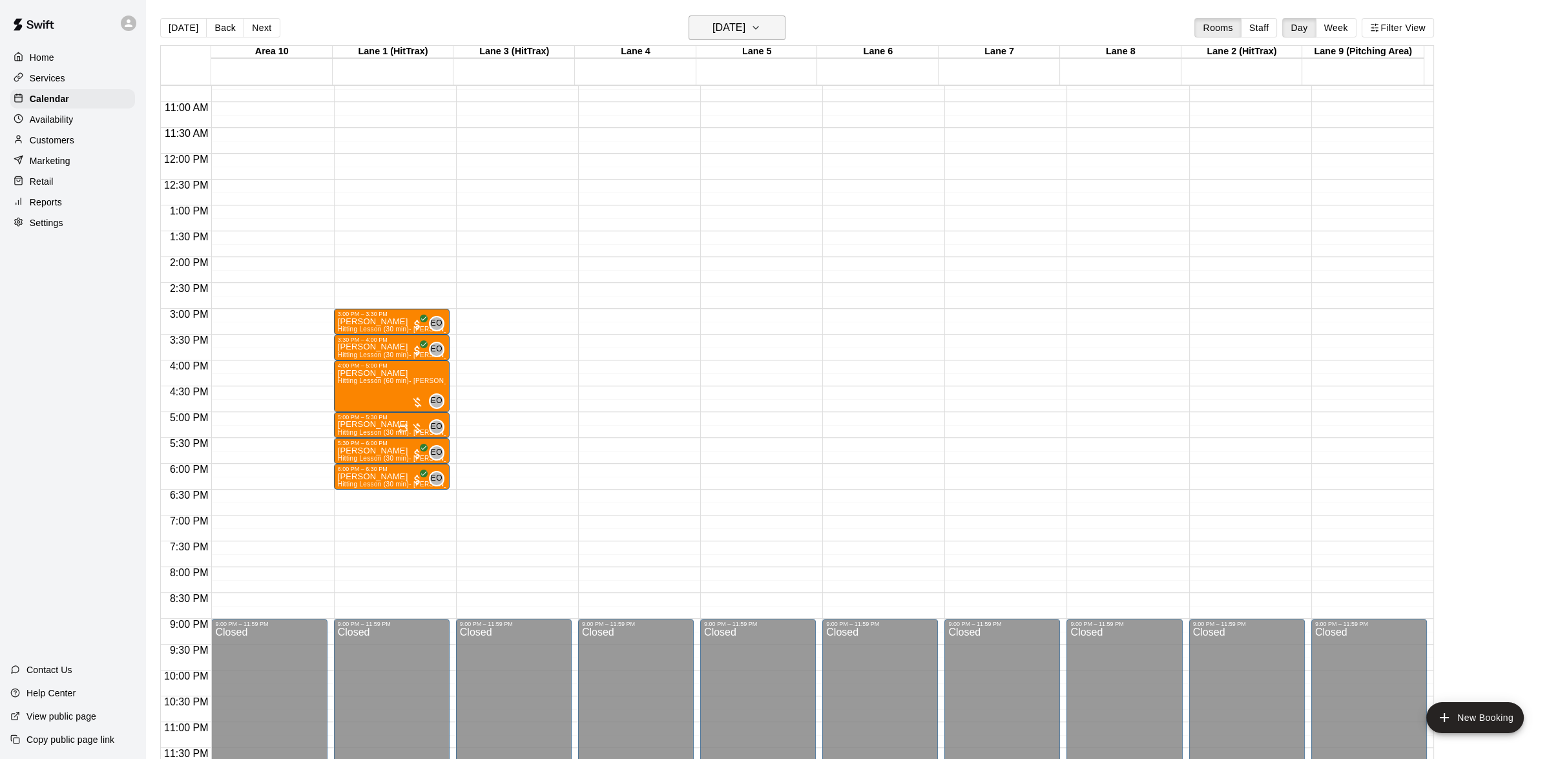
click at [778, 29] on button "[DATE]" at bounding box center [737, 28] width 97 height 25
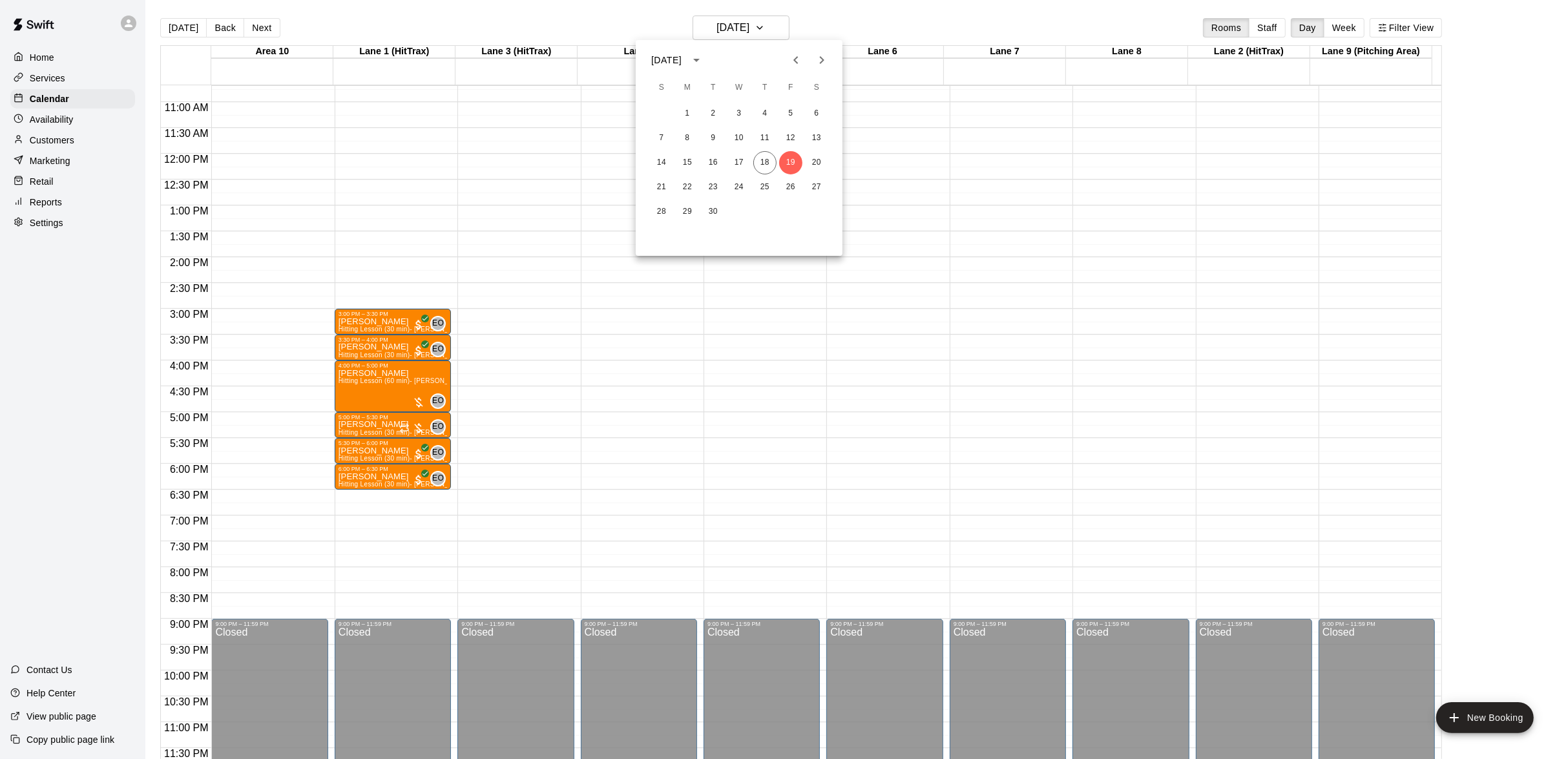
click at [812, 25] on div at bounding box center [784, 379] width 1568 height 759
